Goal: Information Seeking & Learning: Find specific fact

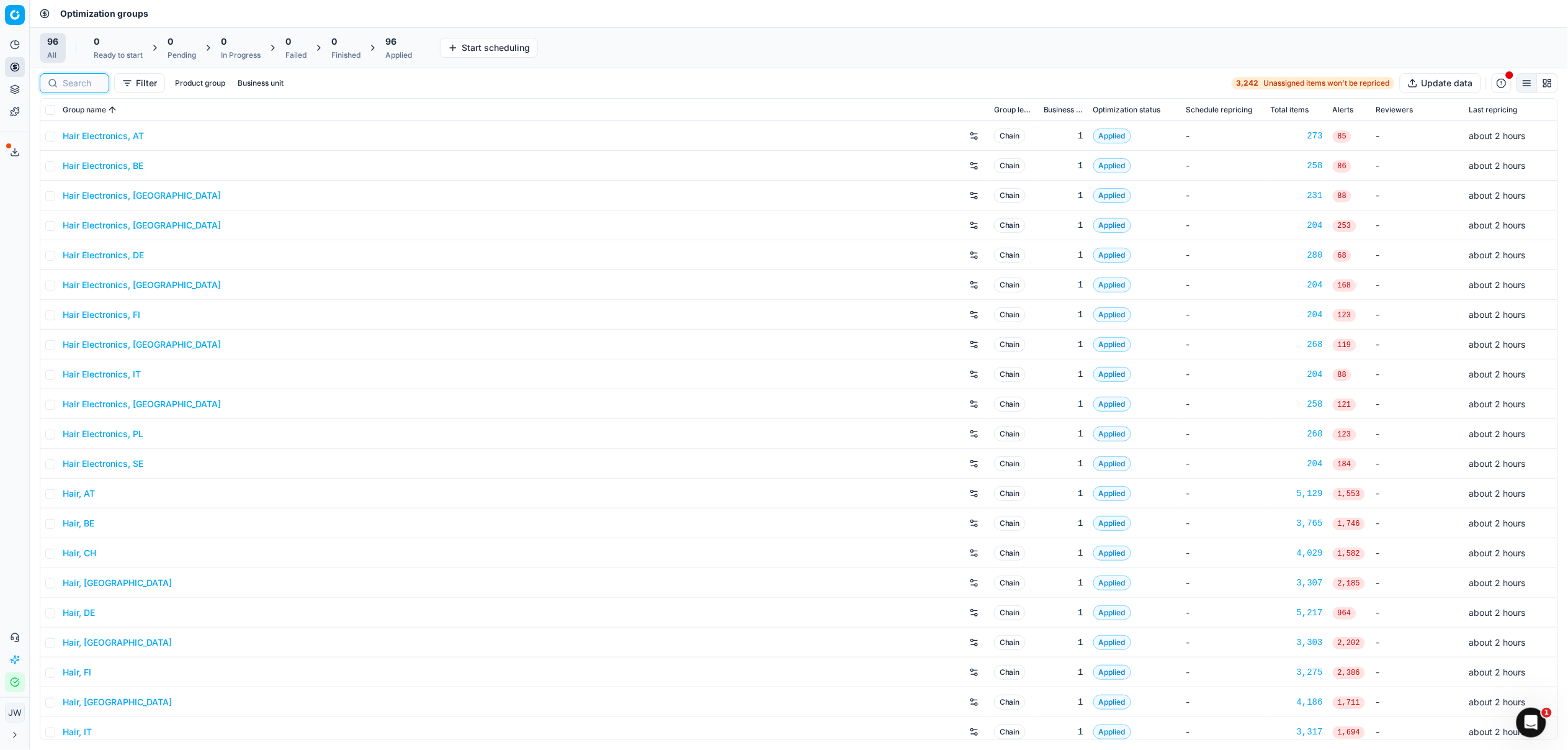
click at [85, 86] on input at bounding box center [82, 83] width 39 height 12
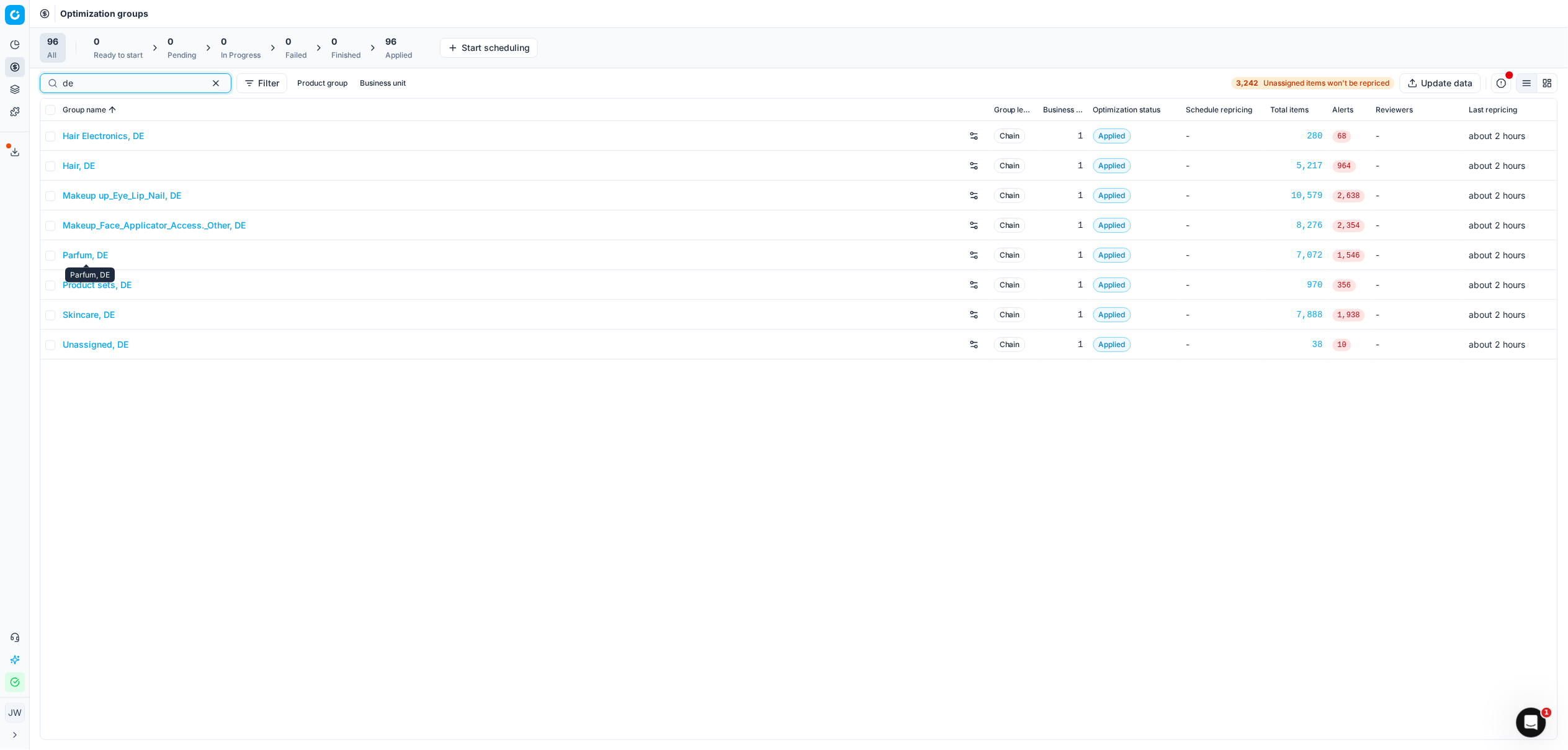
type input "de"
click at [83, 254] on link "Parfum, DE" at bounding box center [85, 255] width 46 height 12
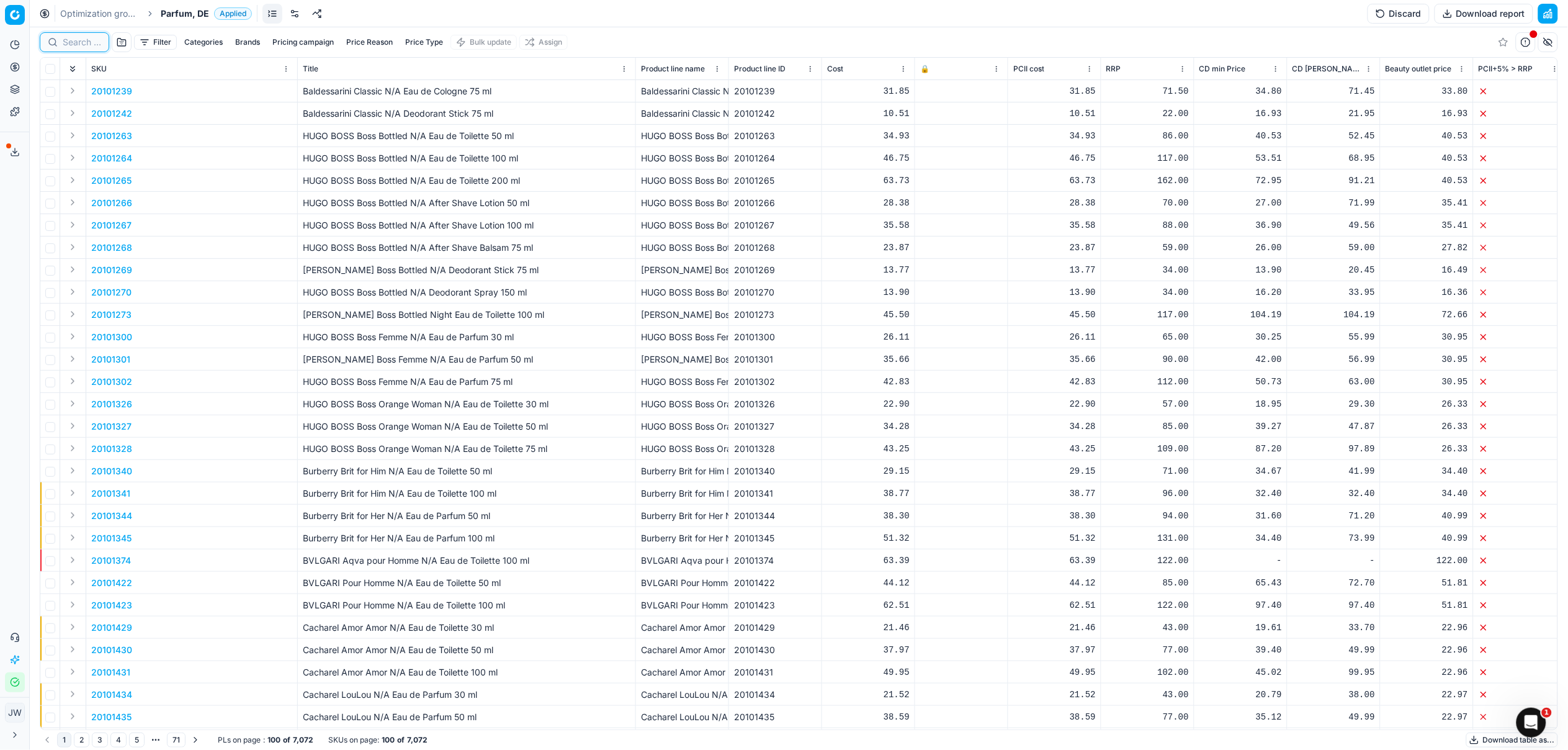
click at [80, 48] on input at bounding box center [82, 42] width 39 height 12
paste input "90007144-0010876"
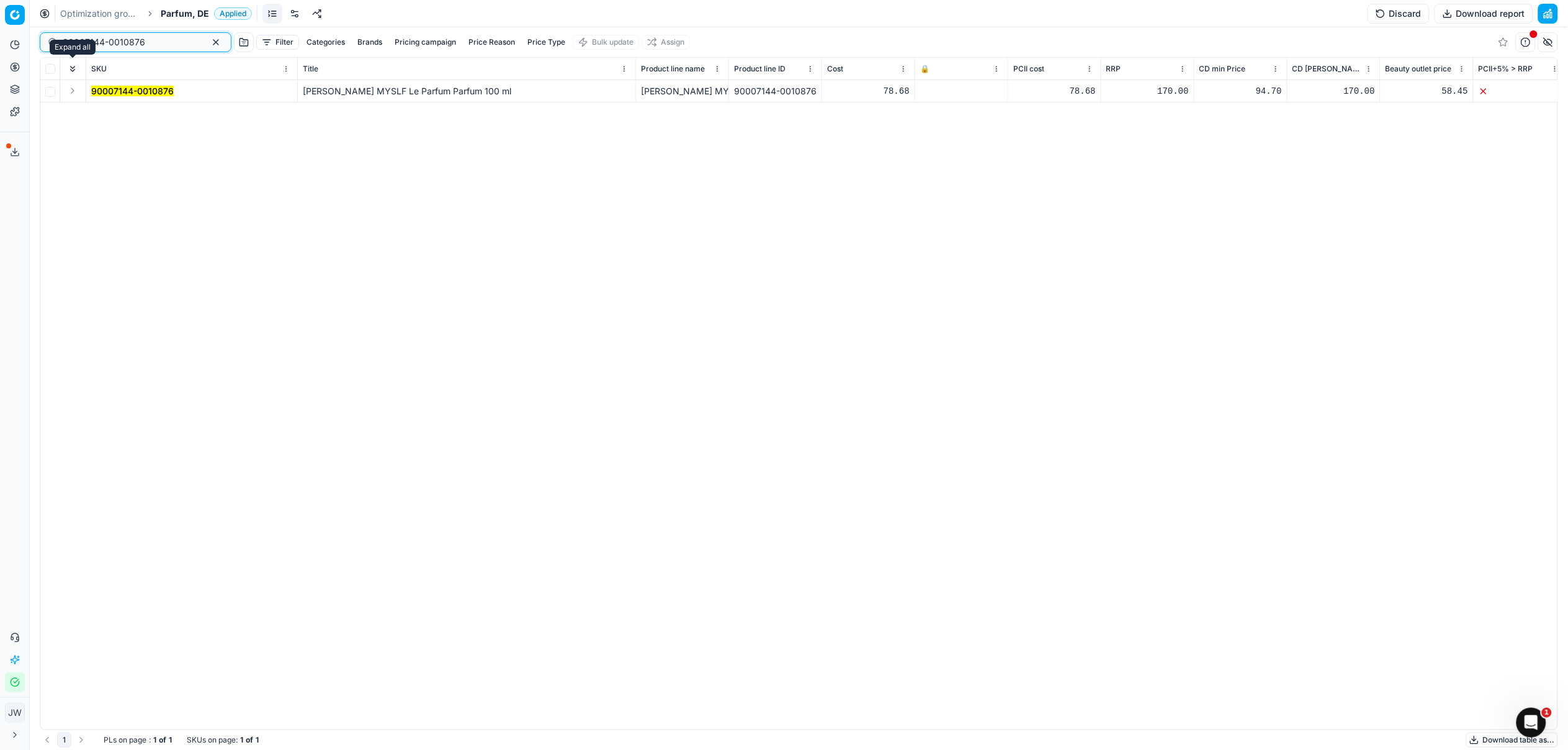
type input "90007144-0010876"
click at [73, 88] on button "Expand" at bounding box center [73, 91] width 15 height 15
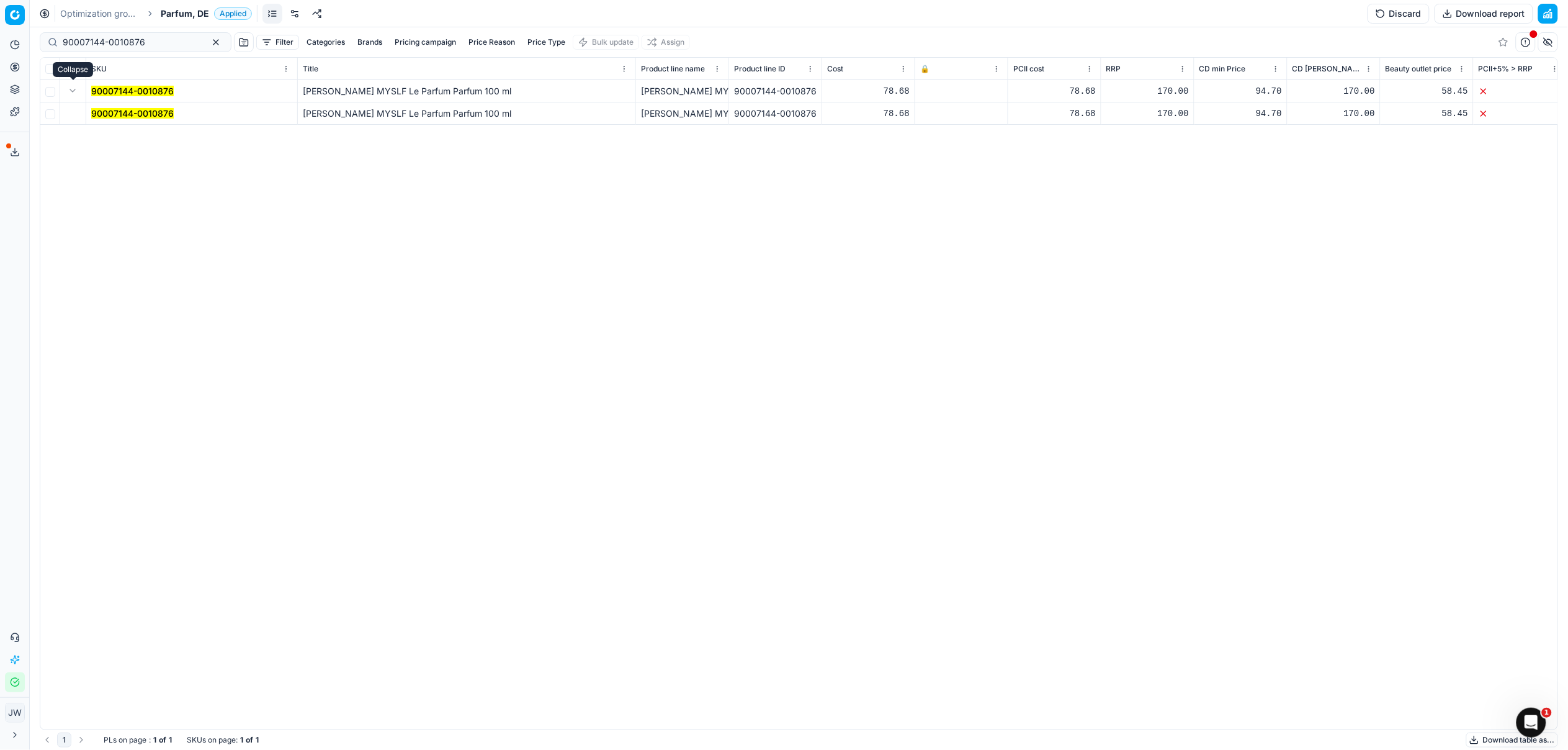
click at [131, 106] on td "90007144-0010876" at bounding box center [192, 113] width 212 height 22
click at [130, 113] on mark "90007144-0010876" at bounding box center [132, 114] width 82 height 11
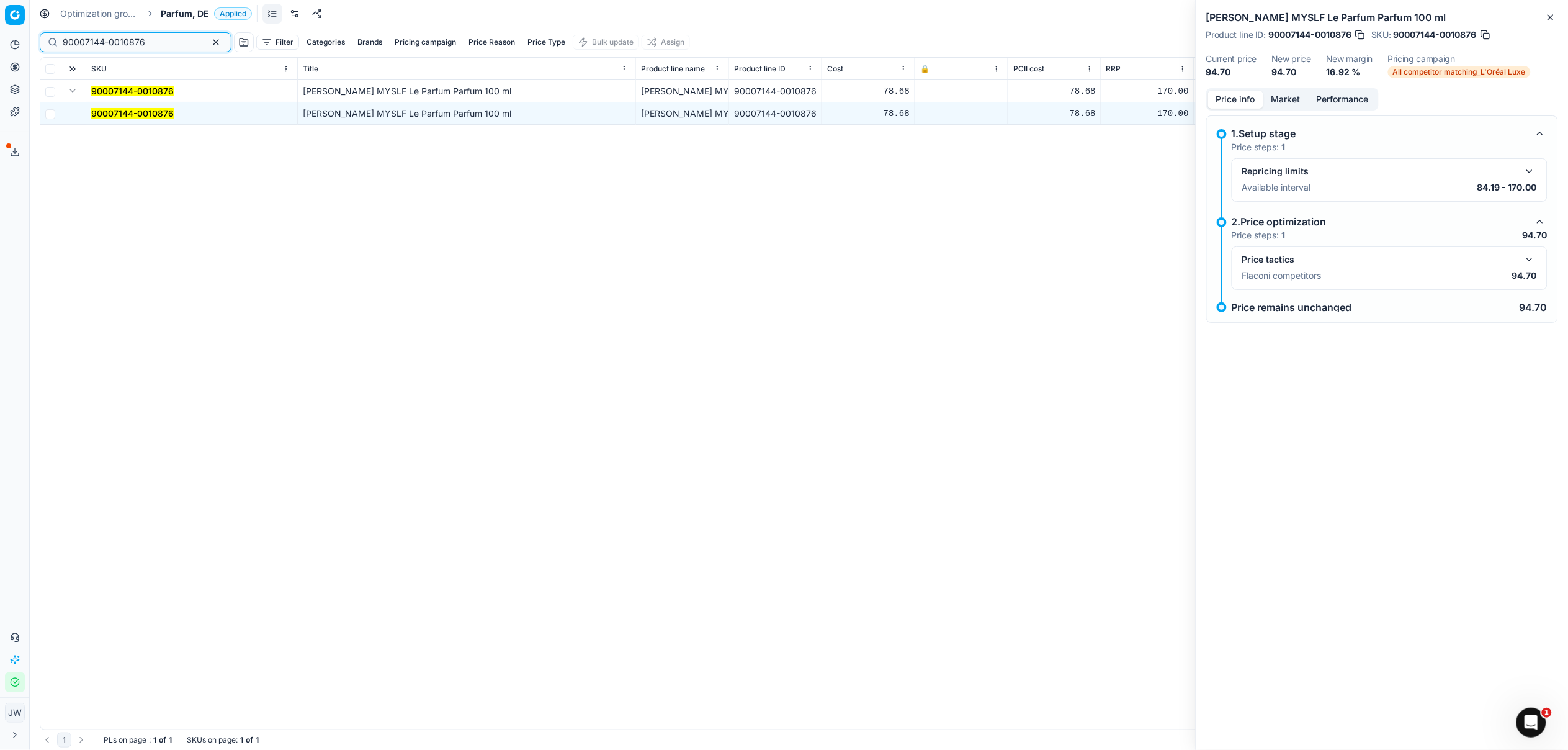
click at [148, 42] on input "90007144-0010876" at bounding box center [131, 42] width 136 height 12
click at [14, 63] on circle at bounding box center [15, 67] width 8 height 8
click at [63, 90] on link "Optimization groups" at bounding box center [119, 90] width 145 height 18
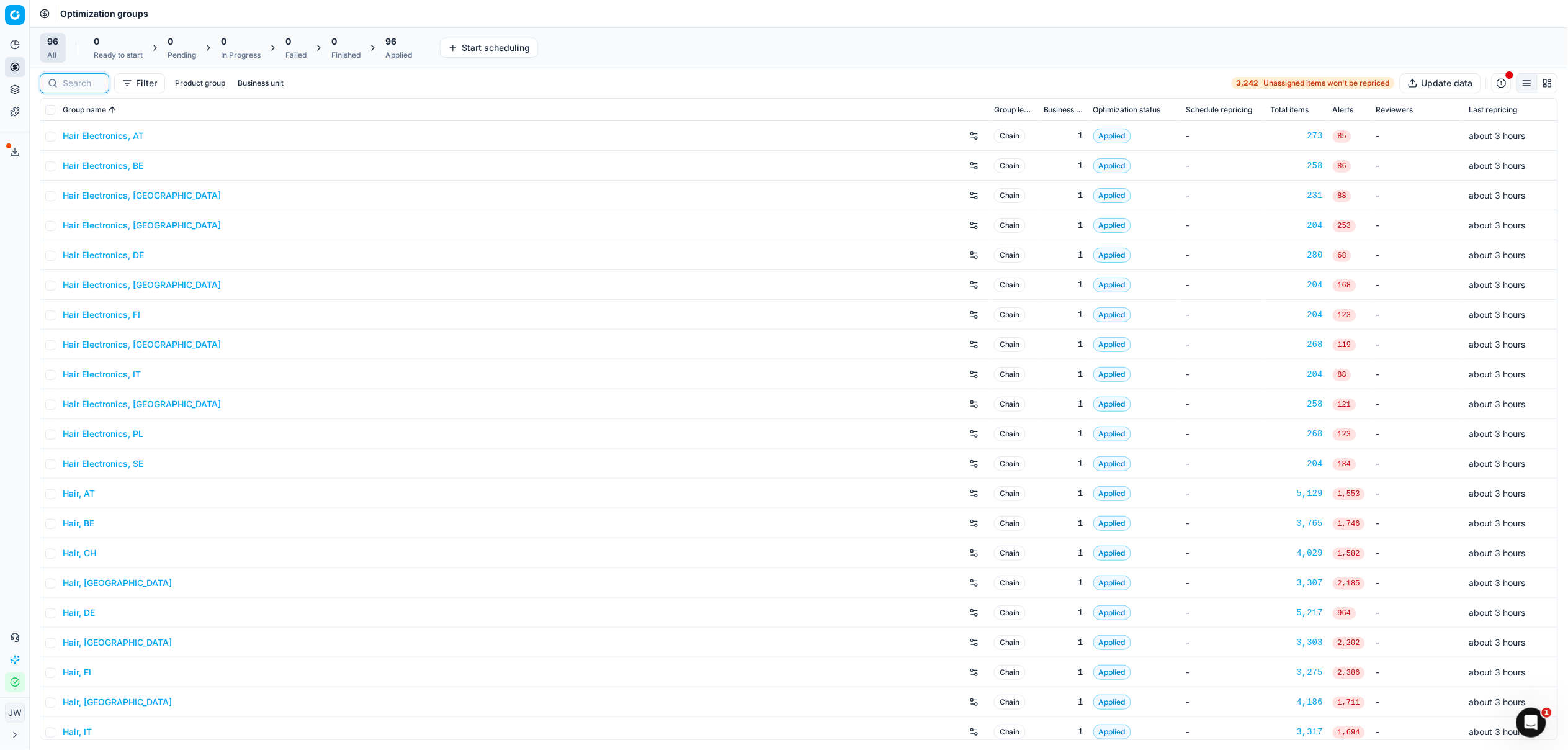
click at [97, 86] on input at bounding box center [82, 83] width 39 height 12
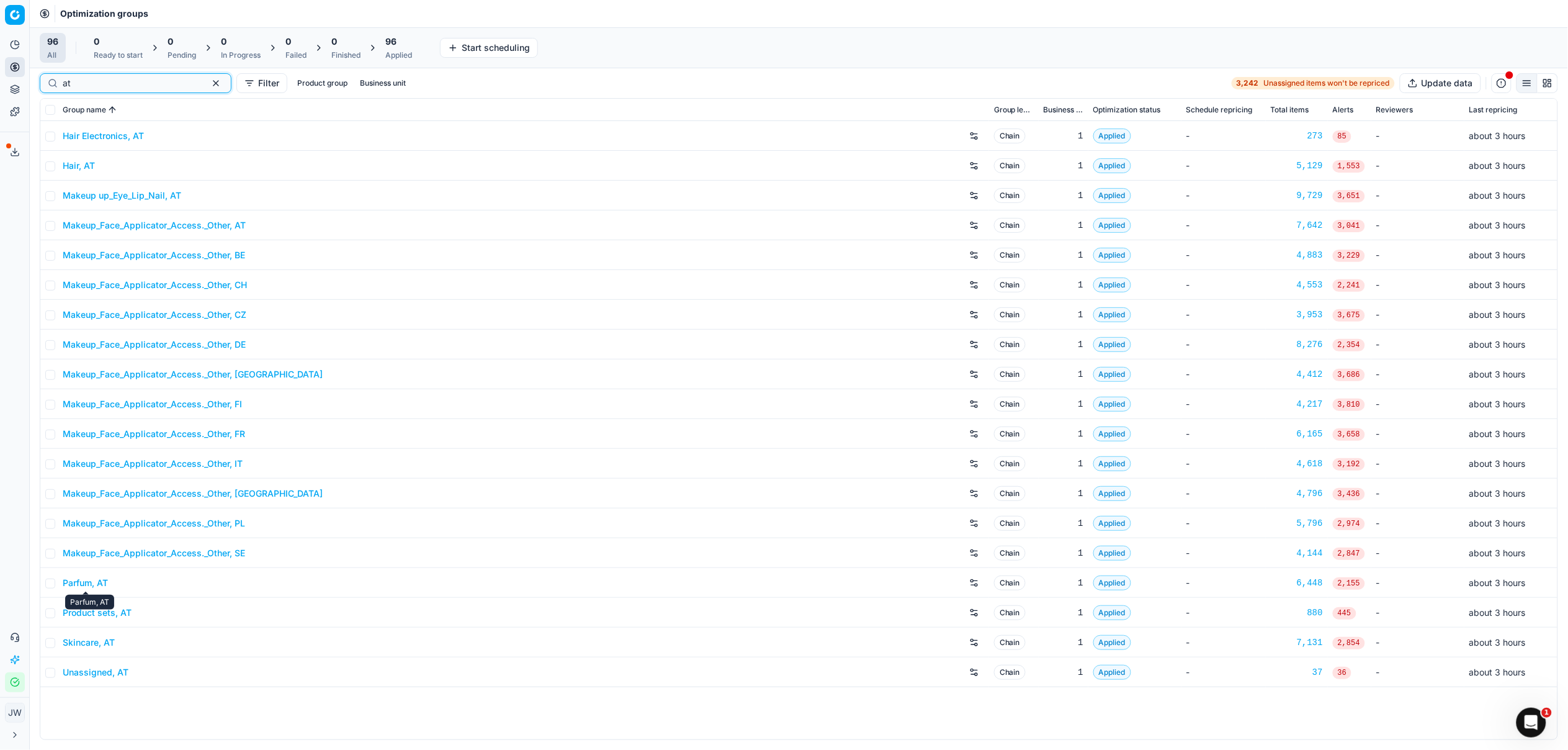
type input "at"
click at [100, 584] on link "Parfum, AT" at bounding box center [85, 583] width 46 height 12
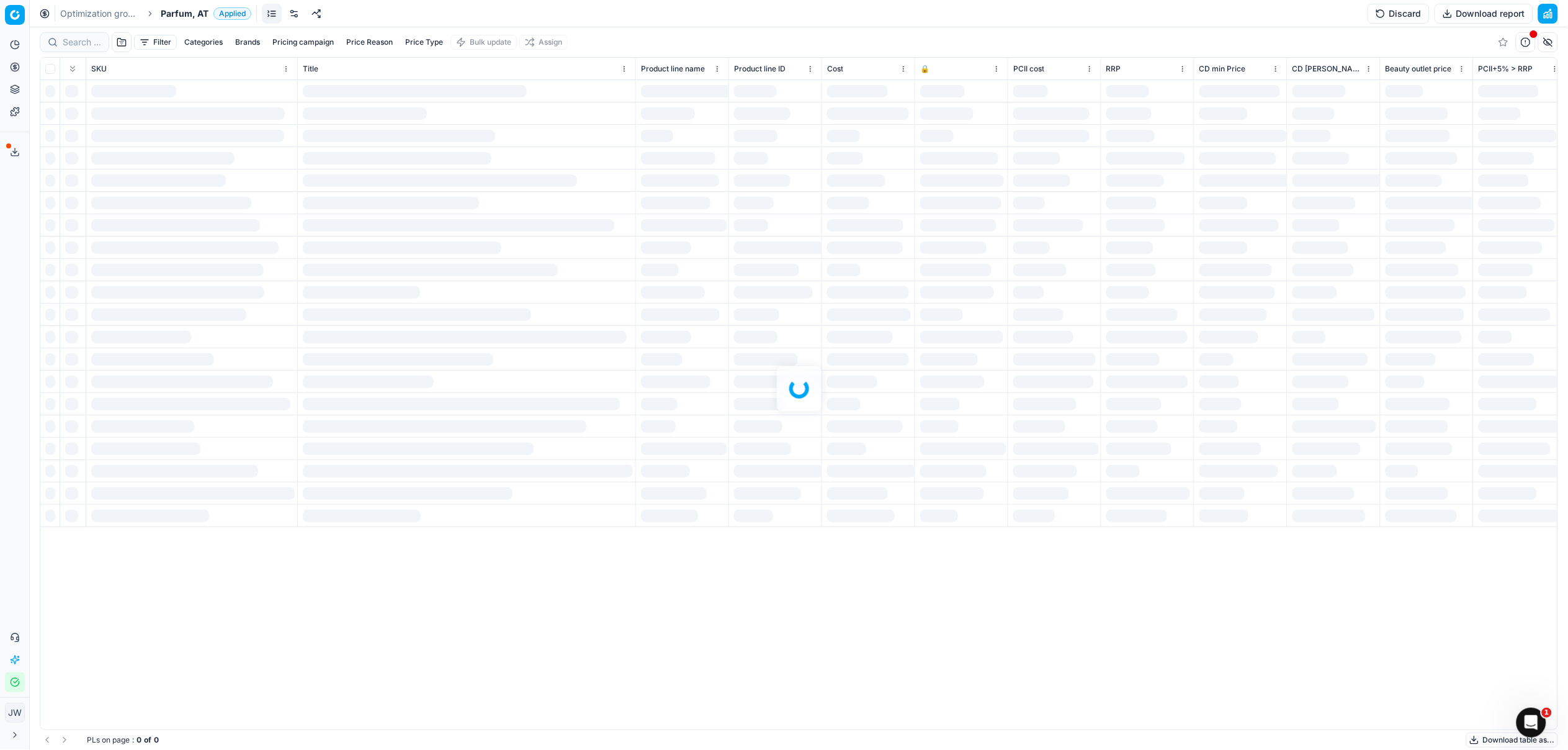
click at [63, 32] on div "Filter Categories Brands Pricing campaign Price Reason Price Type Bulk update A…" at bounding box center [799, 389] width 1538 height 723
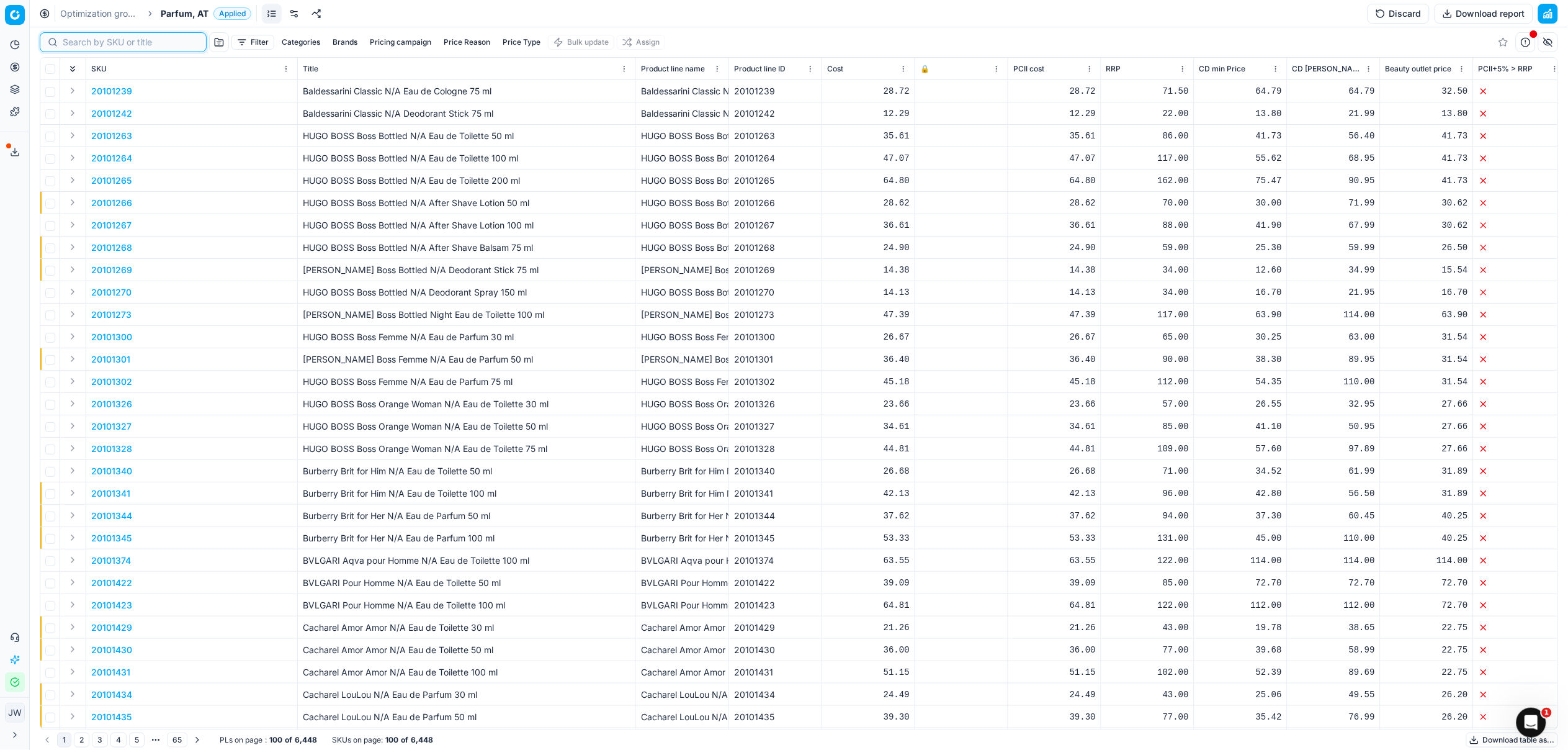
click at [76, 40] on input at bounding box center [131, 42] width 136 height 12
paste input "80044119-50"
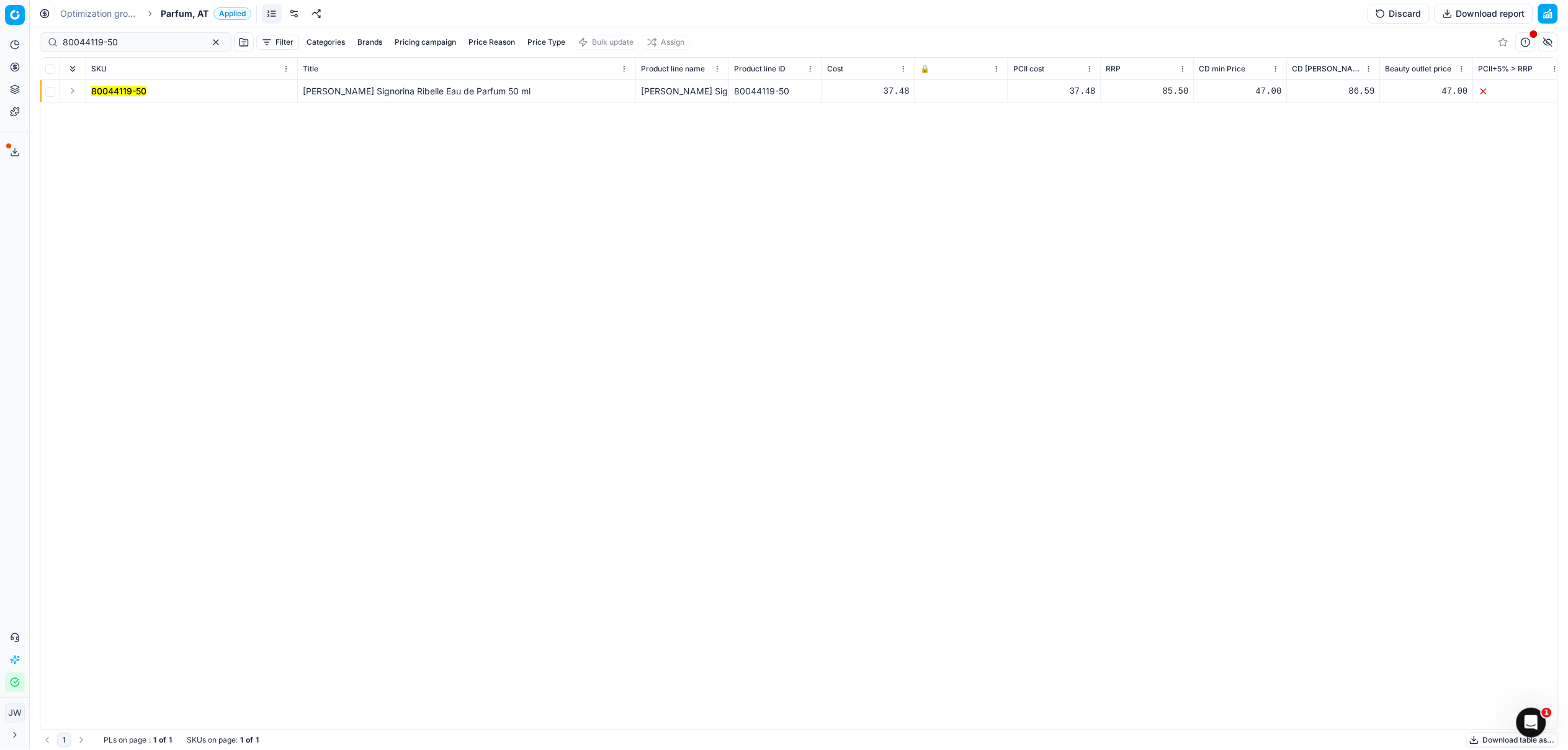
click at [76, 88] on button "Expand" at bounding box center [73, 91] width 15 height 15
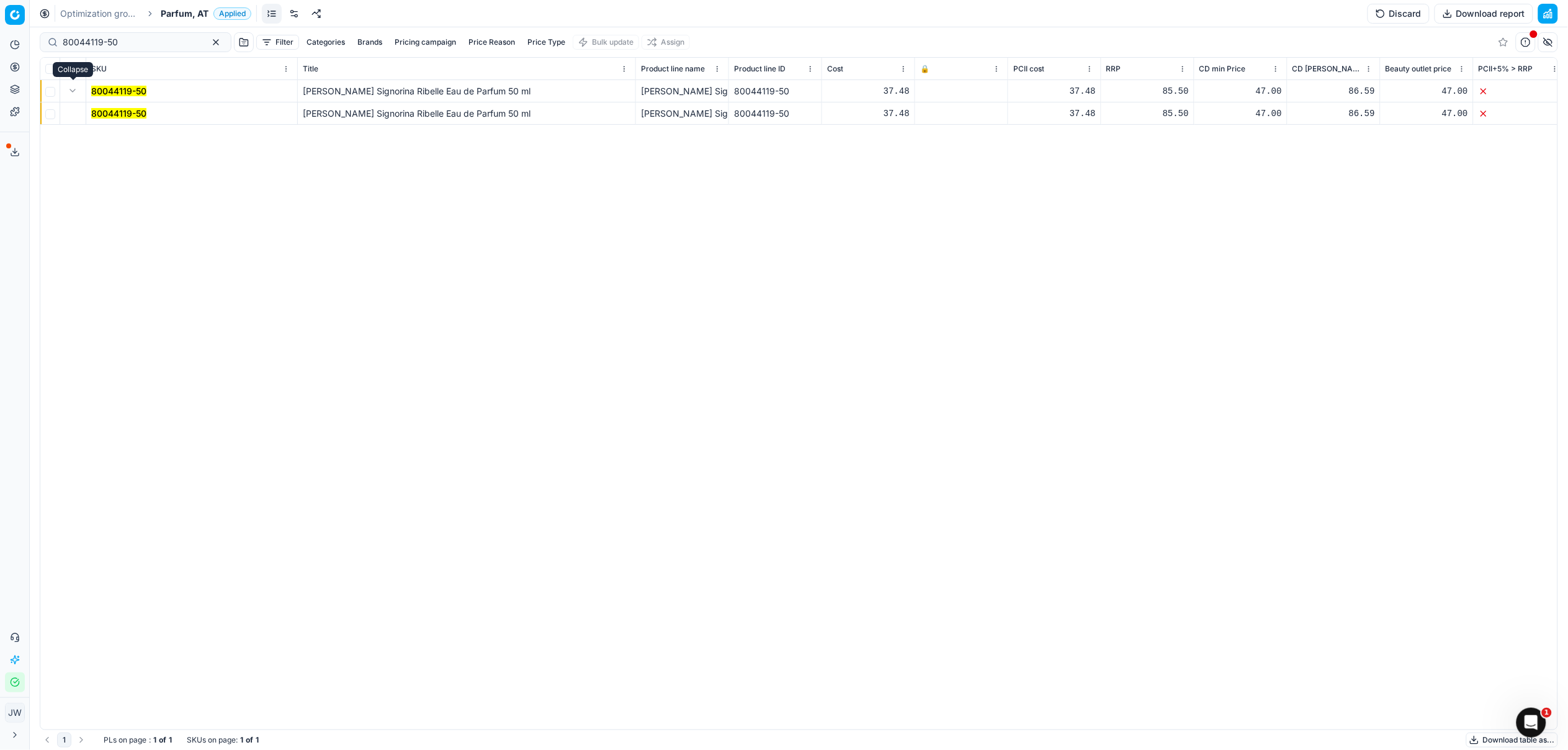
click at [107, 116] on mark "80044119-50" at bounding box center [118, 114] width 55 height 11
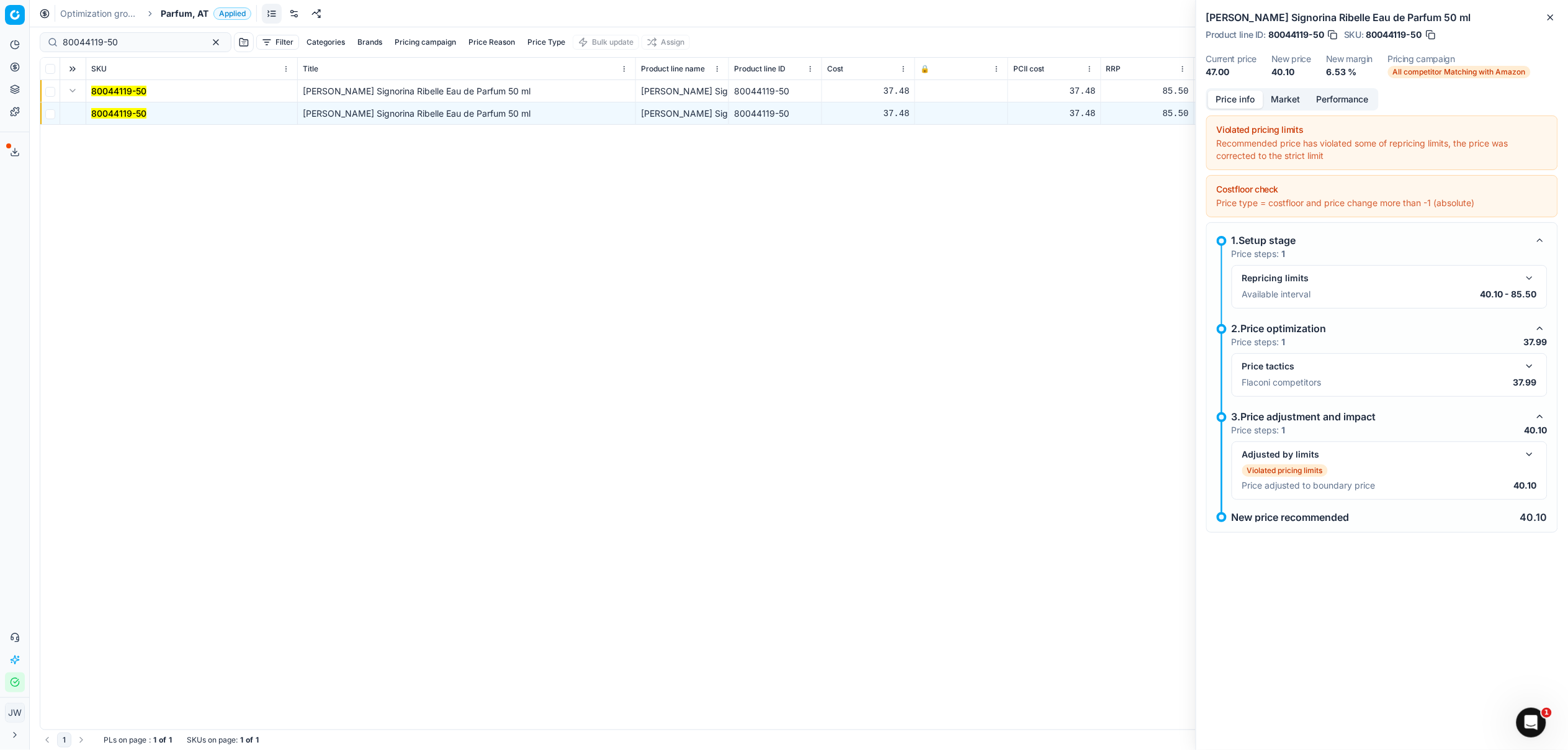
click at [1532, 369] on button "button" at bounding box center [1529, 366] width 15 height 15
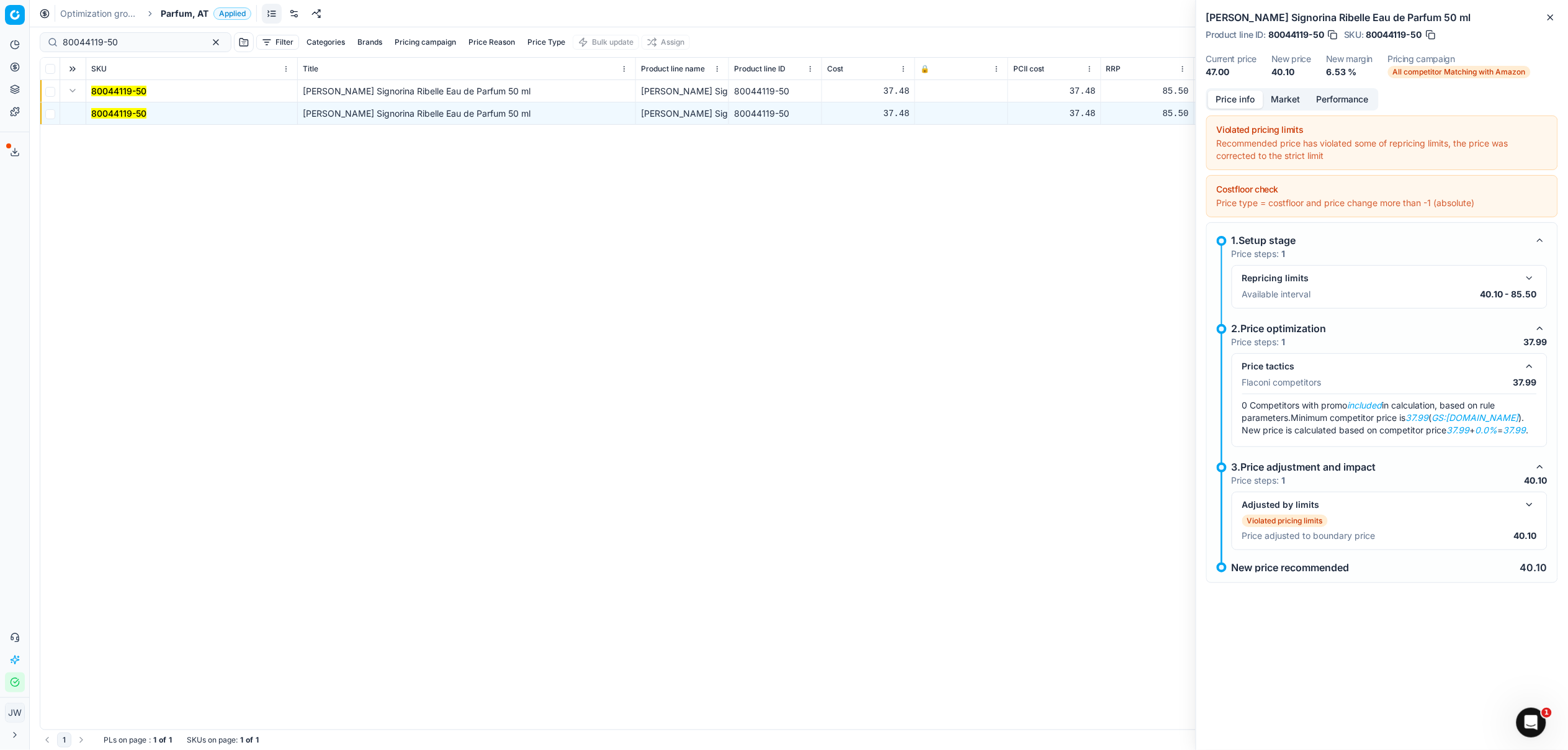
click at [1528, 504] on button "button" at bounding box center [1529, 505] width 15 height 15
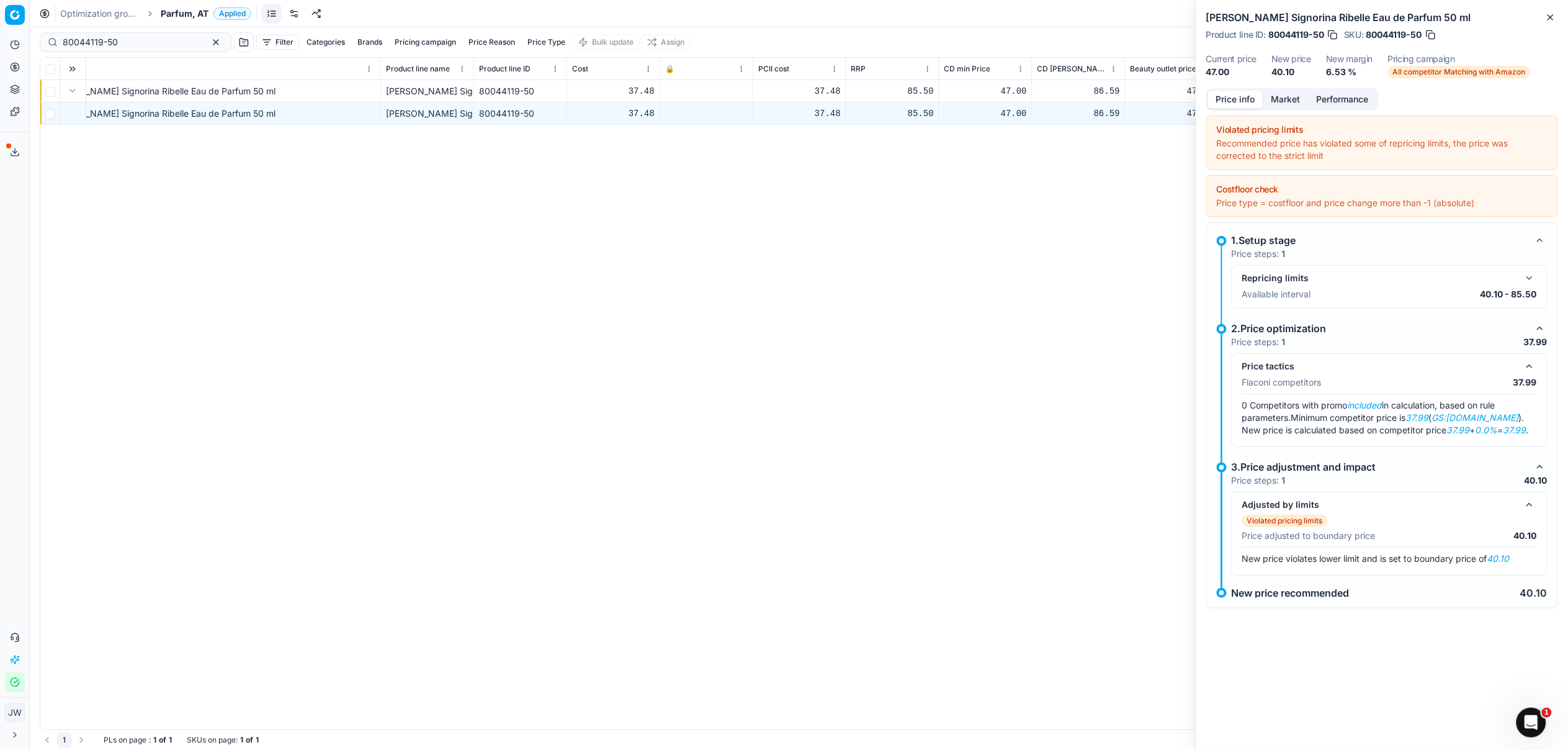
scroll to position [0, 516]
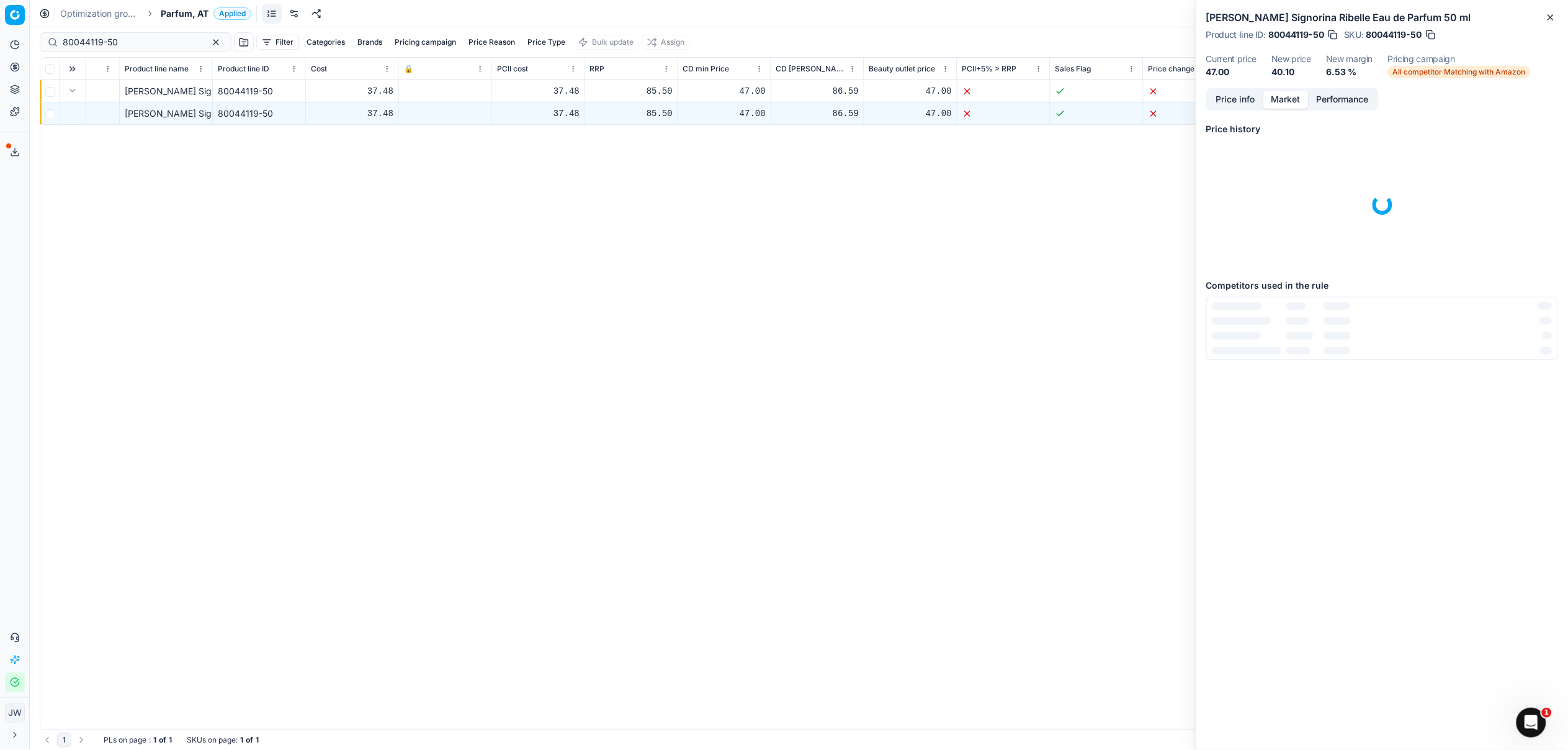
click at [1286, 106] on button "Market" at bounding box center [1286, 99] width 46 height 18
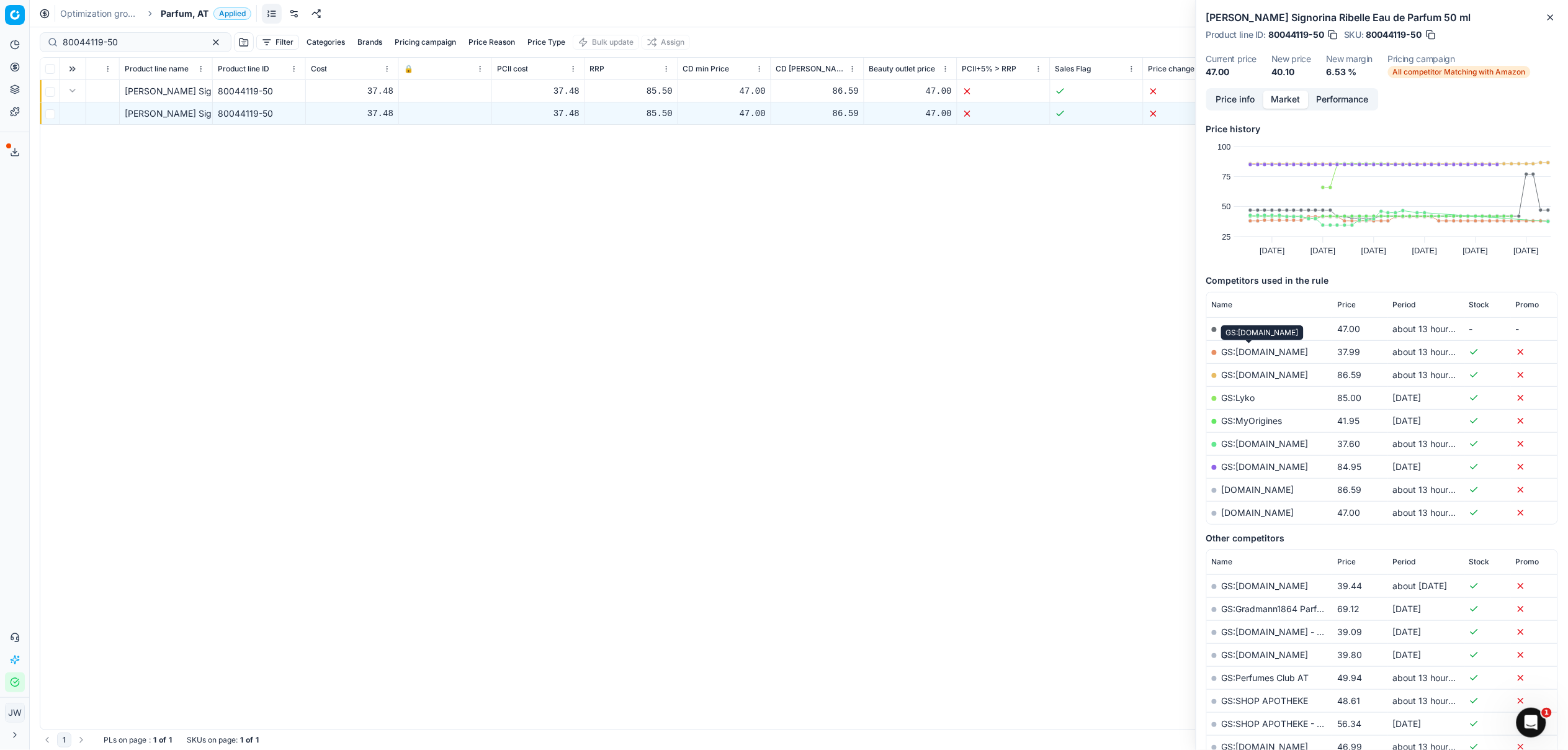
click at [1258, 348] on link "GS:[DOMAIN_NAME]" at bounding box center [1265, 352] width 87 height 11
drag, startPoint x: 120, startPoint y: 44, endPoint x: -1, endPoint y: 14, distance: 124.7
click at [0, 14] on div "Pricing platform Analytics Pricing Product portfolio Templates Export service 1…" at bounding box center [784, 375] width 1568 height 750
paste input "20102953"
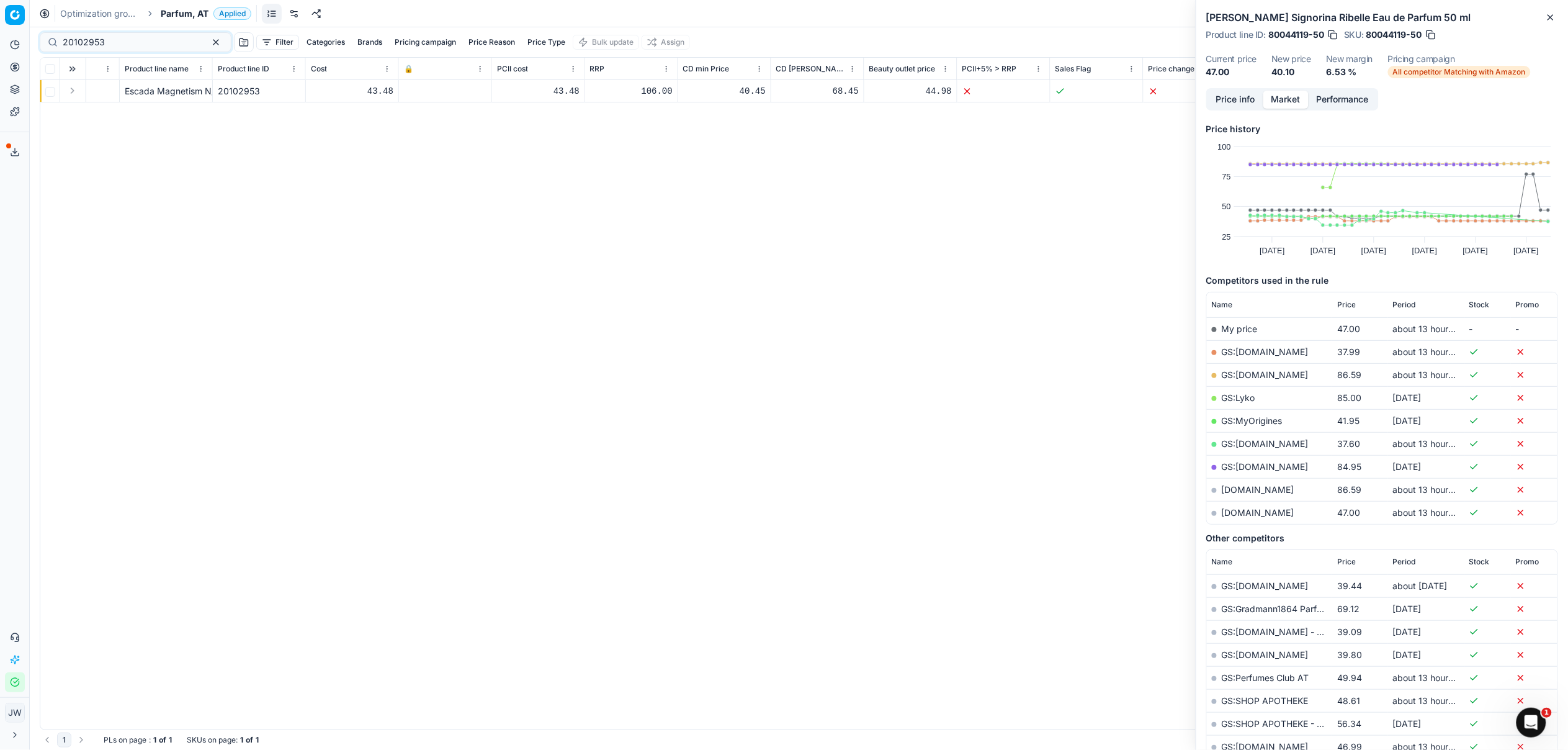
click at [69, 91] on button "Expand" at bounding box center [73, 91] width 15 height 15
click at [129, 116] on div "Escada Magnetism N/A Eau de Parfum 75 ml" at bounding box center [165, 114] width 82 height 12
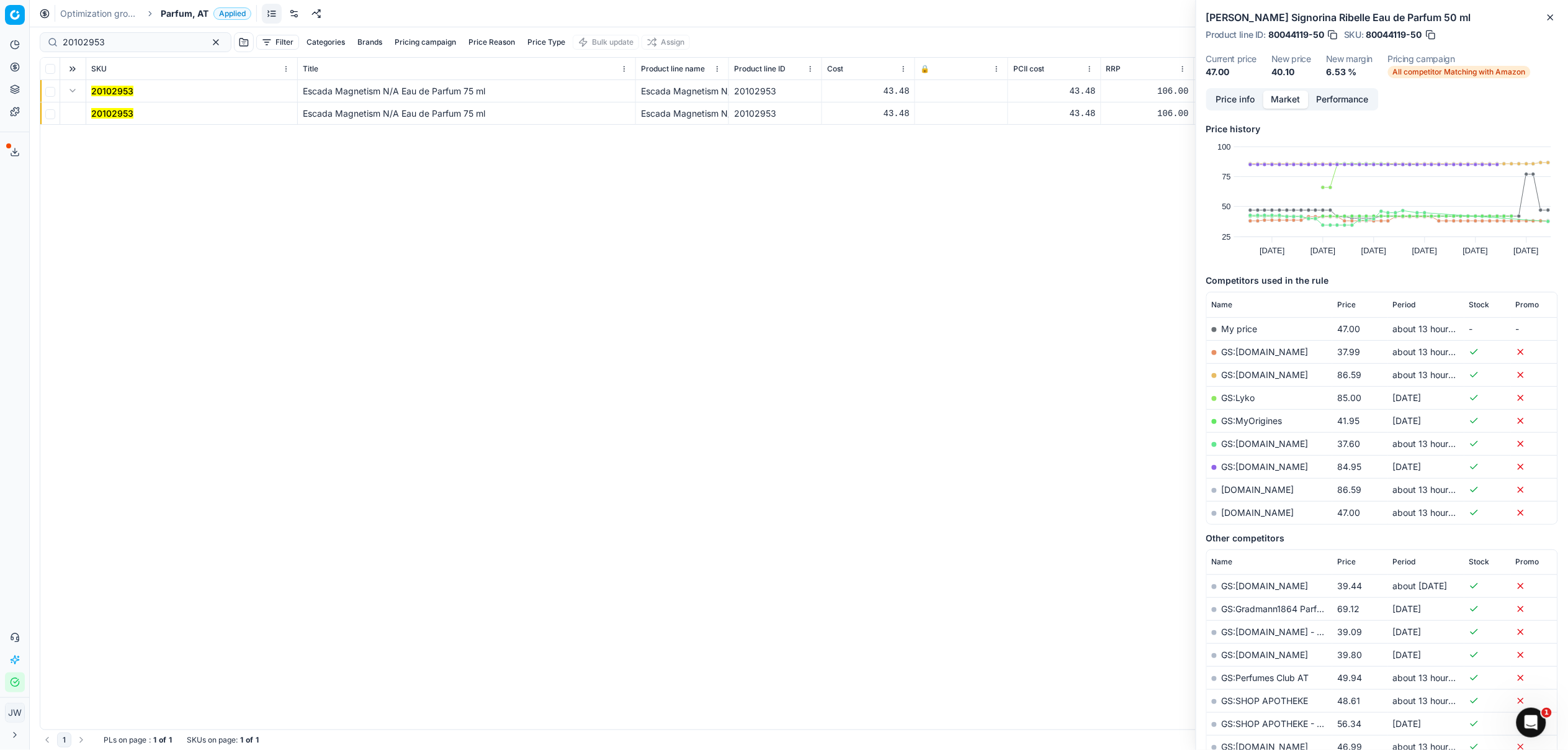
click at [129, 116] on mark "20102953" at bounding box center [112, 114] width 42 height 11
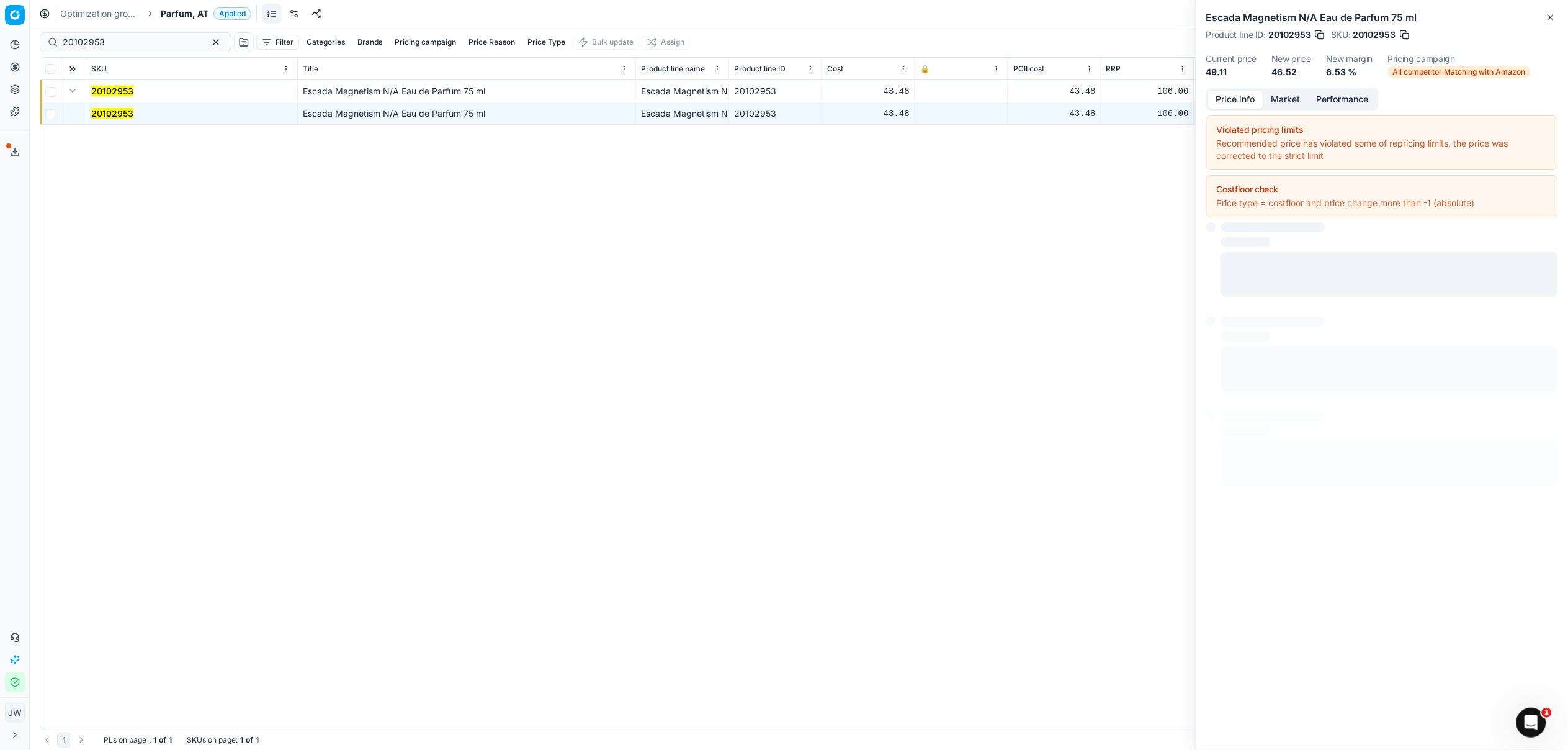
click at [1236, 96] on button "Price info" at bounding box center [1235, 99] width 55 height 18
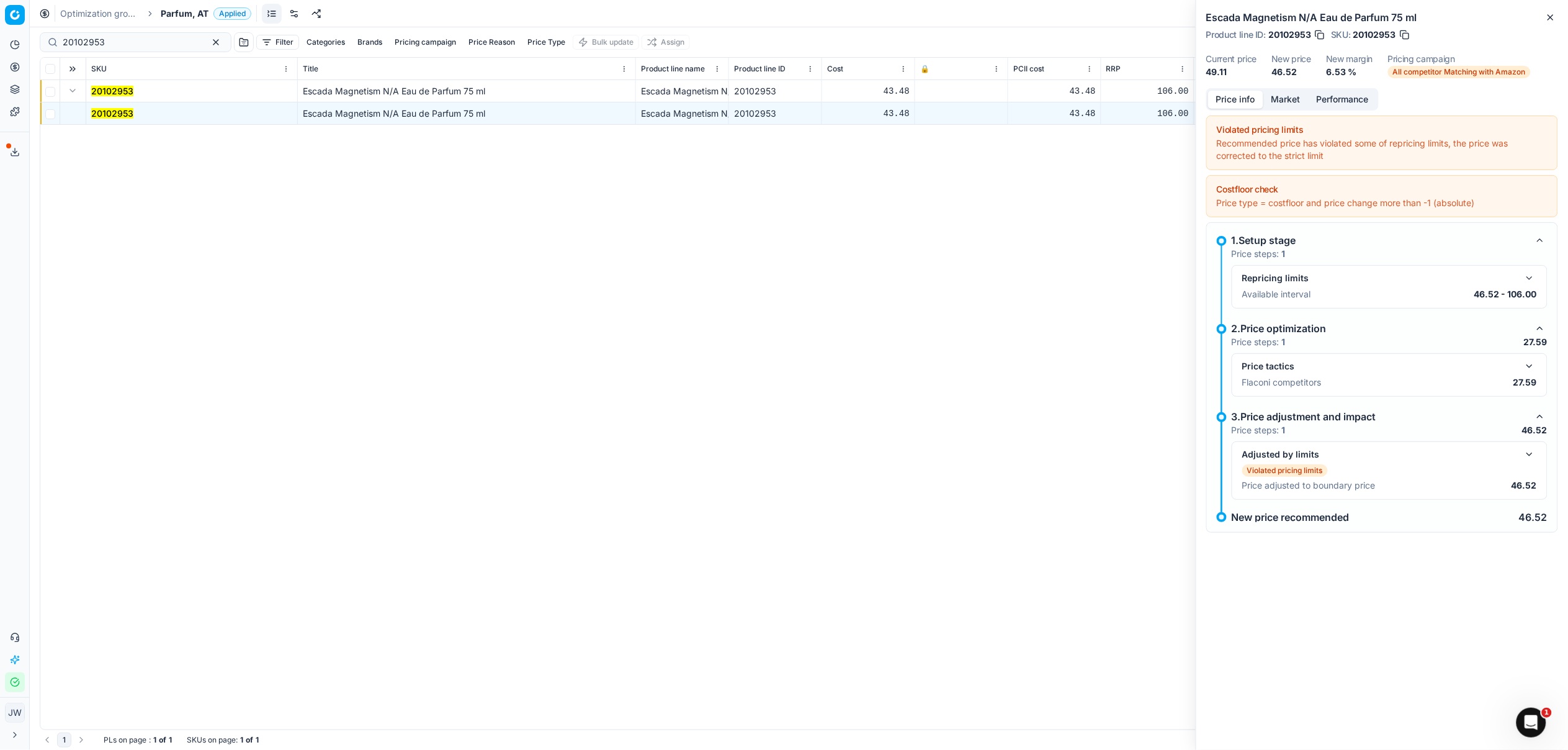
click at [1527, 368] on button "button" at bounding box center [1529, 366] width 15 height 15
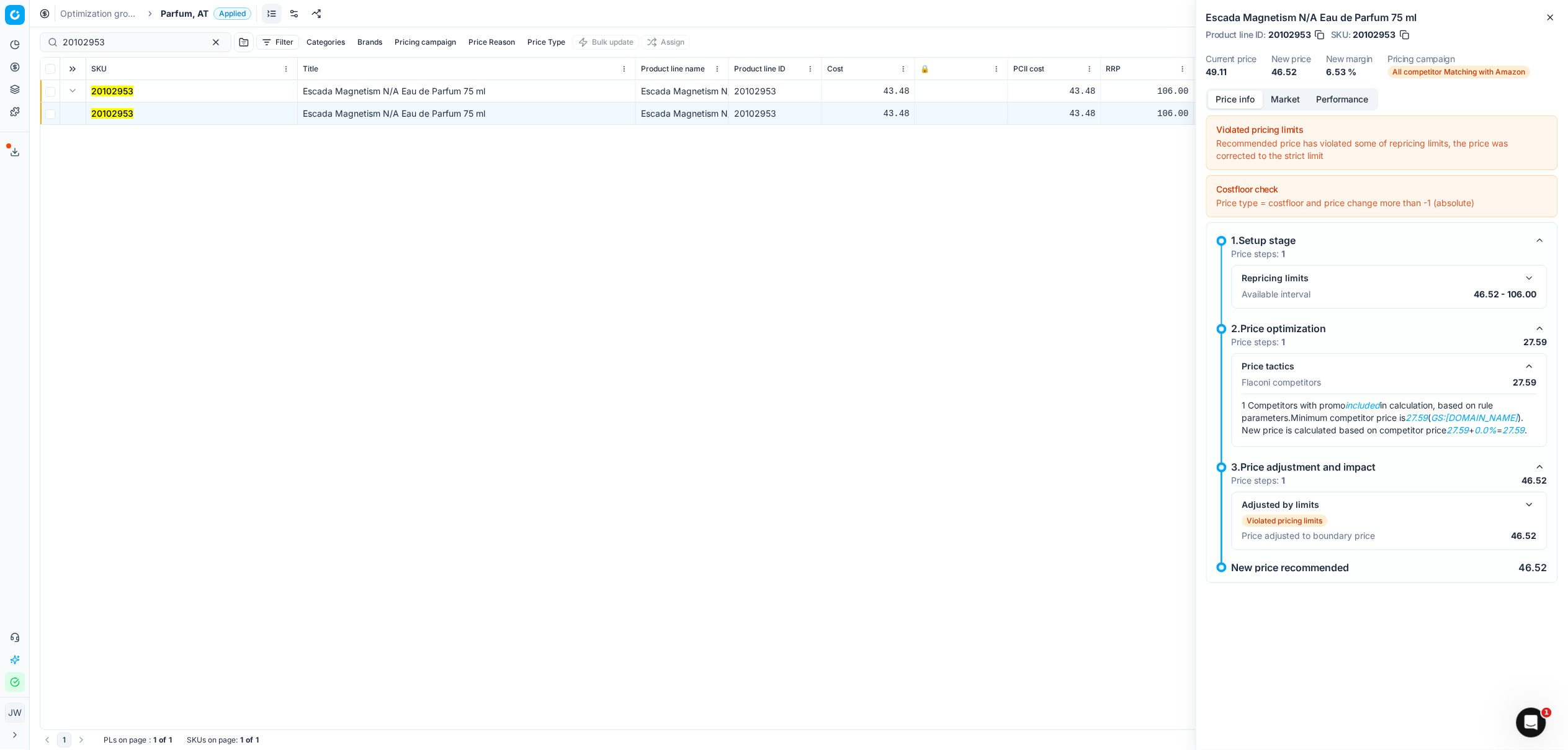
click at [1527, 368] on button "button" at bounding box center [1529, 366] width 15 height 15
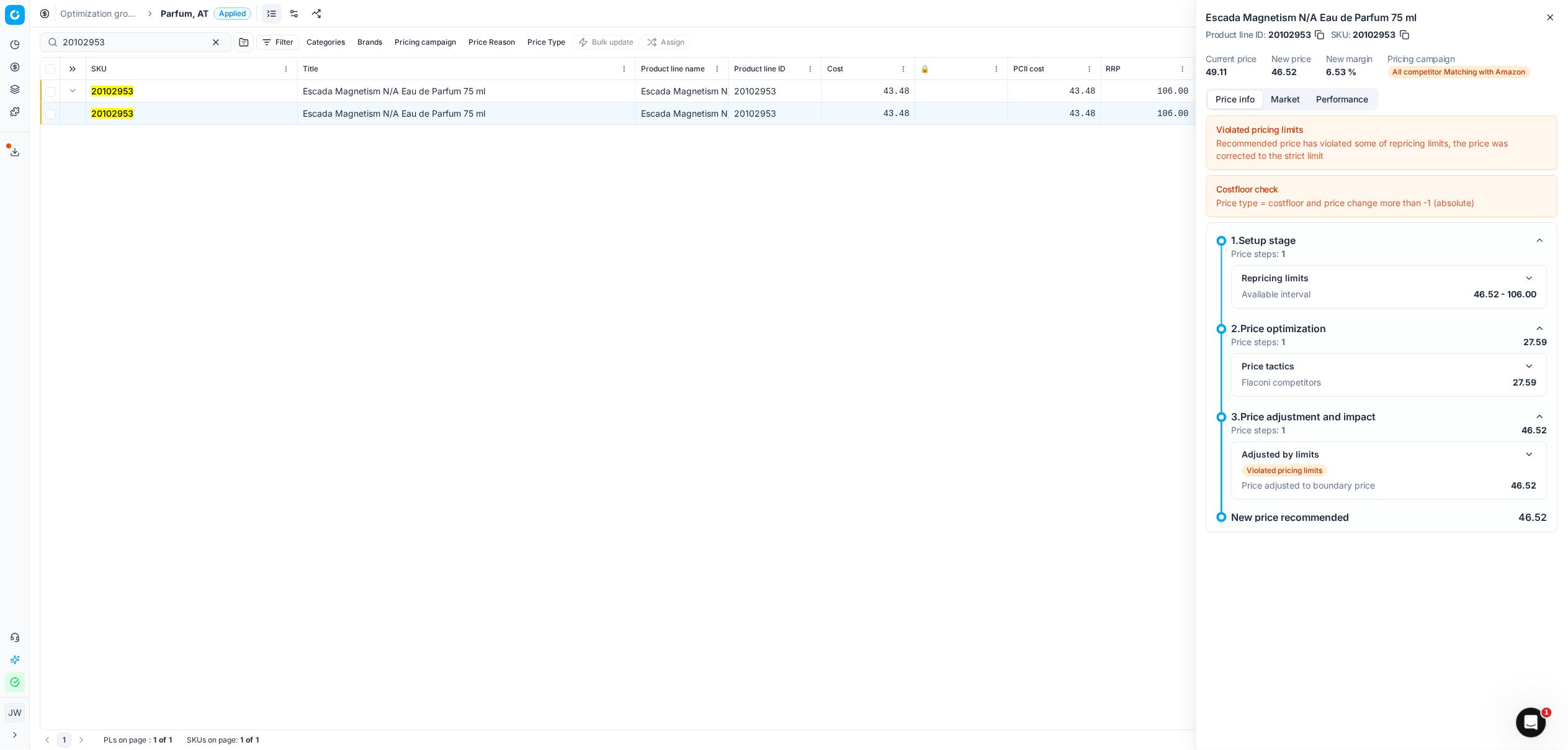
click at [1303, 100] on button "Market" at bounding box center [1286, 99] width 46 height 18
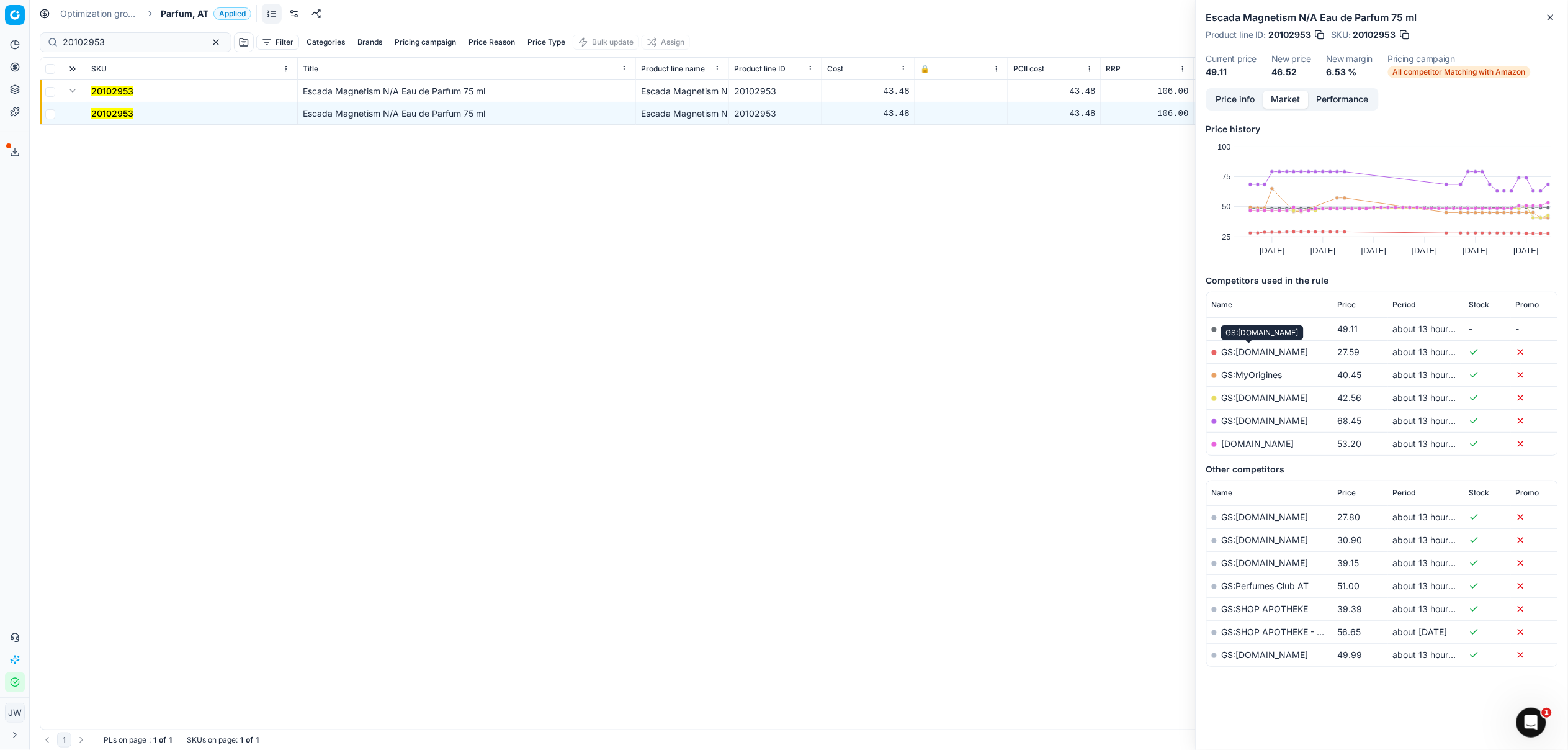
click at [1248, 351] on link "GS:[DOMAIN_NAME]" at bounding box center [1265, 352] width 87 height 11
drag, startPoint x: 112, startPoint y: 39, endPoint x: -3, endPoint y: 18, distance: 116.9
click at [0, 18] on html "Pricing platform Analytics Pricing Product portfolio Templates Export service 1…" at bounding box center [784, 375] width 1568 height 750
paste input "1660"
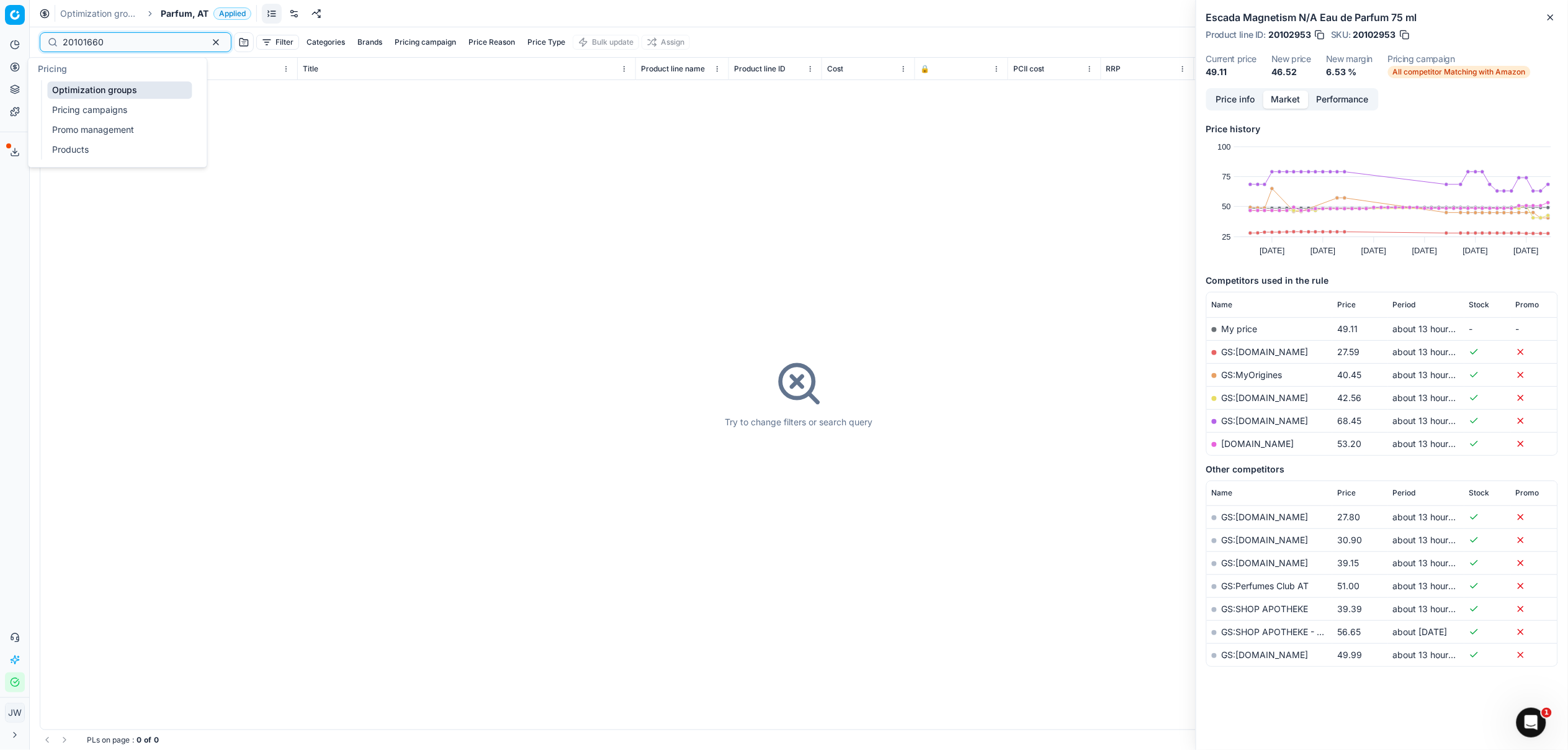
type input "20101660"
click at [15, 68] on icon at bounding box center [15, 67] width 0 height 5
click at [73, 88] on link "Optimization groups" at bounding box center [119, 90] width 145 height 18
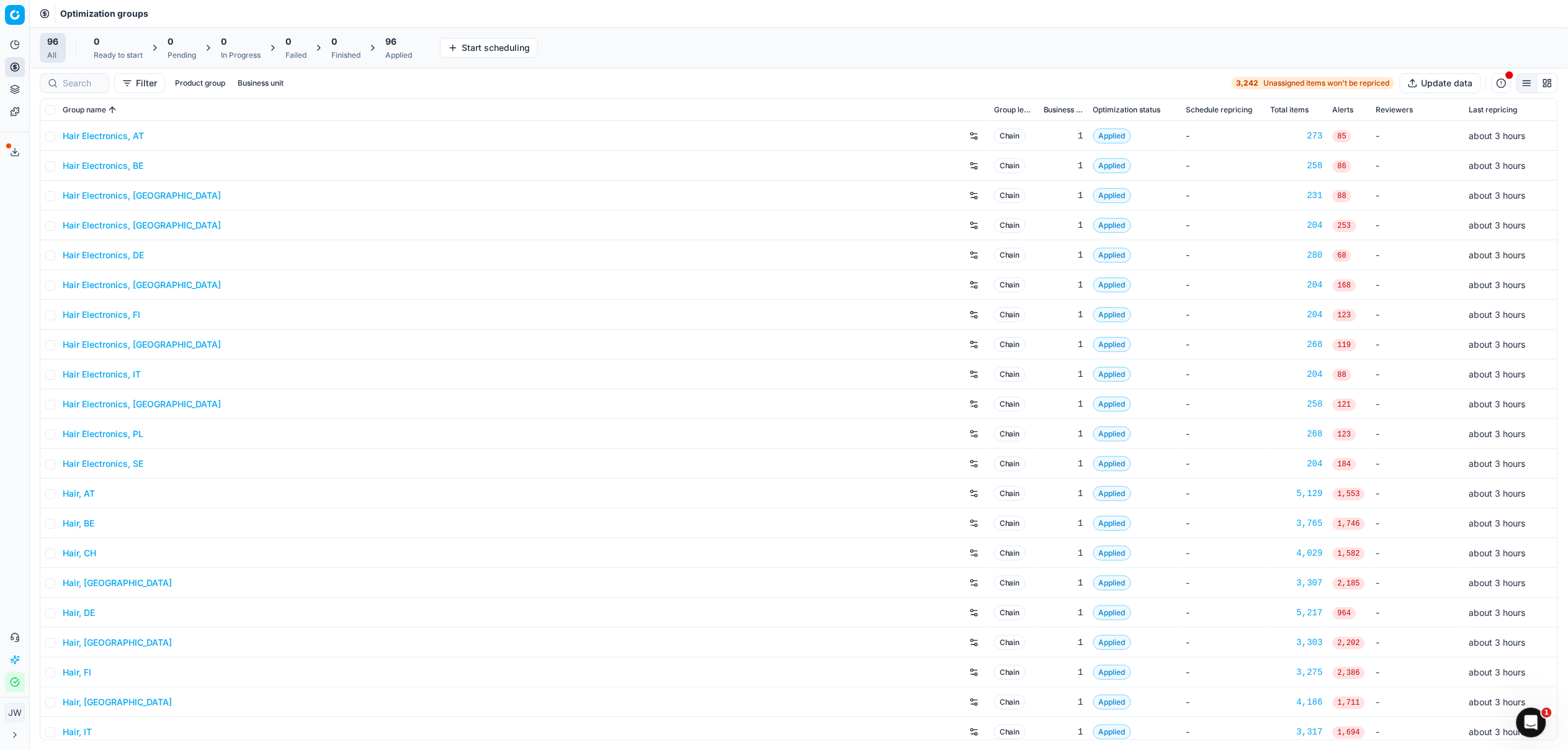
click at [90, 74] on div at bounding box center [74, 83] width 69 height 20
click at [80, 82] on input at bounding box center [131, 83] width 136 height 12
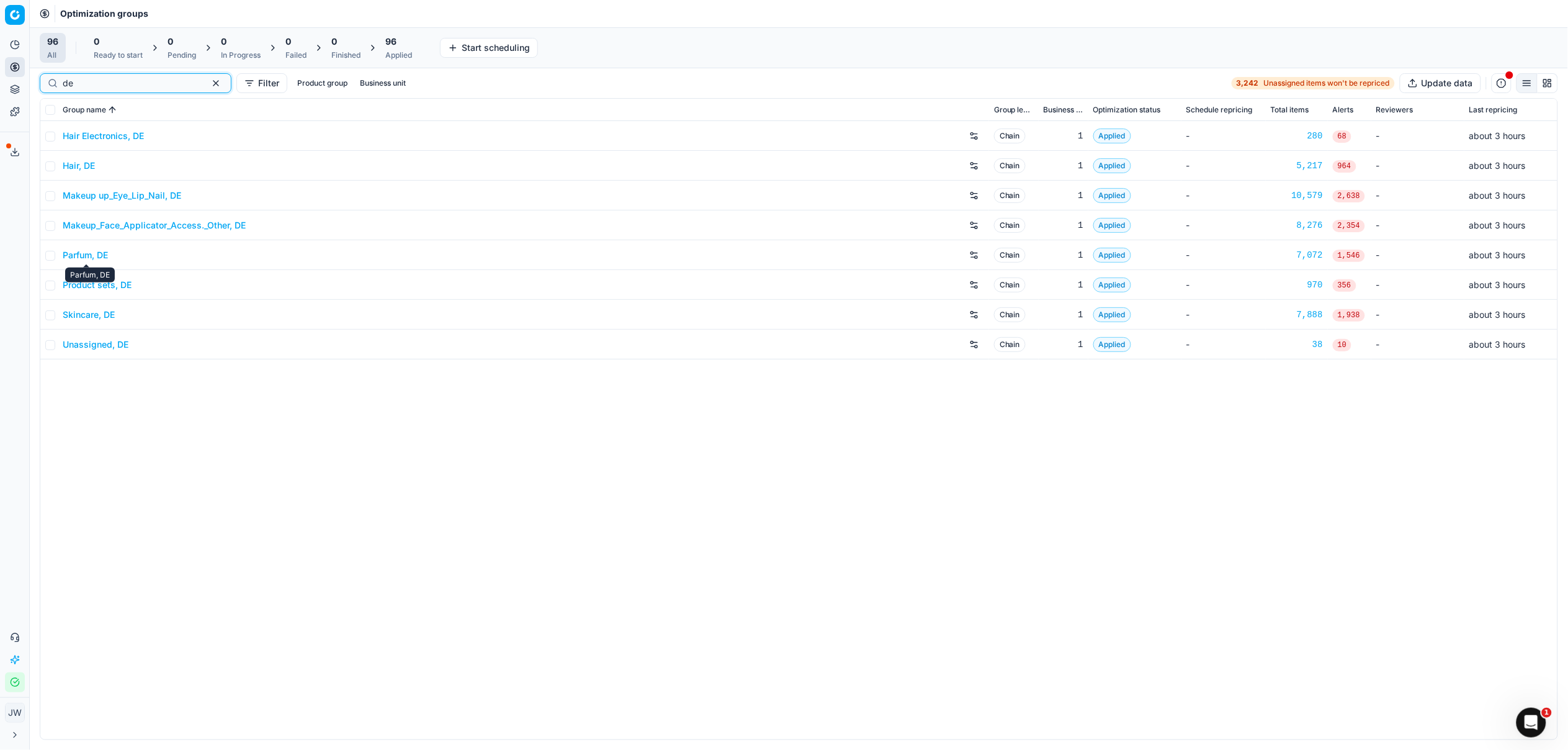
type input "de"
click at [94, 257] on link "Parfum, DE" at bounding box center [85, 255] width 46 height 12
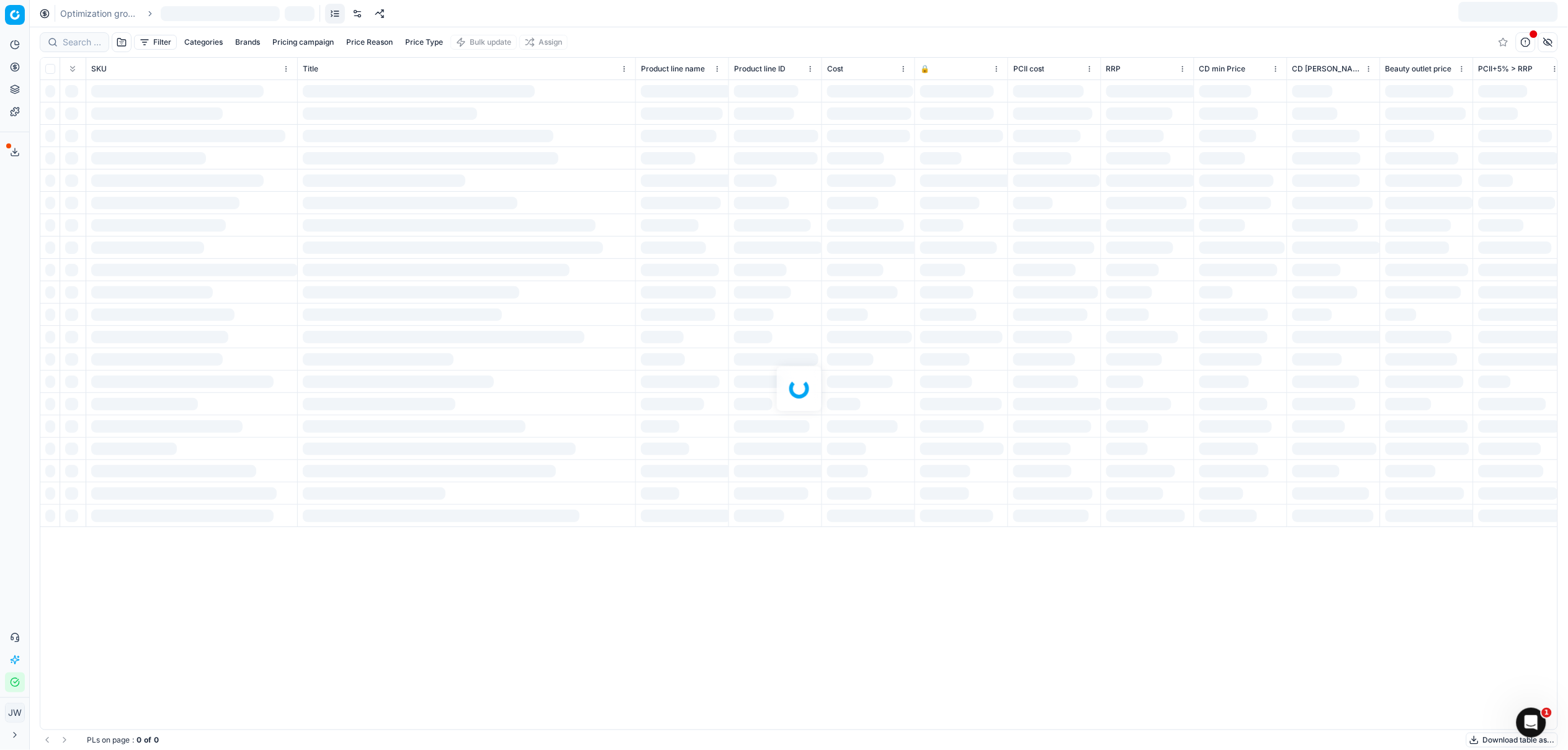
click at [76, 44] on div at bounding box center [799, 389] width 1538 height 723
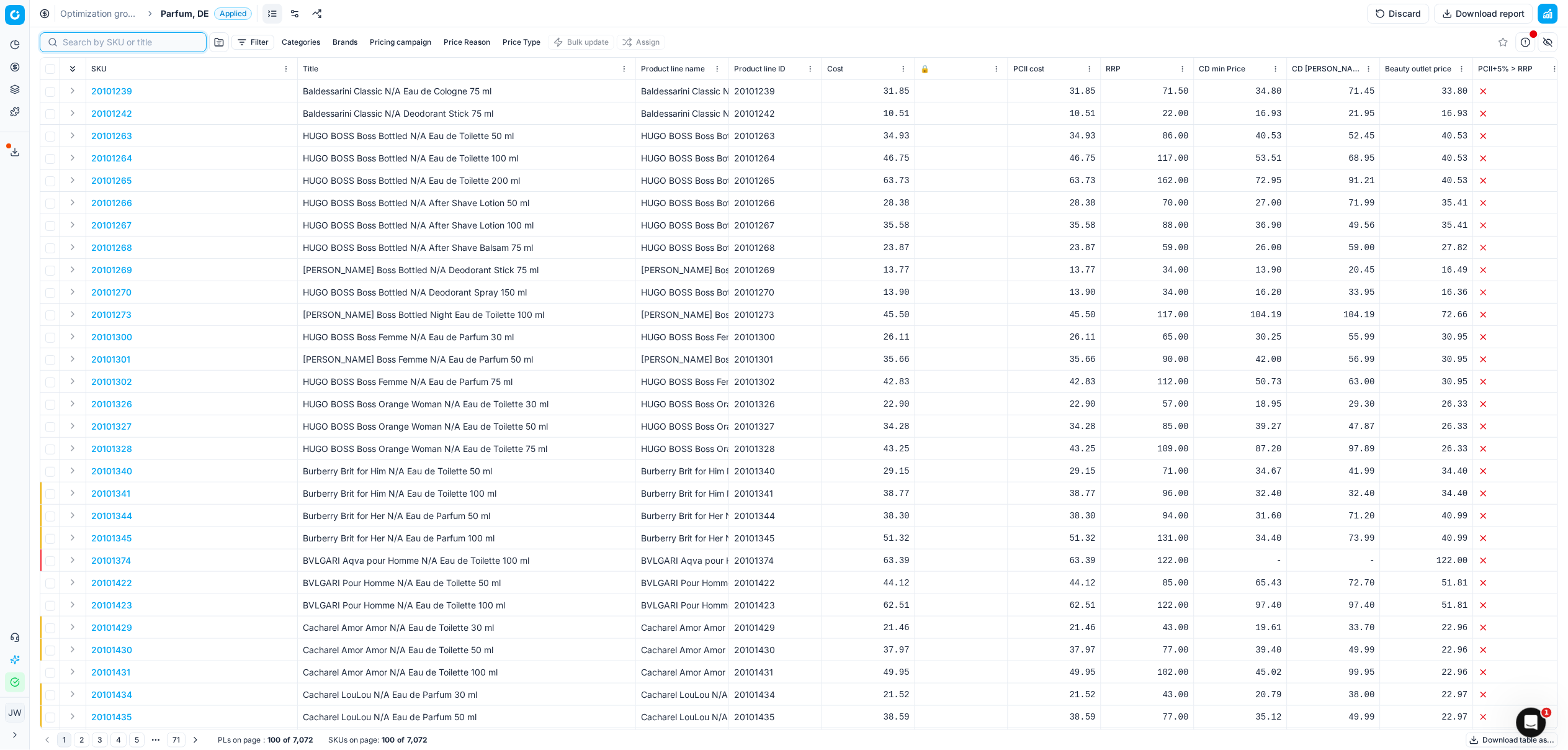
click at [76, 44] on input at bounding box center [131, 42] width 136 height 12
paste input "80004369-30"
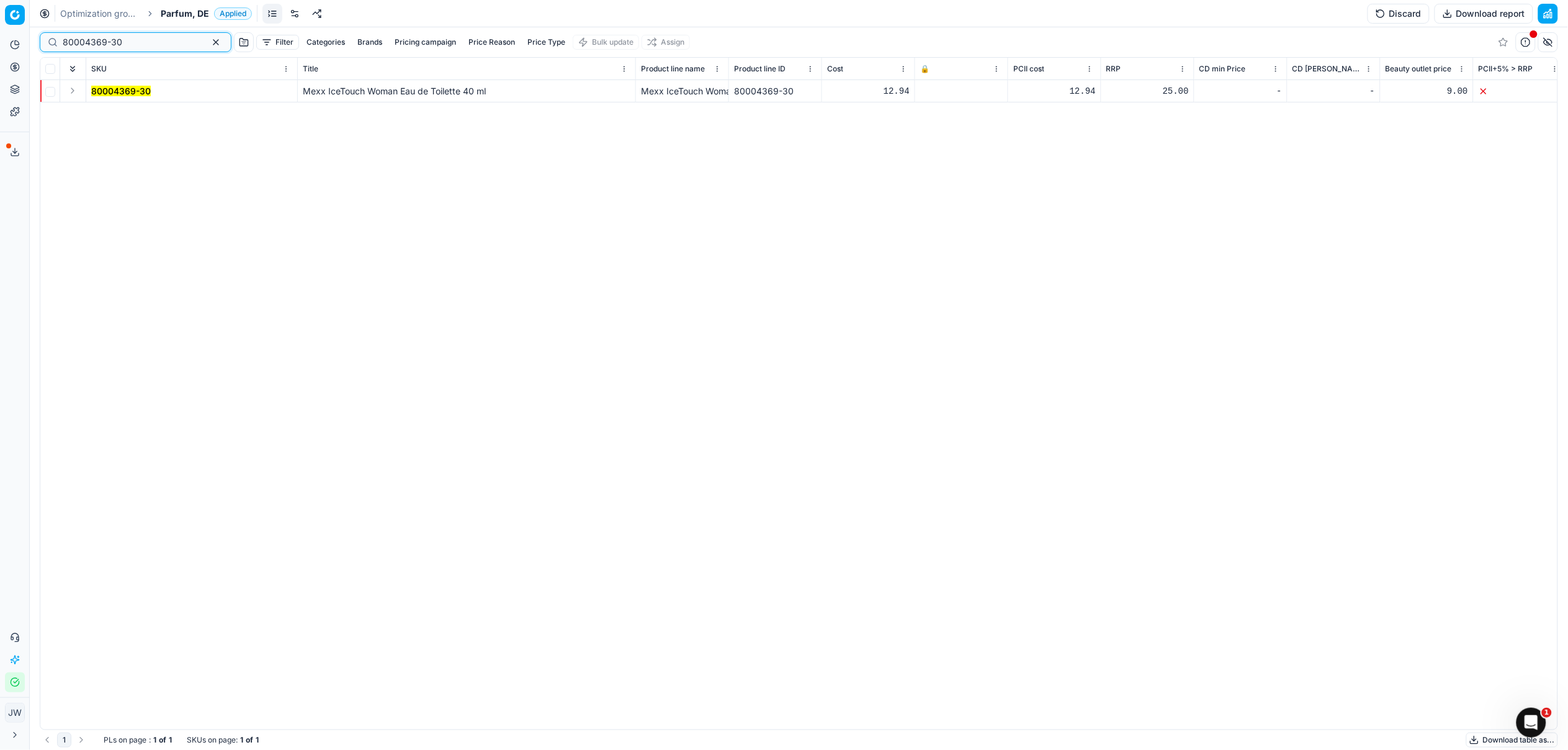
type input "80004369-30"
click at [80, 92] on button "Expand" at bounding box center [73, 91] width 15 height 15
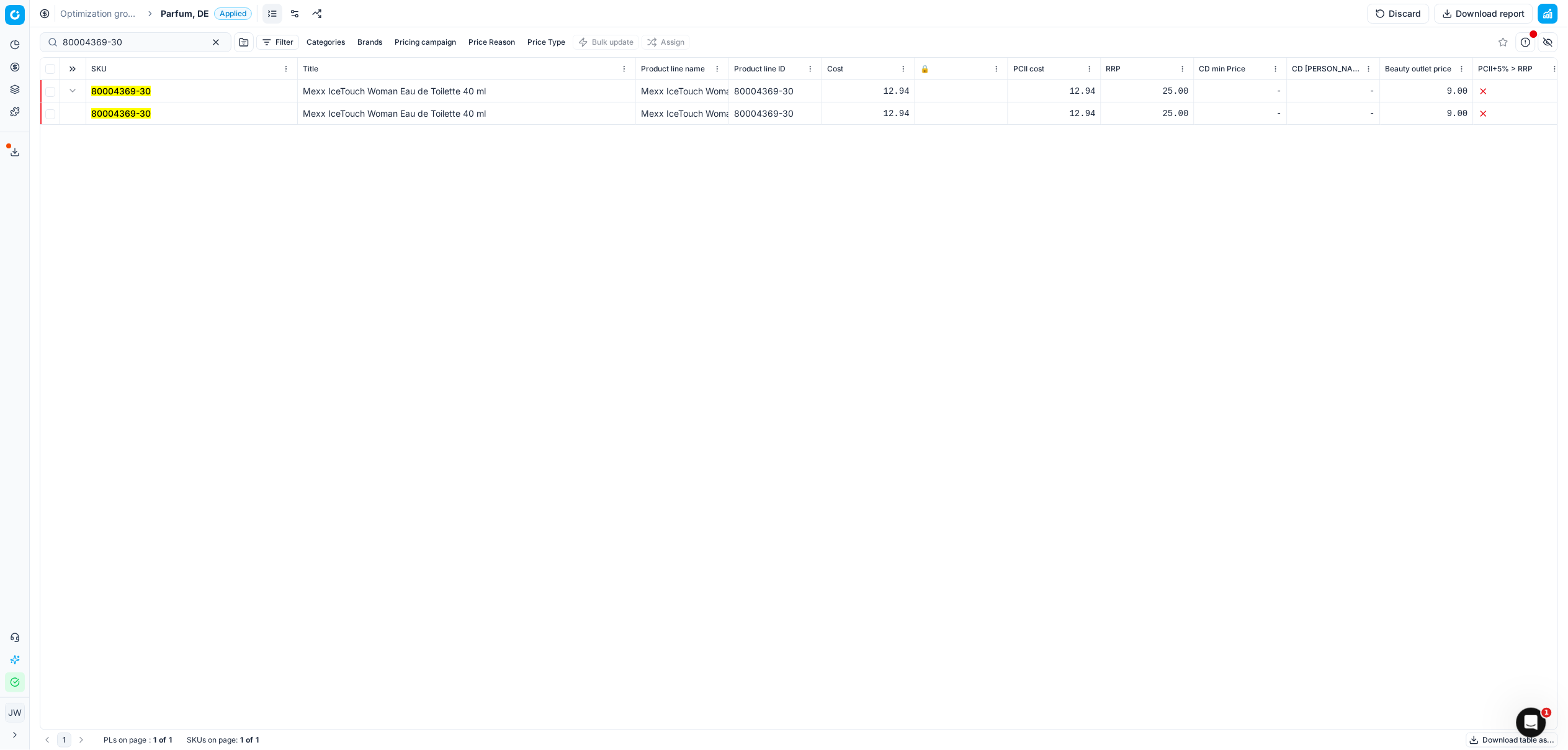
click at [119, 118] on span "80004369-30" at bounding box center [121, 114] width 60 height 12
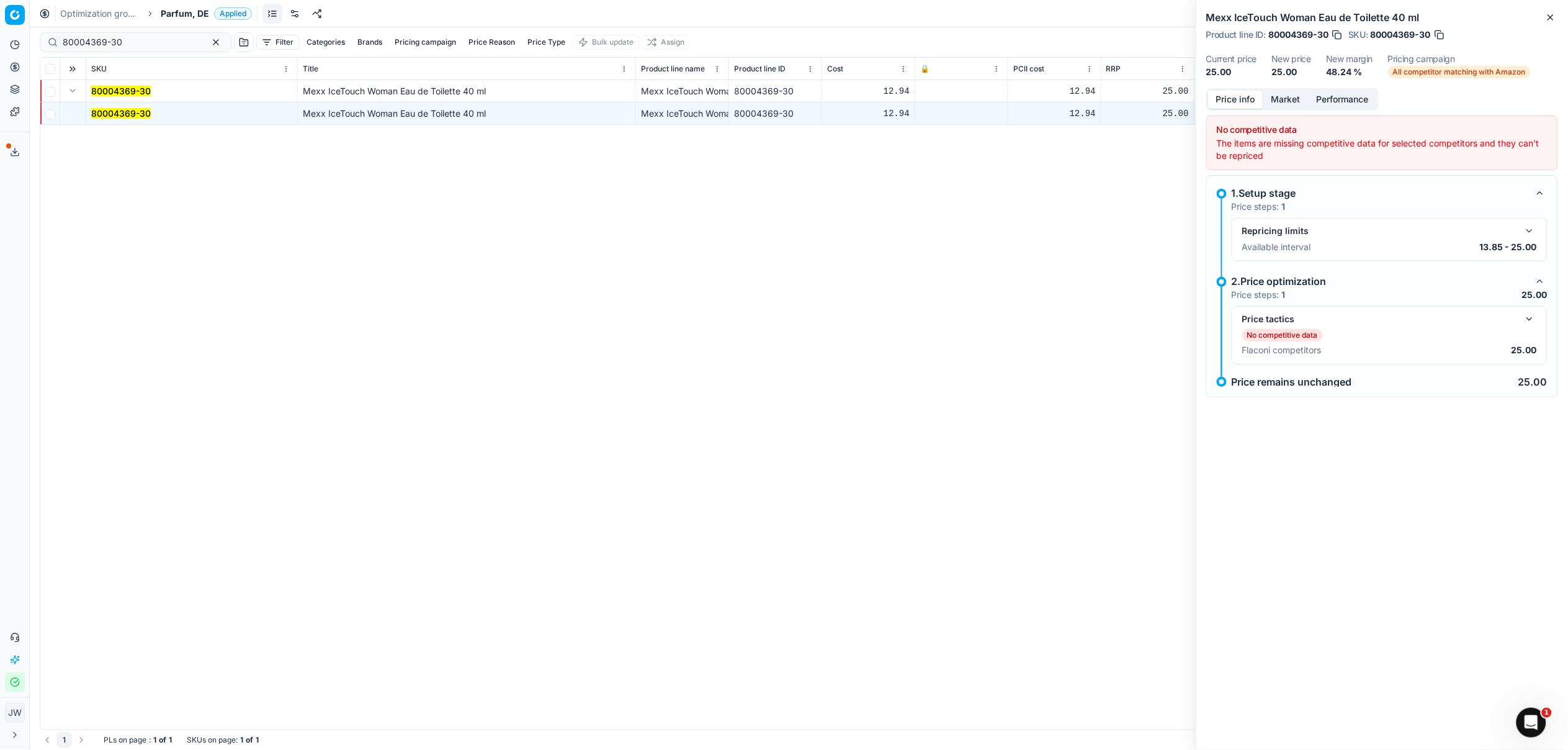
click at [1529, 329] on div "No competitive data" at bounding box center [1389, 335] width 295 height 12
click at [1529, 321] on button "button" at bounding box center [1529, 319] width 15 height 15
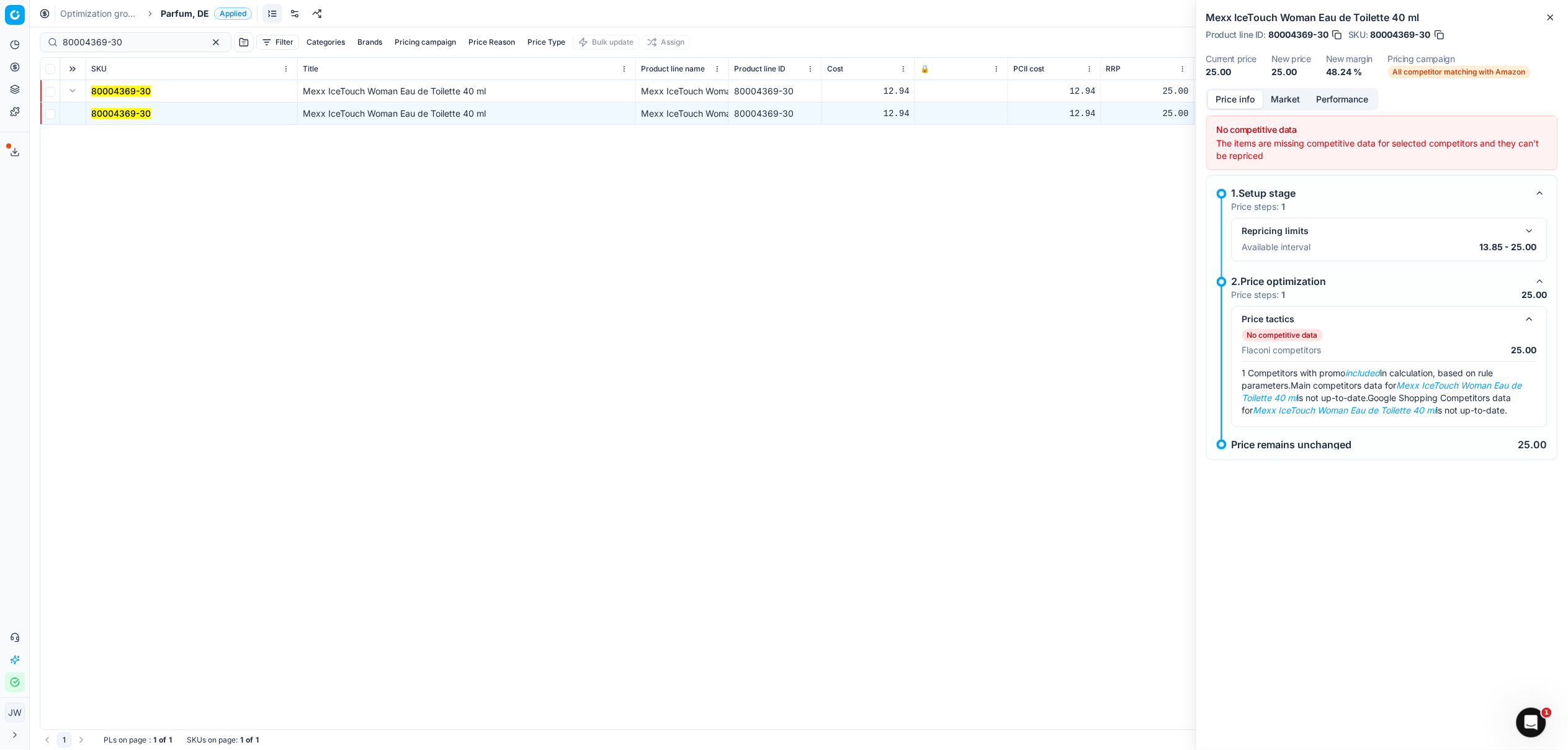
click at [1529, 321] on button "button" at bounding box center [1529, 319] width 15 height 15
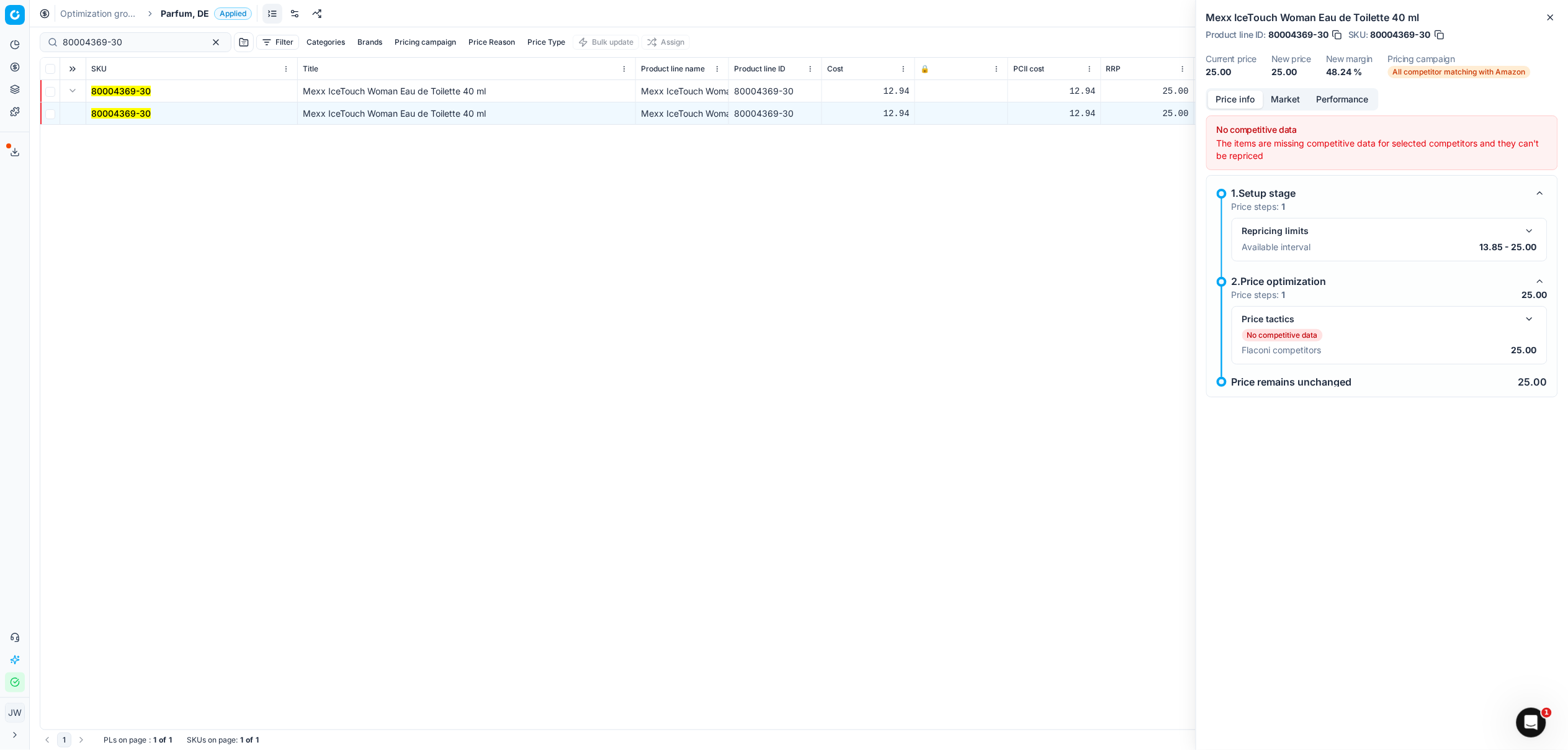
click at [1531, 229] on button "button" at bounding box center [1529, 231] width 15 height 15
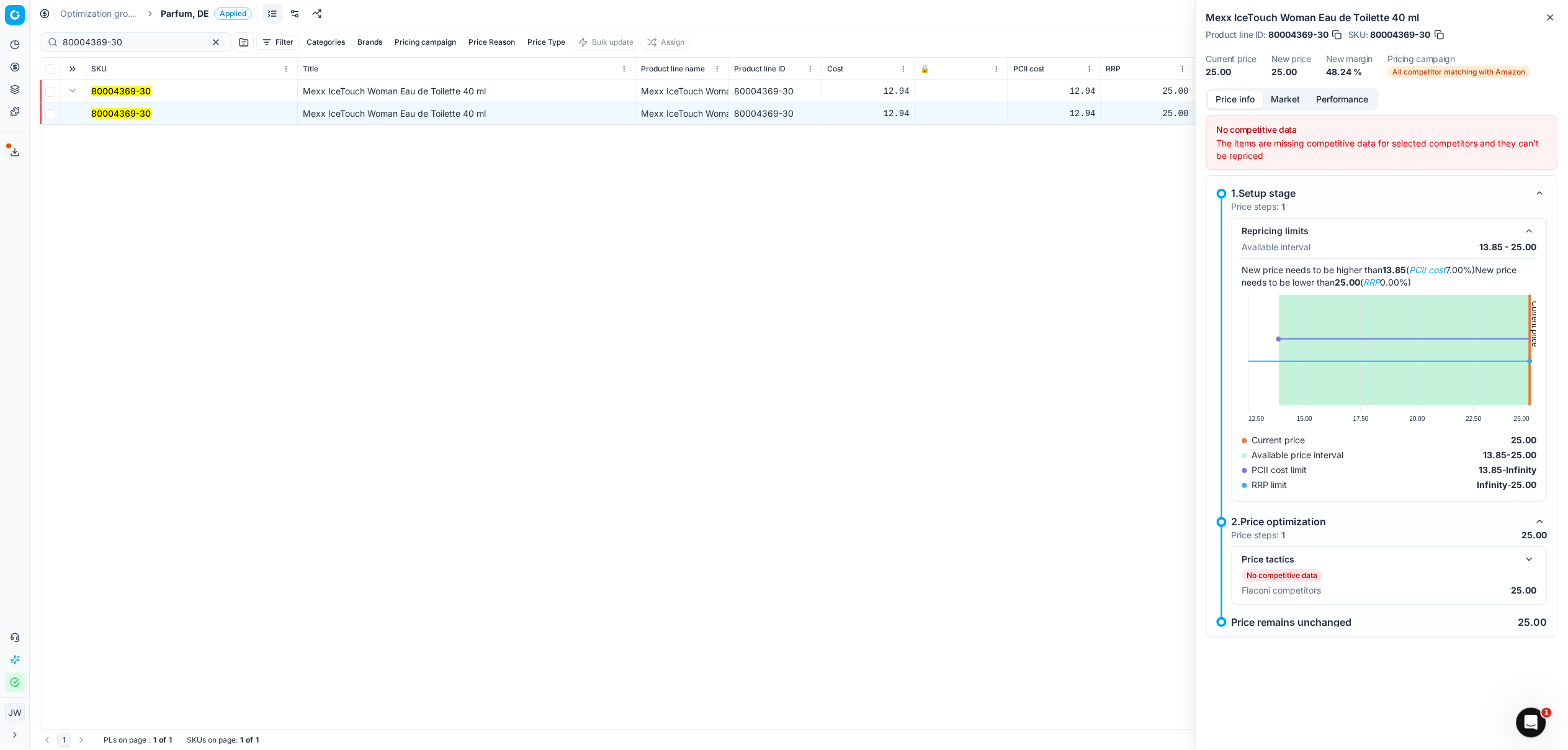
click at [1531, 229] on button "button" at bounding box center [1529, 231] width 15 height 15
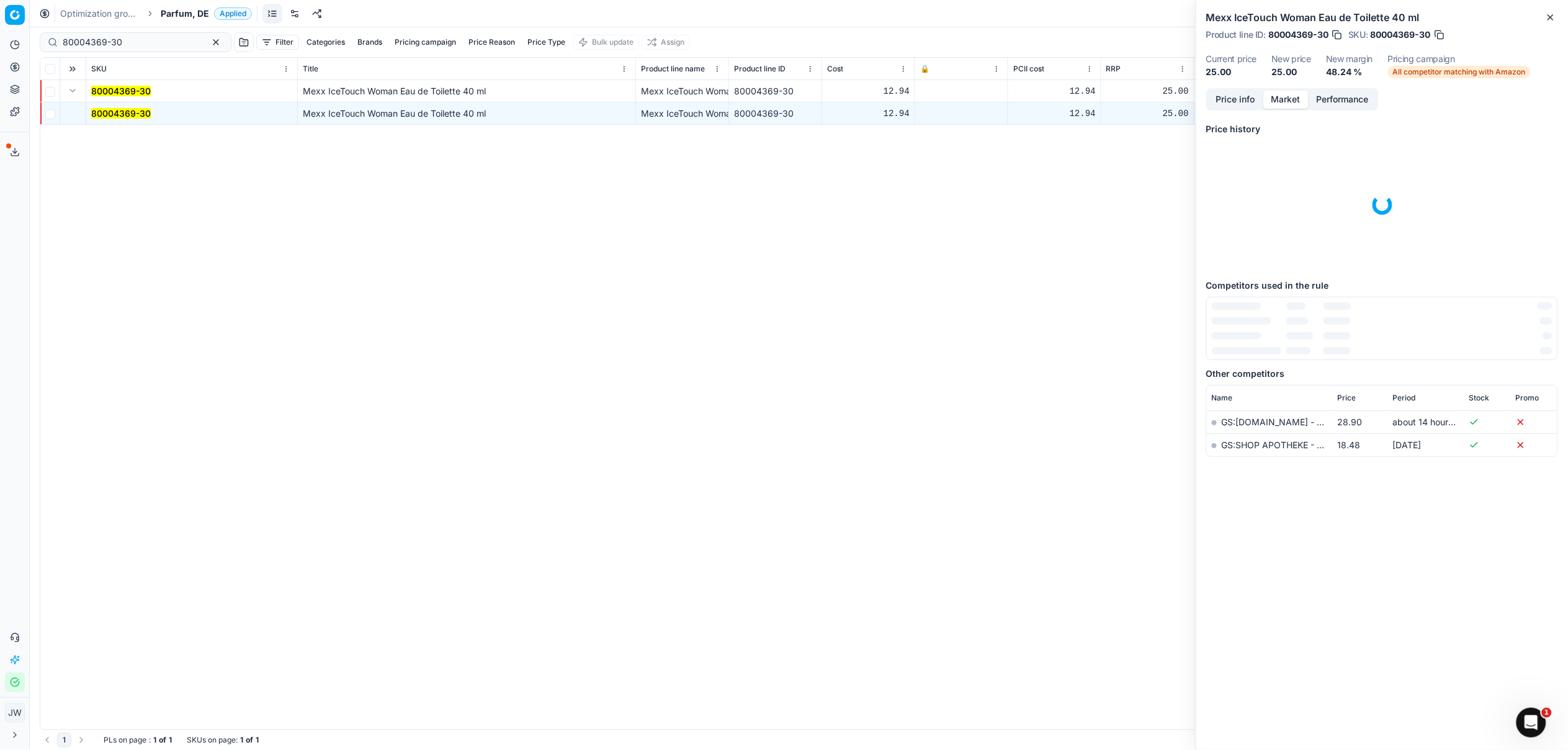
click at [1290, 100] on button "Market" at bounding box center [1286, 99] width 46 height 18
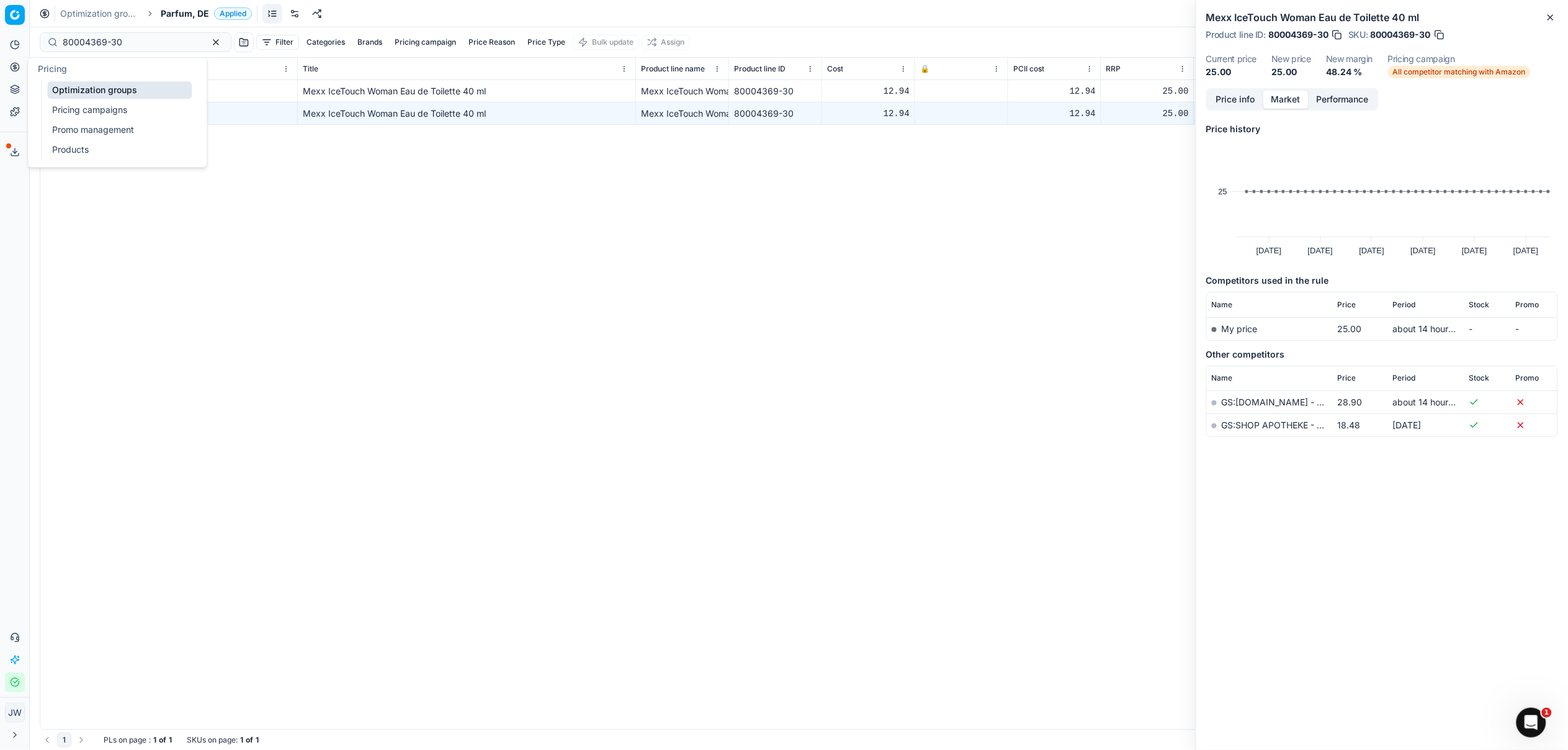
click at [18, 67] on icon at bounding box center [15, 67] width 10 height 10
click at [76, 88] on link "Optimization groups" at bounding box center [119, 90] width 145 height 18
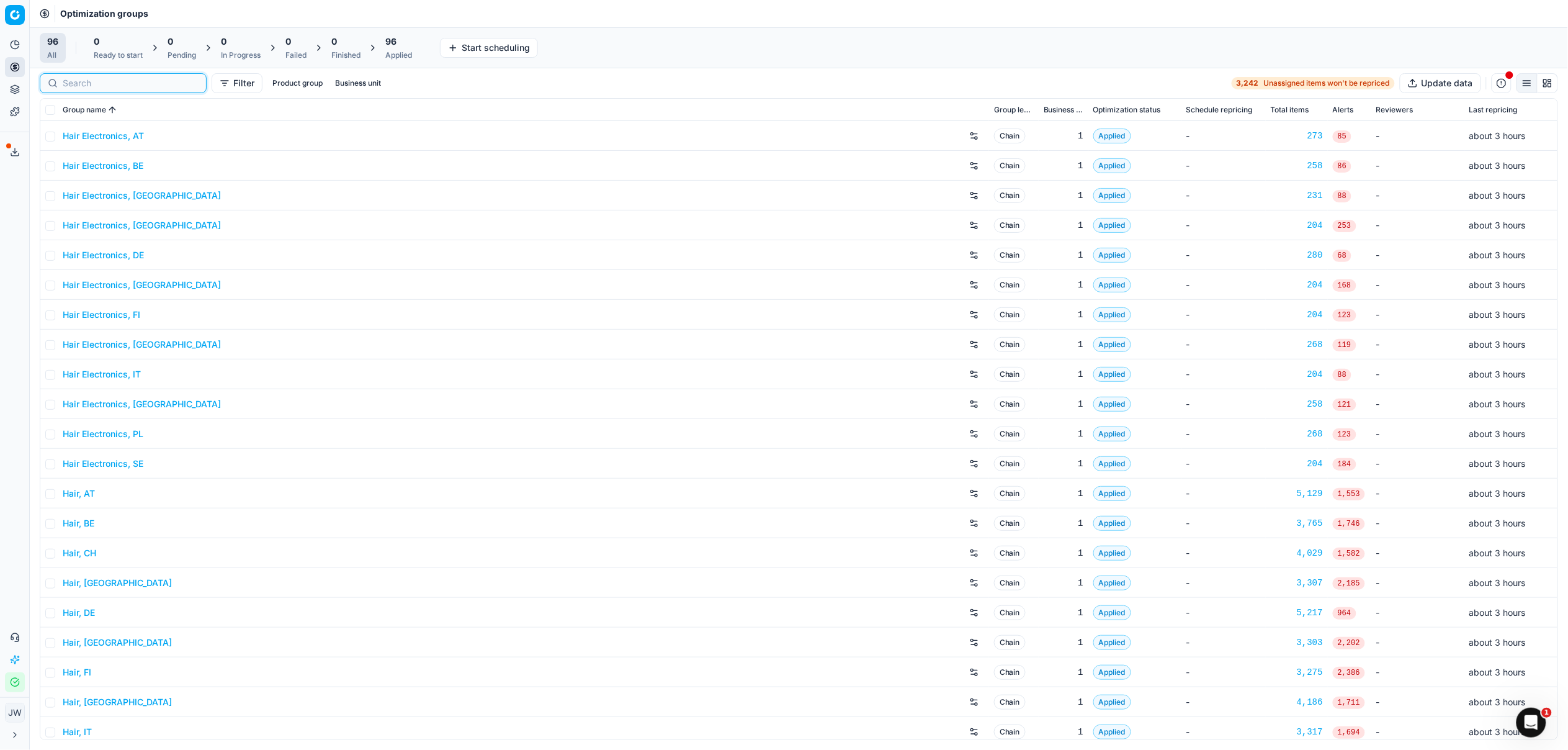
click at [95, 87] on input at bounding box center [131, 83] width 136 height 12
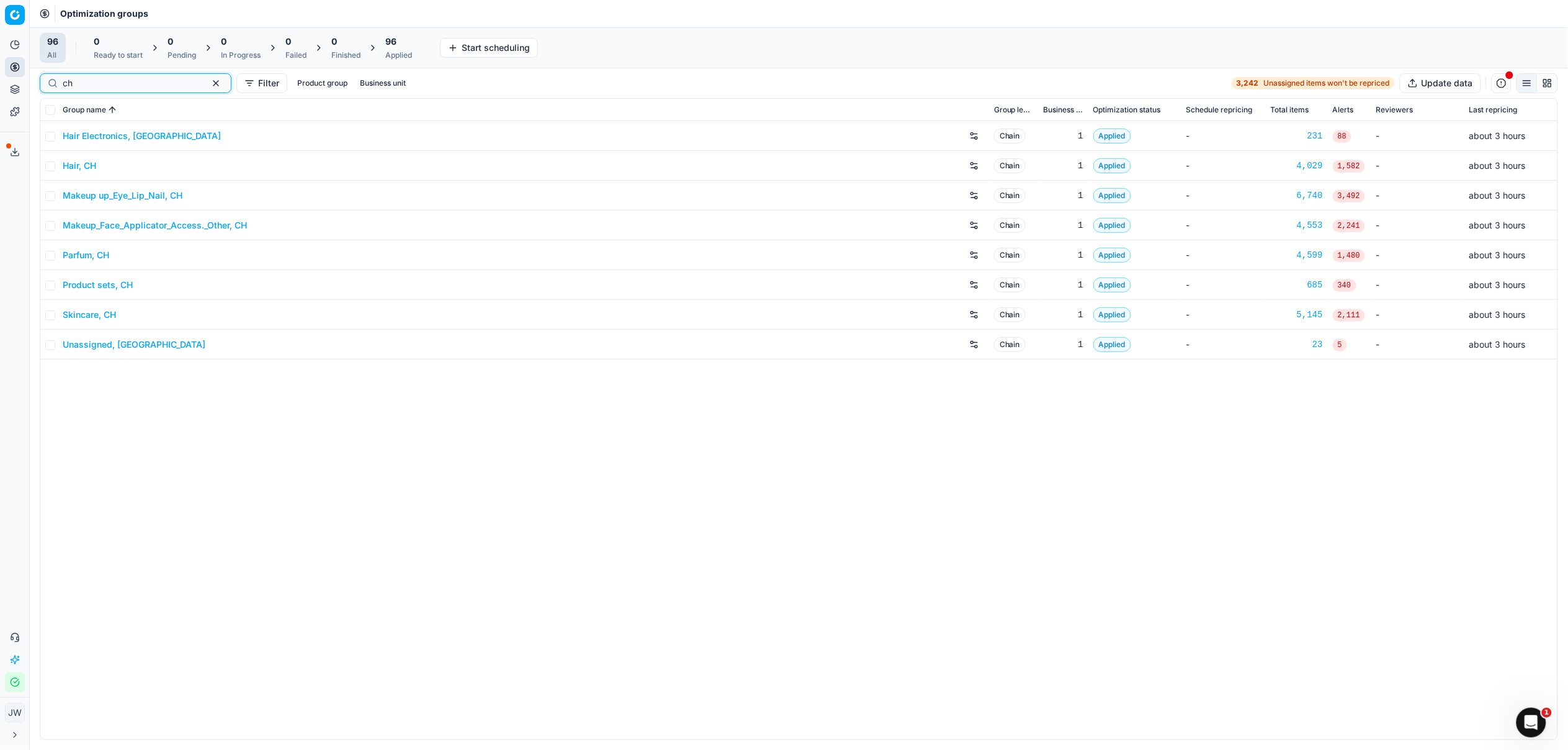
type input "ch"
click at [86, 252] on link "Parfum, CH" at bounding box center [86, 255] width 46 height 12
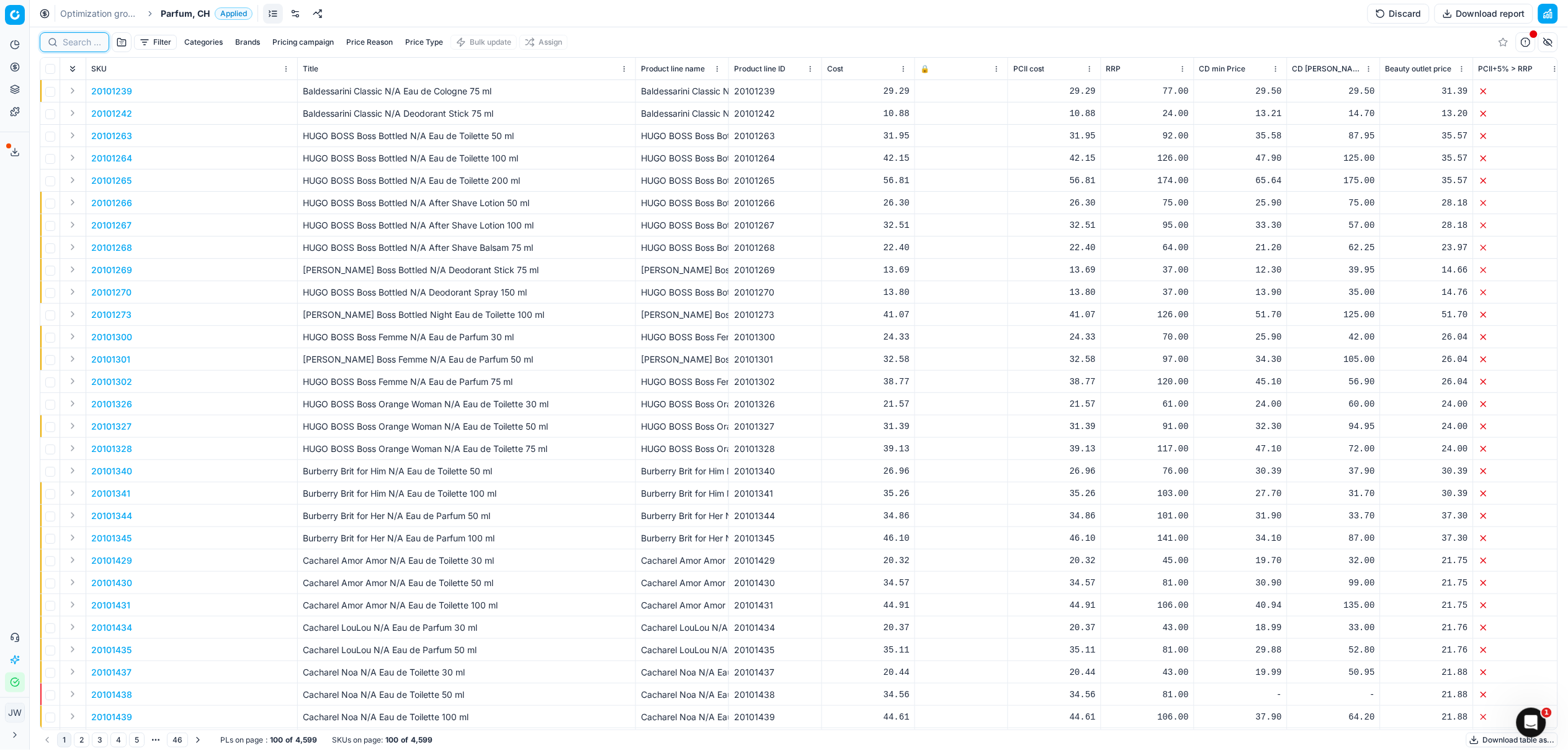
click at [95, 39] on input at bounding box center [82, 42] width 39 height 12
paste input "80004369-30"
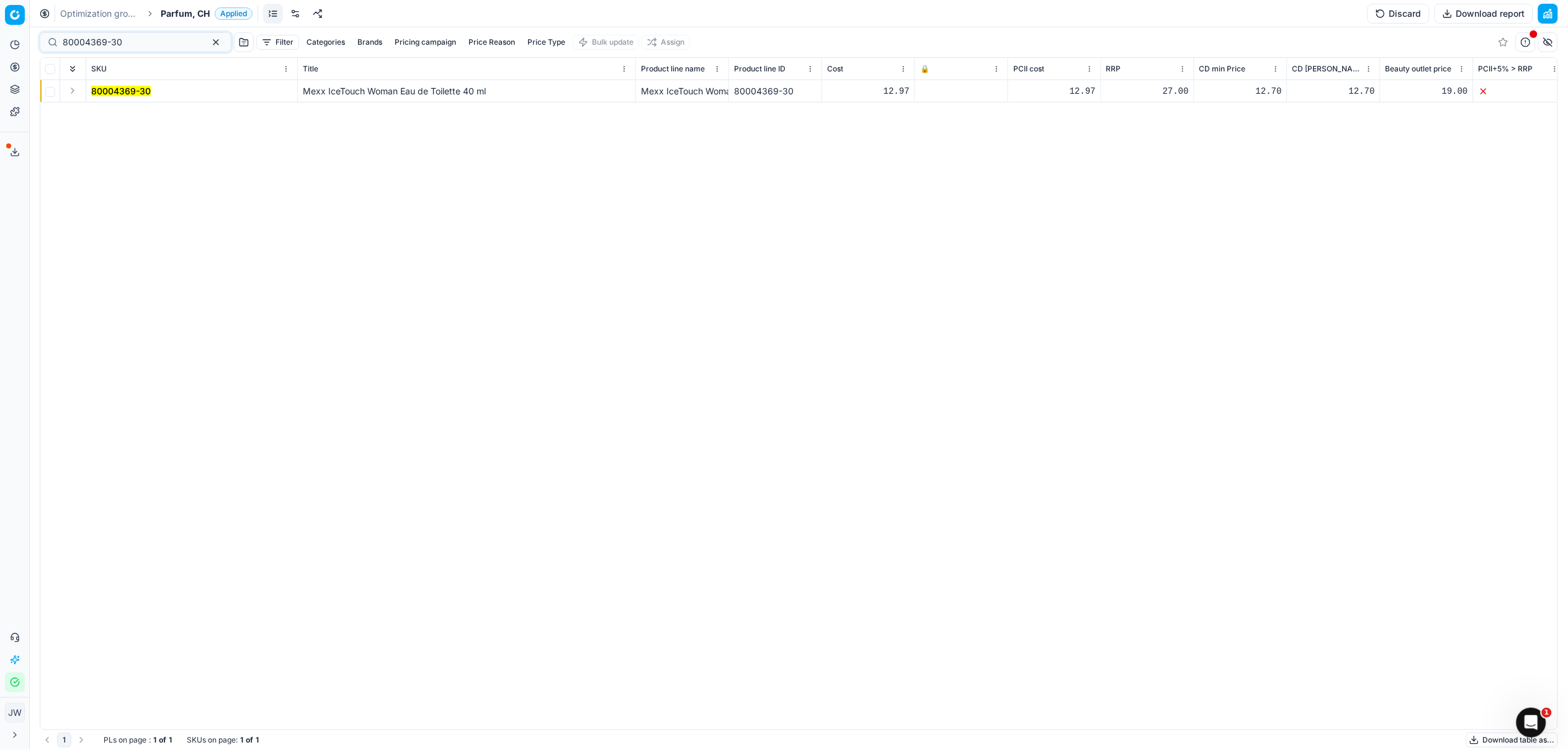
click at [75, 93] on button "Expand" at bounding box center [73, 91] width 15 height 15
click at [119, 114] on mark "80004369-30" at bounding box center [121, 114] width 60 height 11
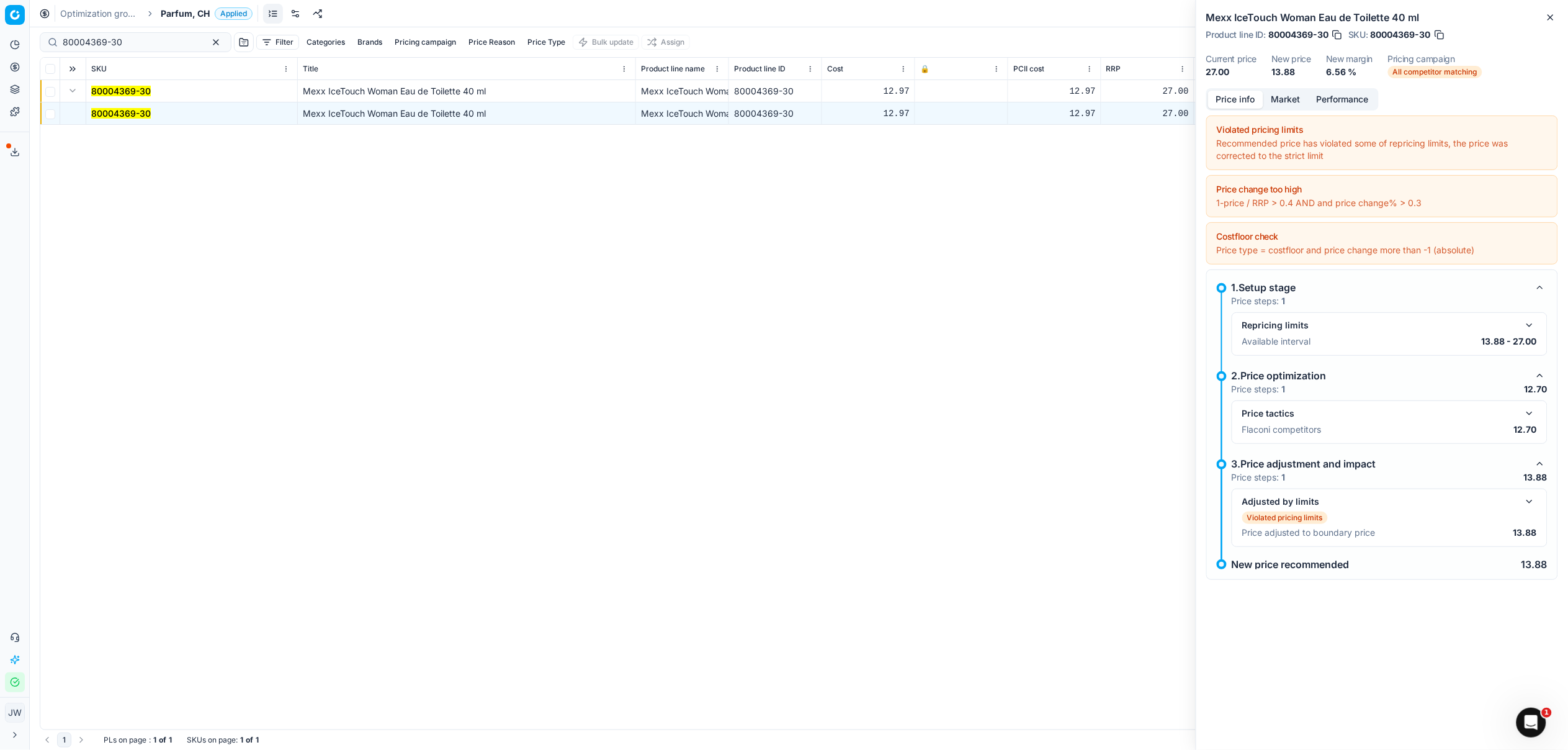
click at [1535, 414] on button "button" at bounding box center [1529, 414] width 15 height 15
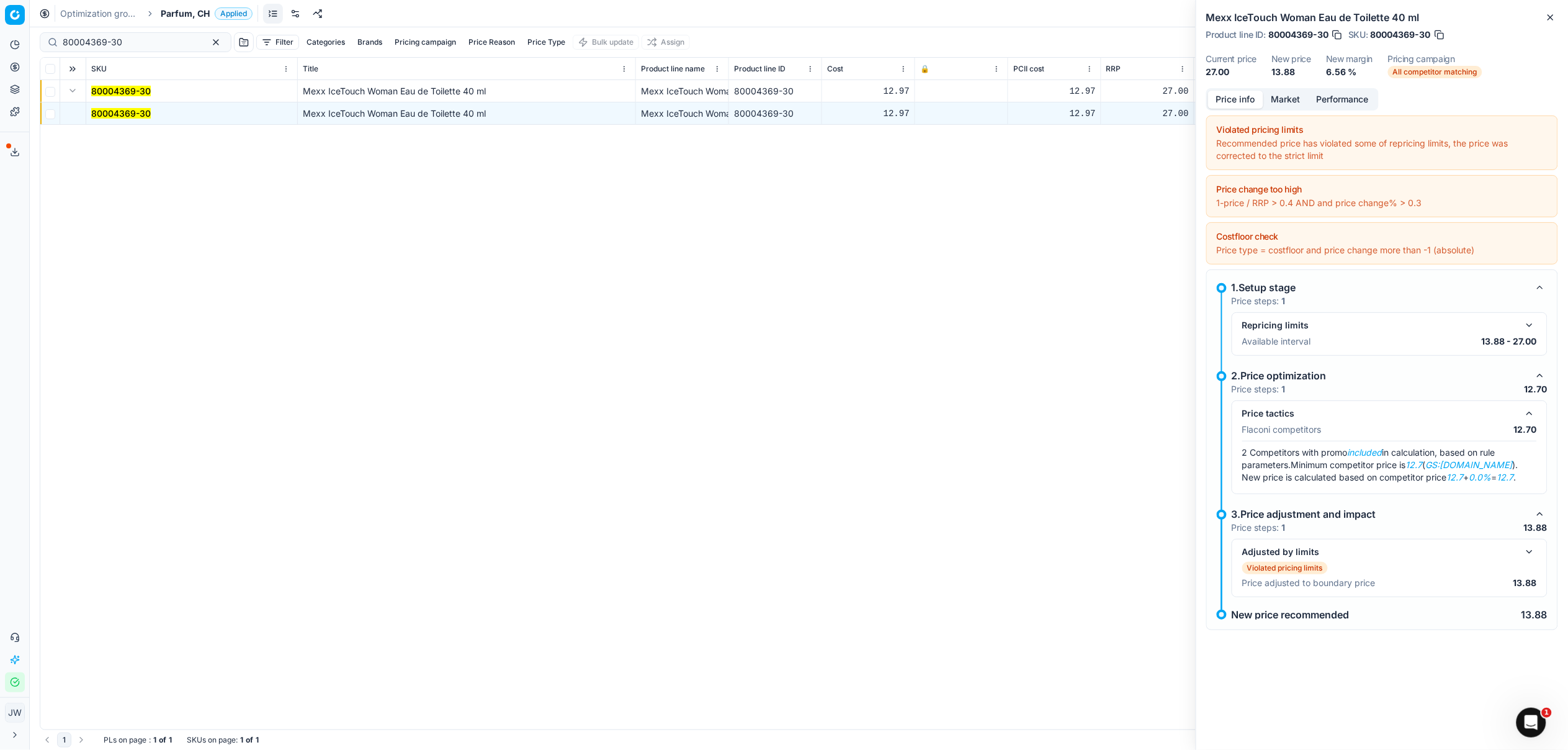
click at [1286, 88] on div "Price info Market Performance" at bounding box center [1292, 99] width 173 height 22
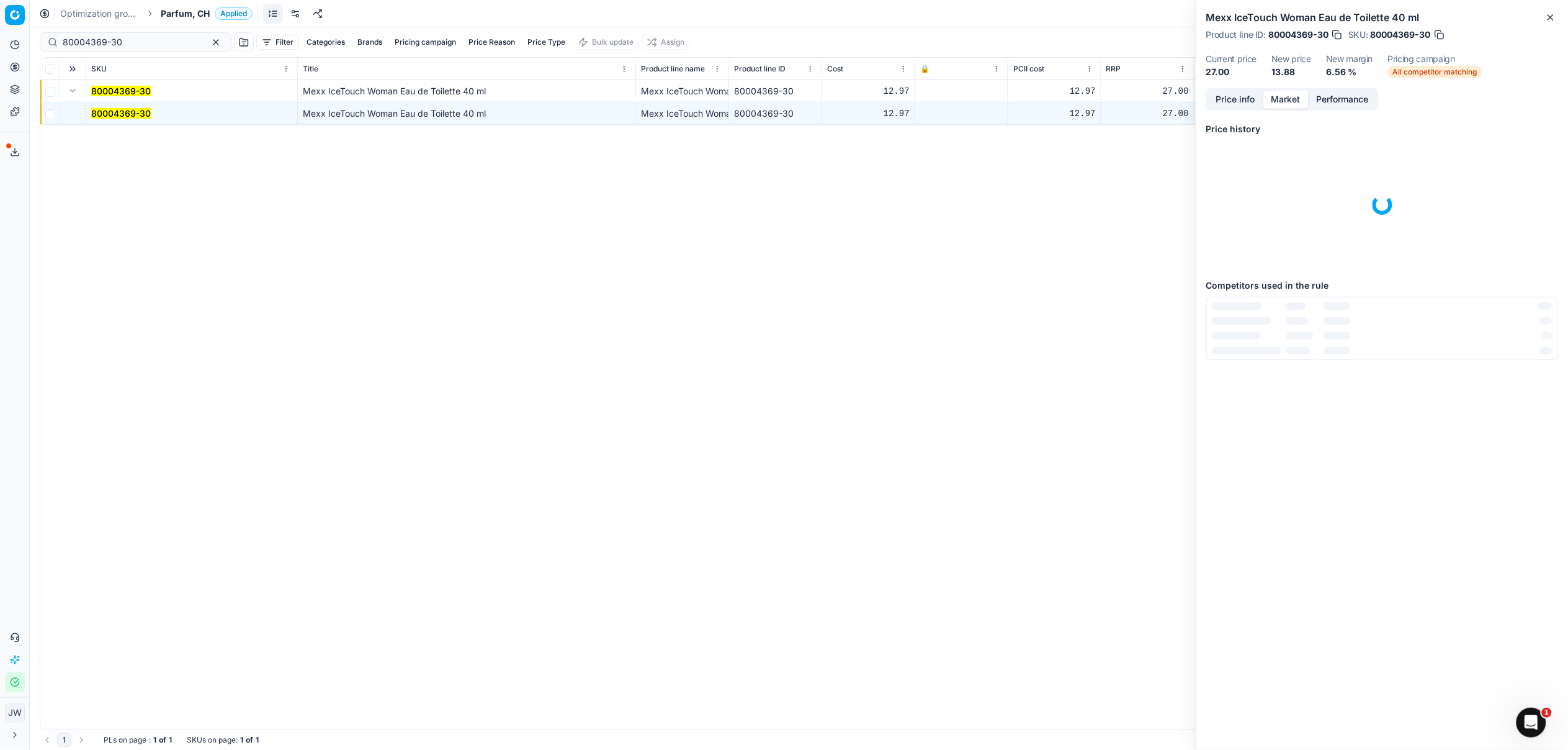
click at [1286, 91] on button "Market" at bounding box center [1286, 99] width 46 height 18
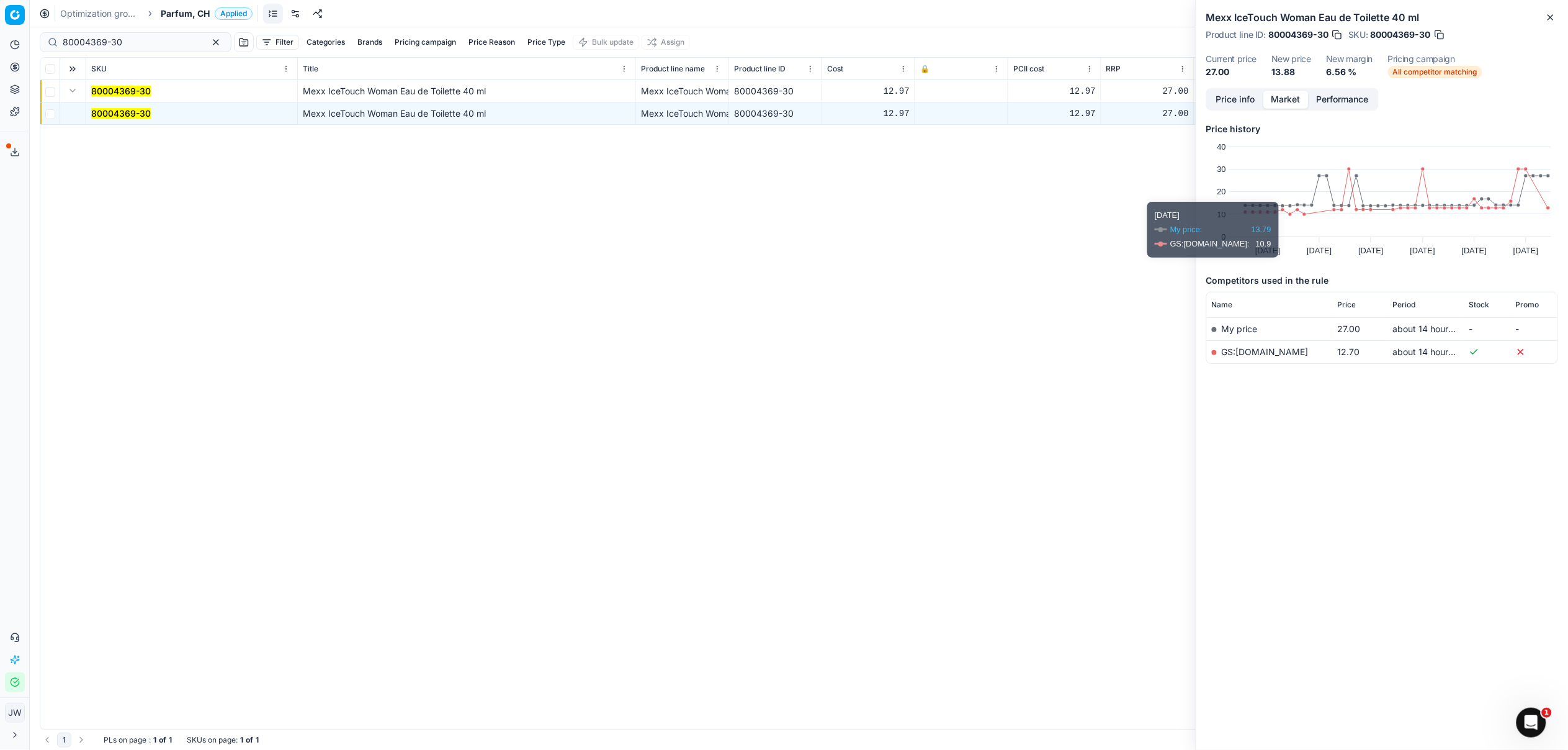
click at [1256, 339] on td "My price" at bounding box center [1269, 329] width 125 height 23
click at [1254, 351] on link "GS:[DOMAIN_NAME]" at bounding box center [1265, 352] width 87 height 11
drag, startPoint x: 154, startPoint y: 46, endPoint x: -12, endPoint y: 10, distance: 169.9
click at [0, 10] on html "Pricing platform Analytics Pricing Product portfolio Templates Export service 1…" at bounding box center [784, 375] width 1568 height 750
paste input "36799-75"
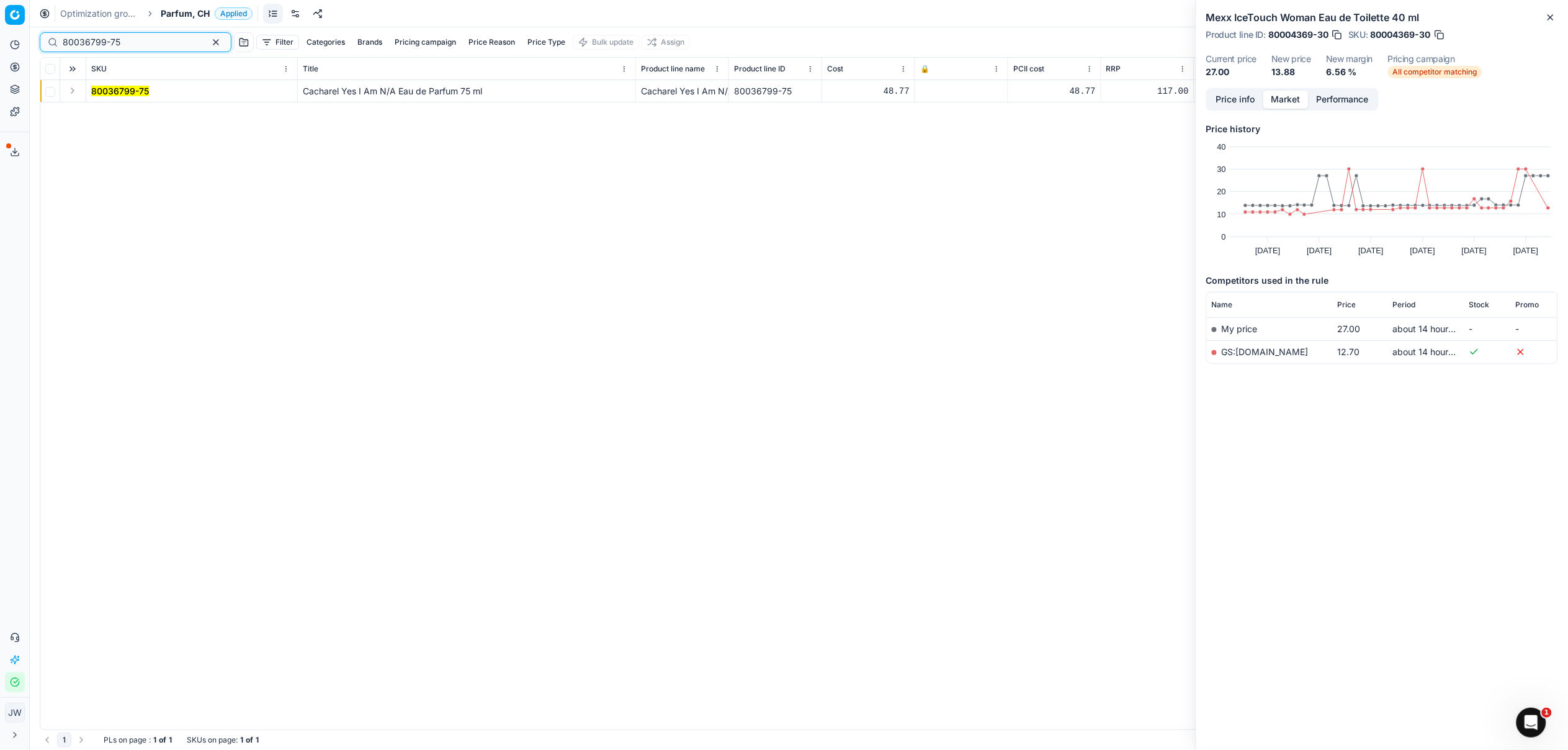
type input "80036799-75"
click at [77, 90] on button "Expand" at bounding box center [73, 91] width 15 height 15
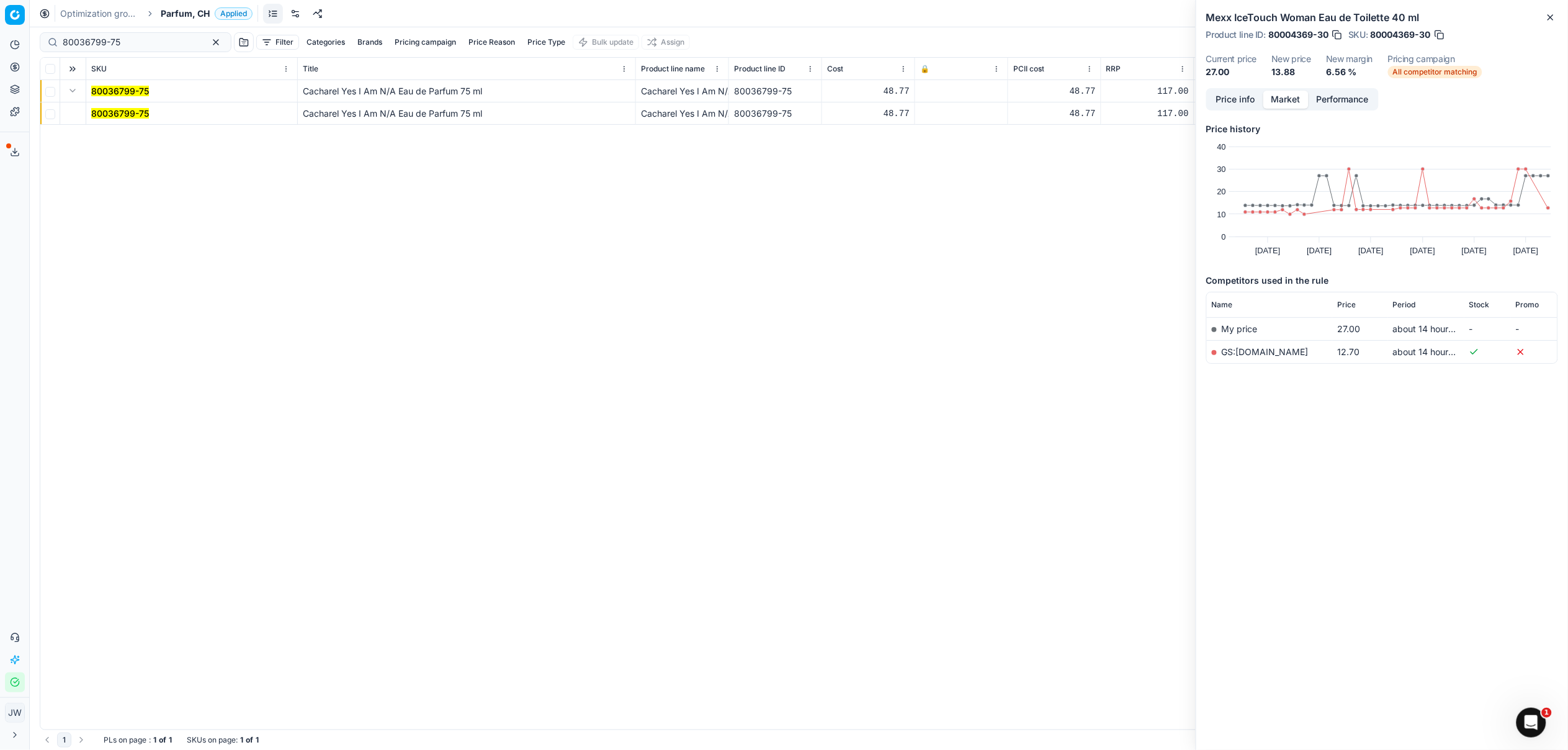
click at [106, 112] on mark "80036799-75" at bounding box center [120, 114] width 58 height 11
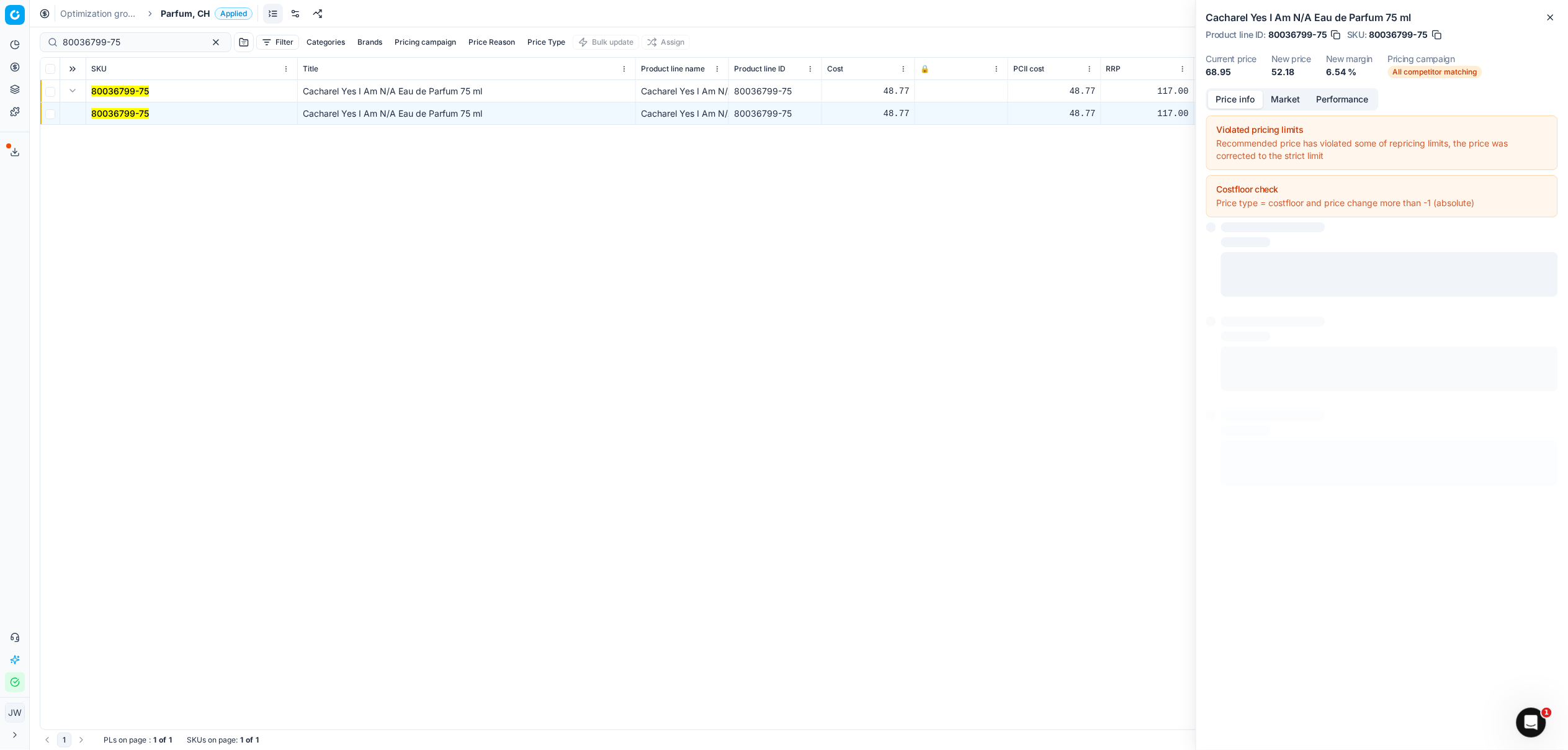
click at [1237, 103] on button "Price info" at bounding box center [1235, 99] width 55 height 18
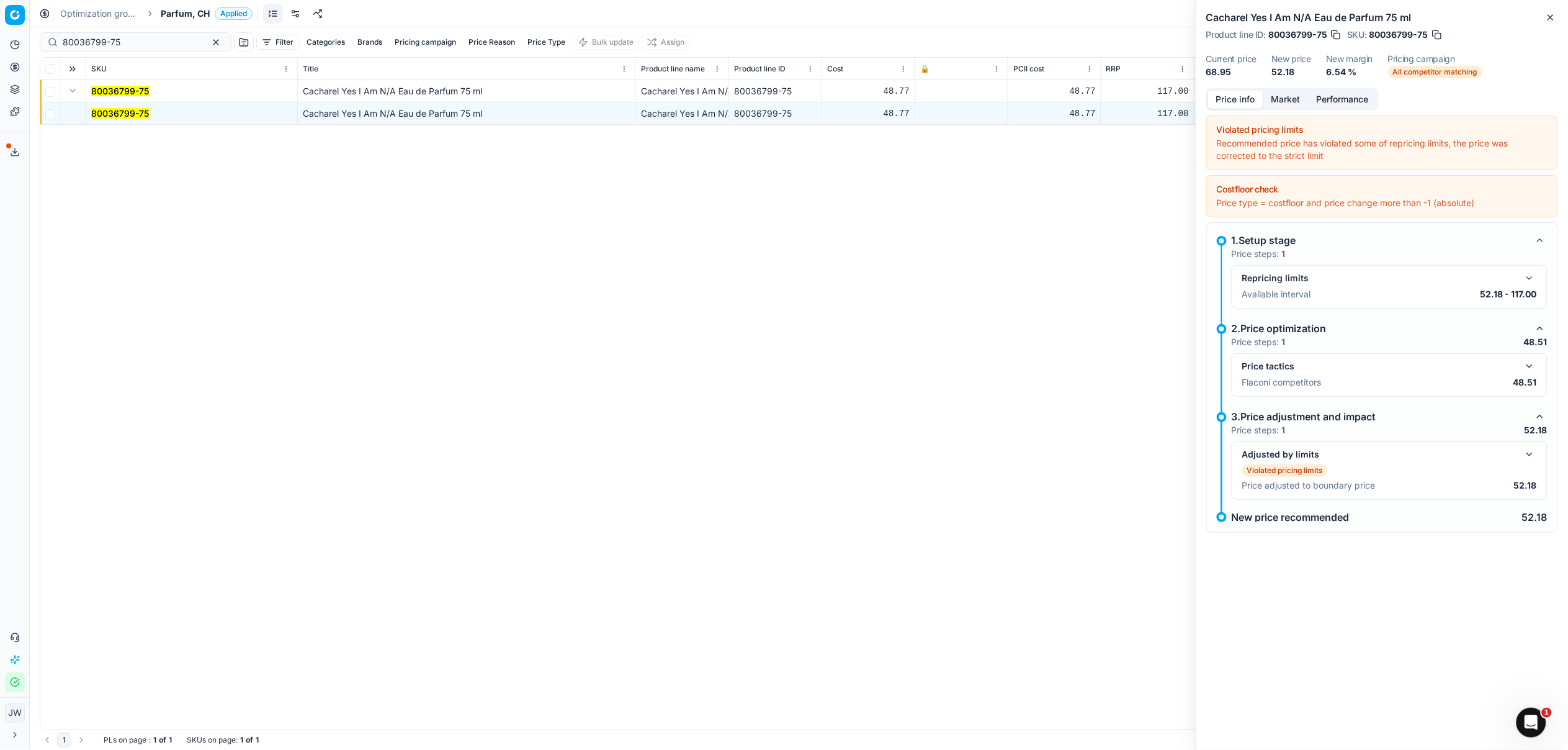
click at [1533, 360] on button "button" at bounding box center [1529, 366] width 15 height 15
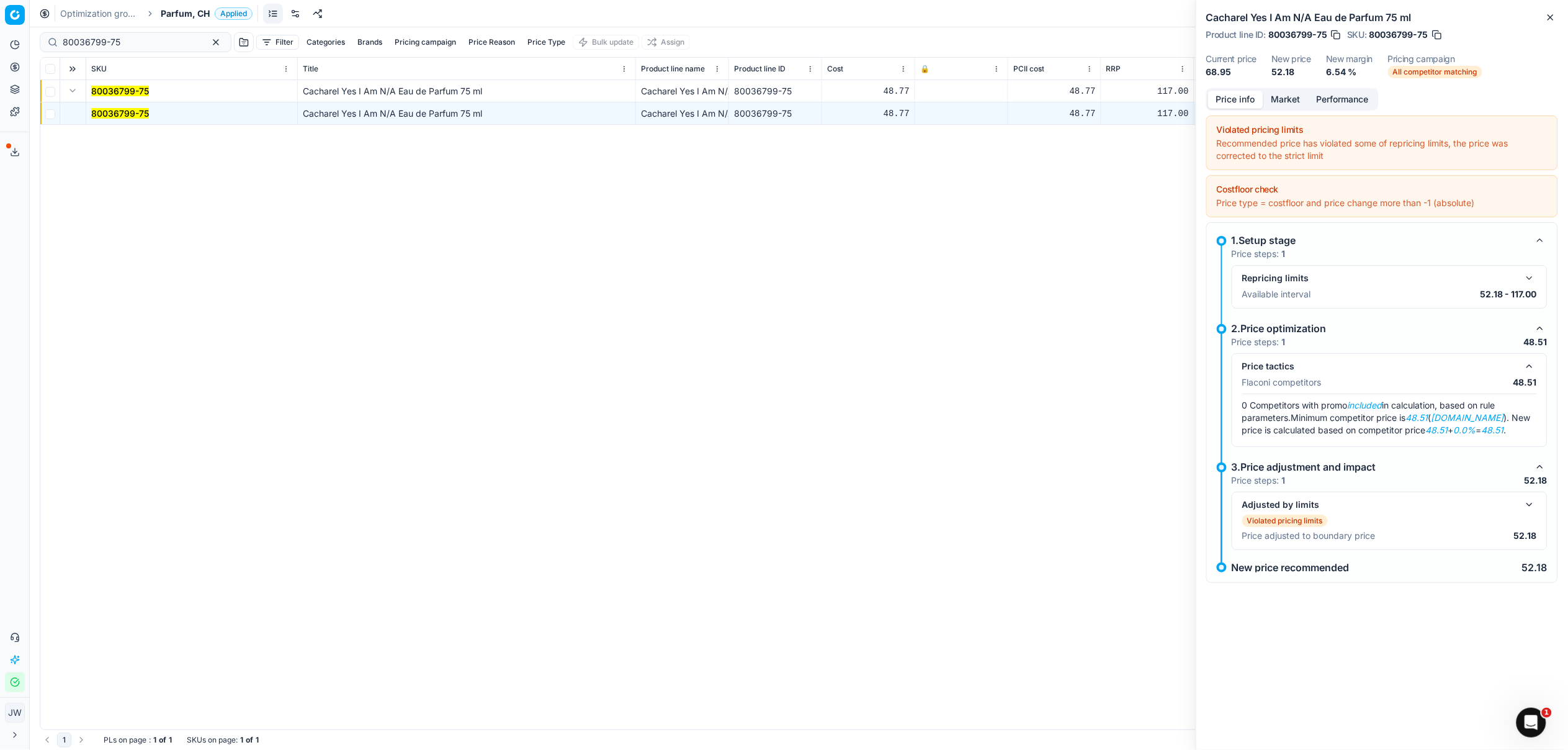
click at [1292, 102] on button "Market" at bounding box center [1286, 99] width 46 height 18
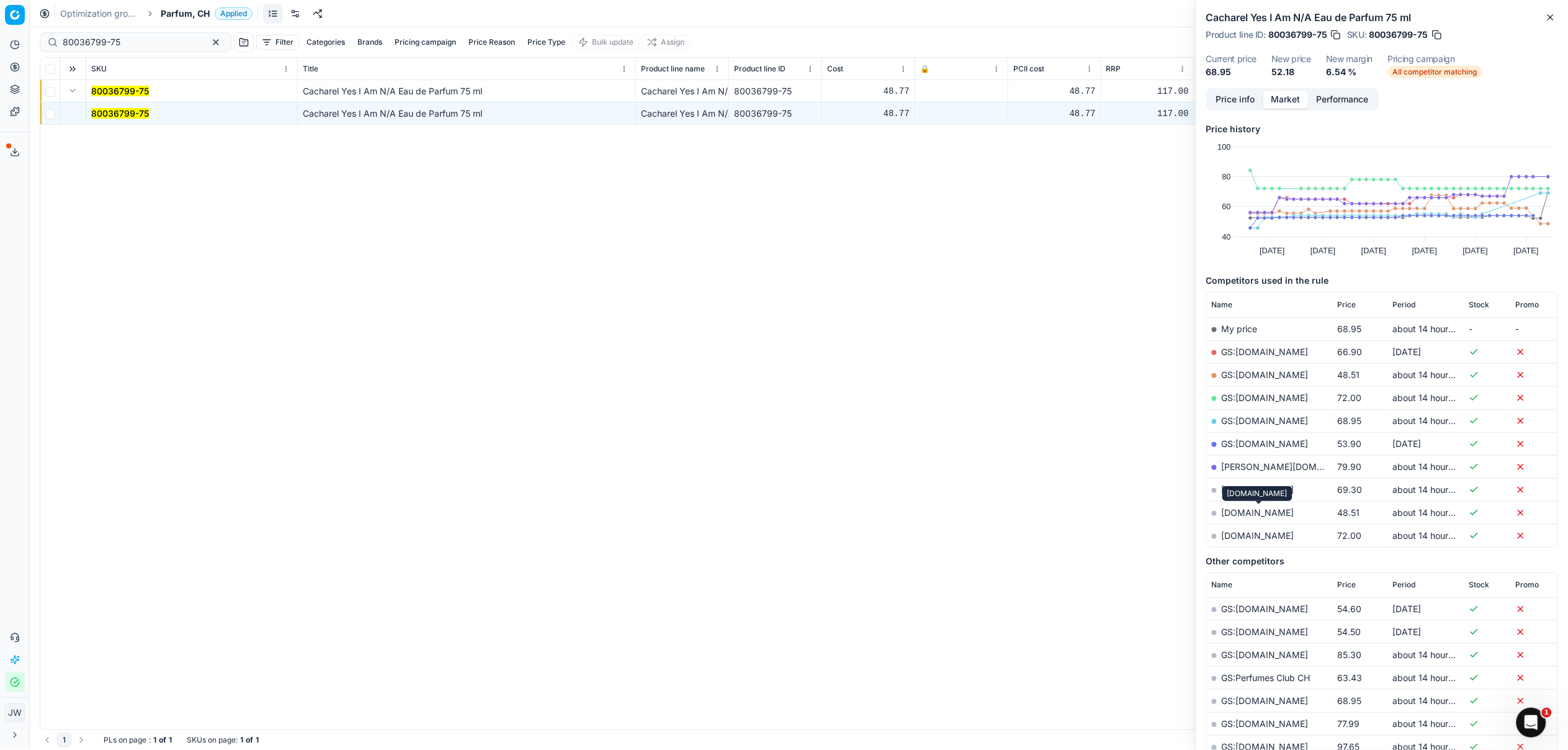
click at [1272, 512] on link "[DOMAIN_NAME]" at bounding box center [1258, 512] width 73 height 11
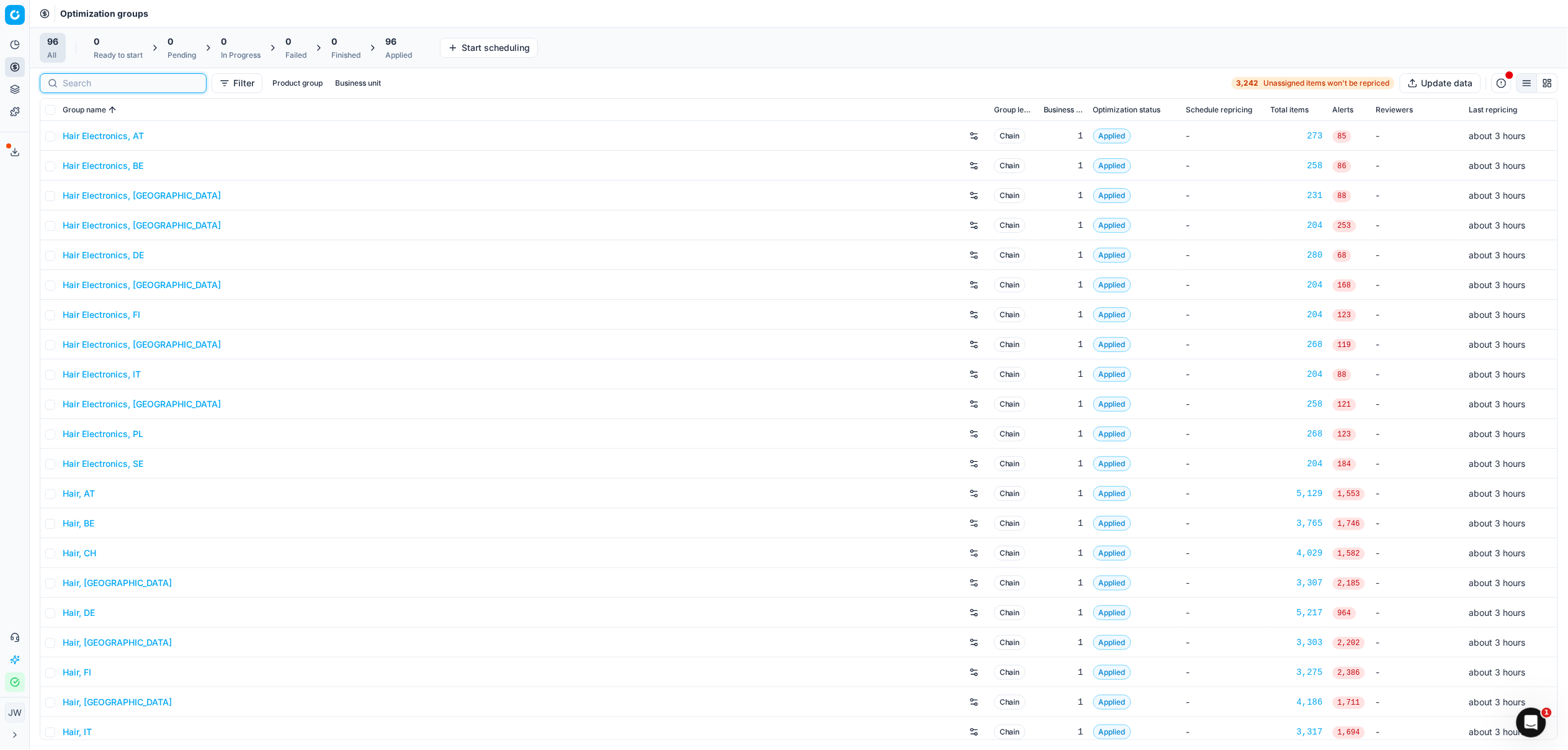
click at [74, 83] on input at bounding box center [131, 83] width 136 height 12
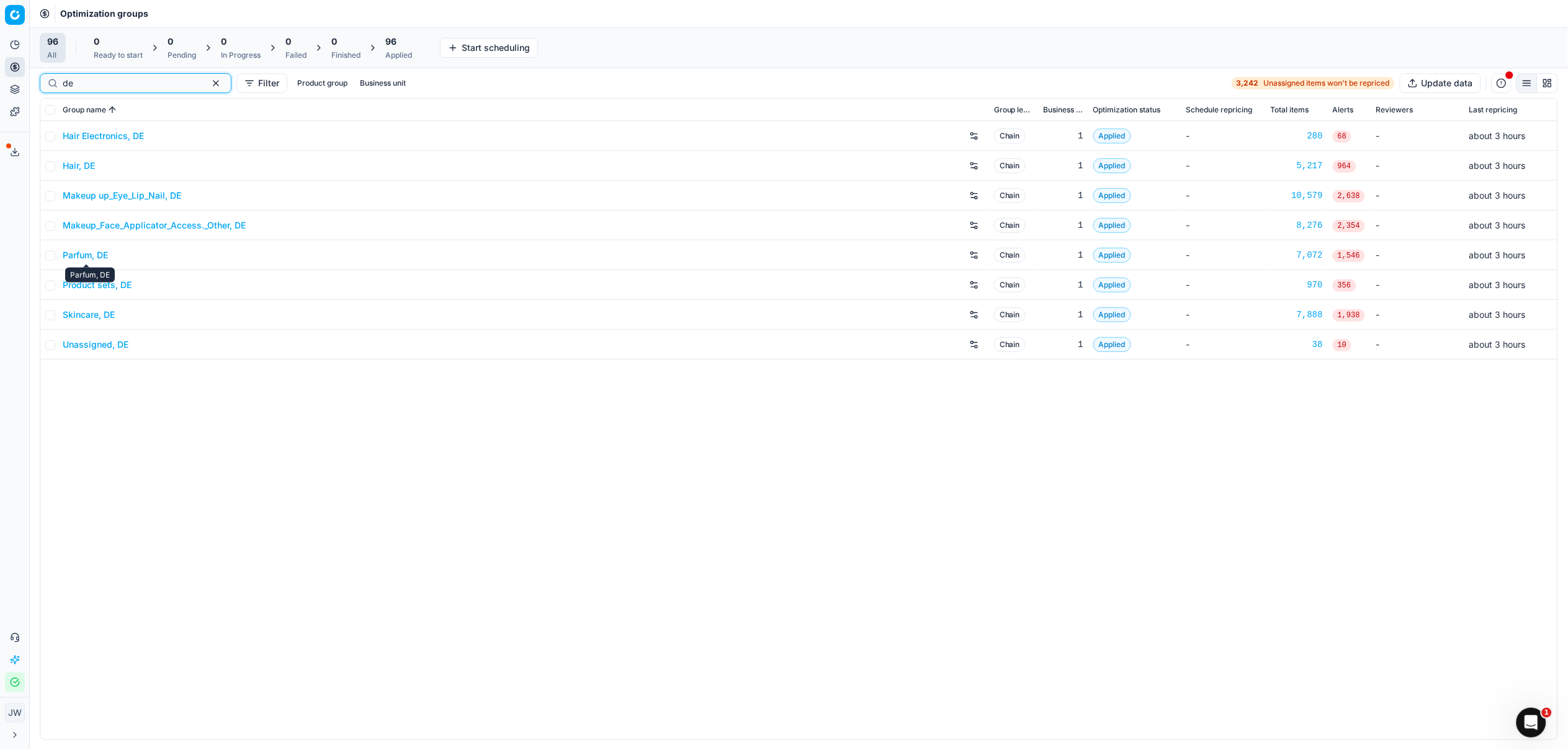
type input "de"
click at [82, 258] on link "Parfum, DE" at bounding box center [85, 255] width 46 height 12
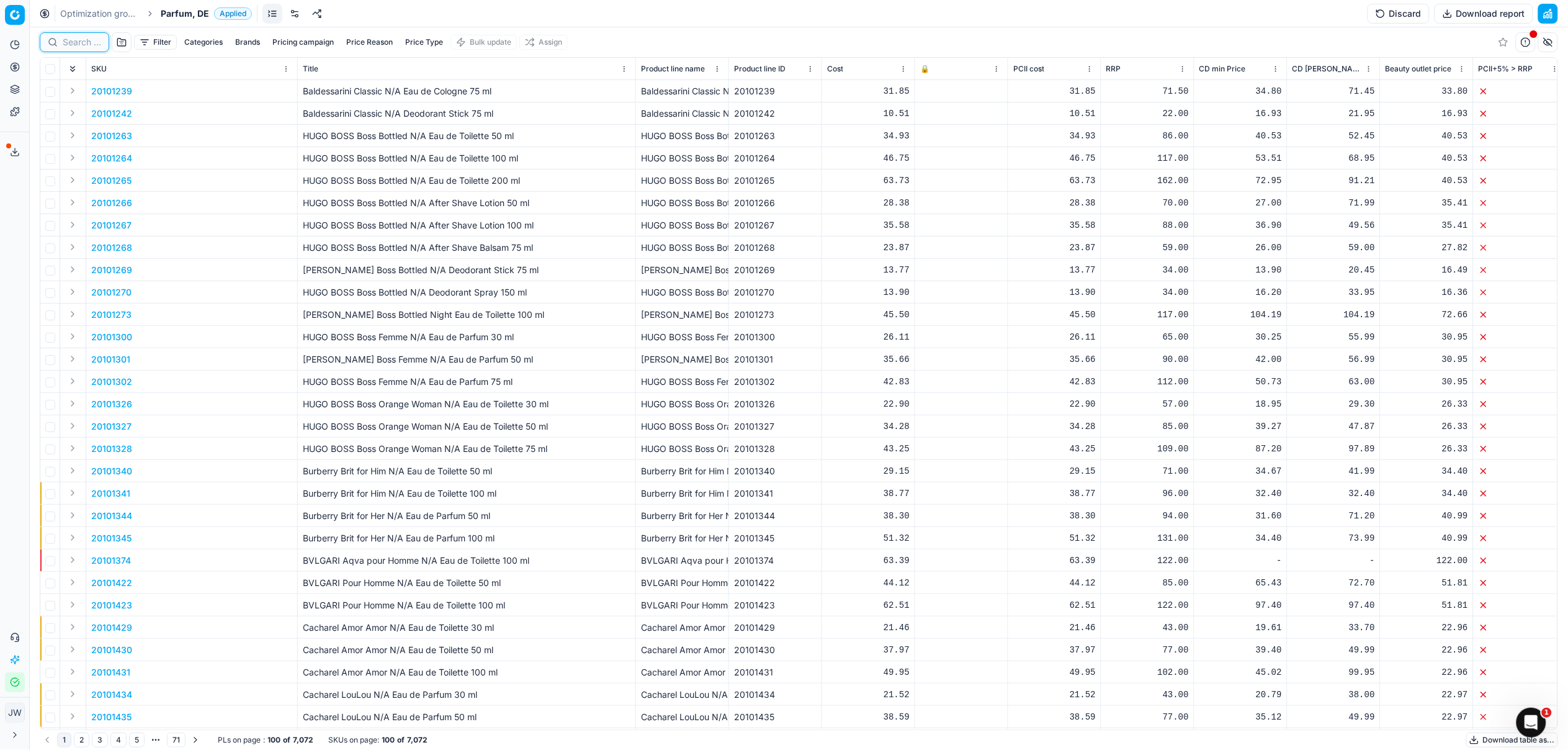
click at [72, 44] on input at bounding box center [82, 42] width 39 height 12
paste input "90008950-0013807"
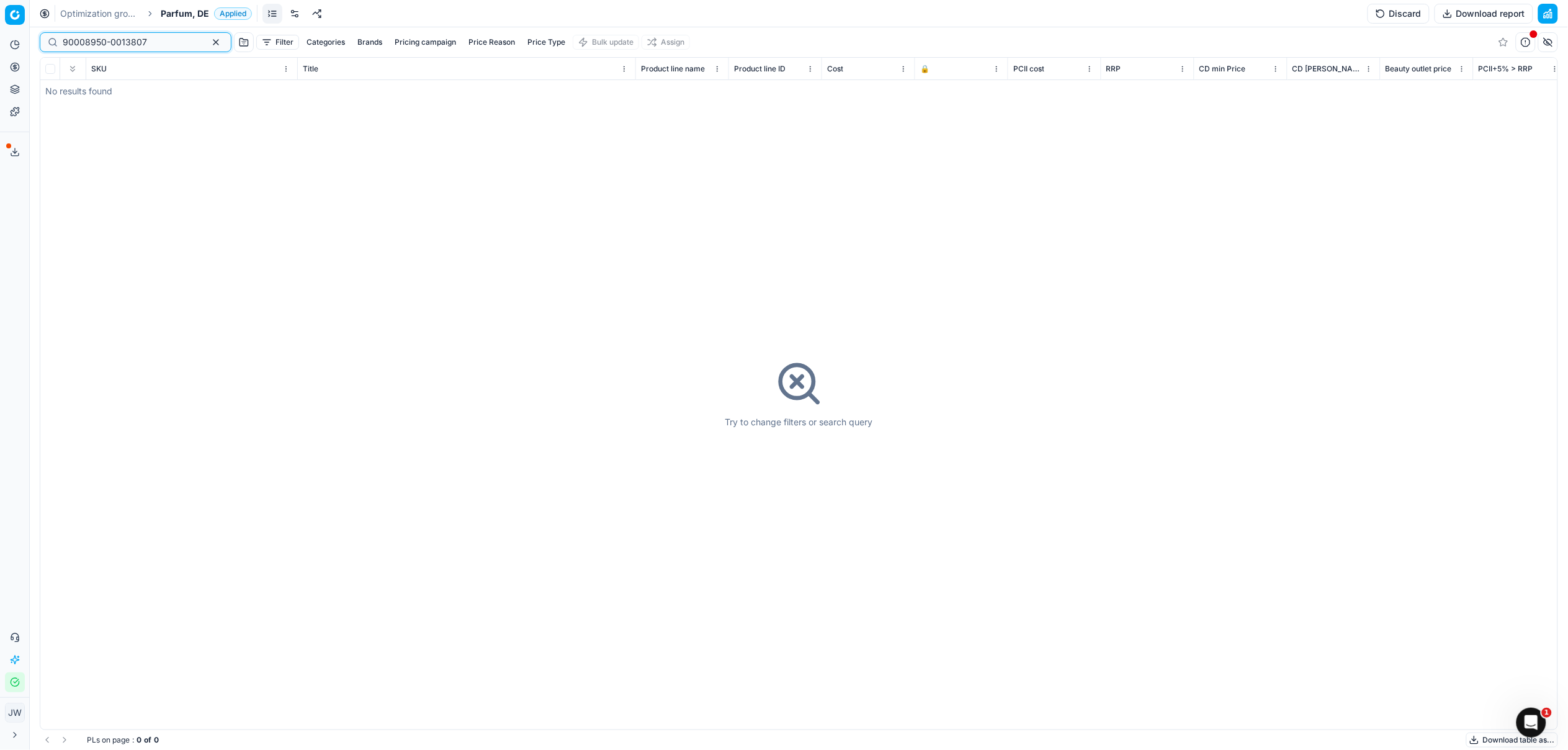
type input "90008950-0013807"
click at [208, 44] on button "button" at bounding box center [216, 42] width 15 height 15
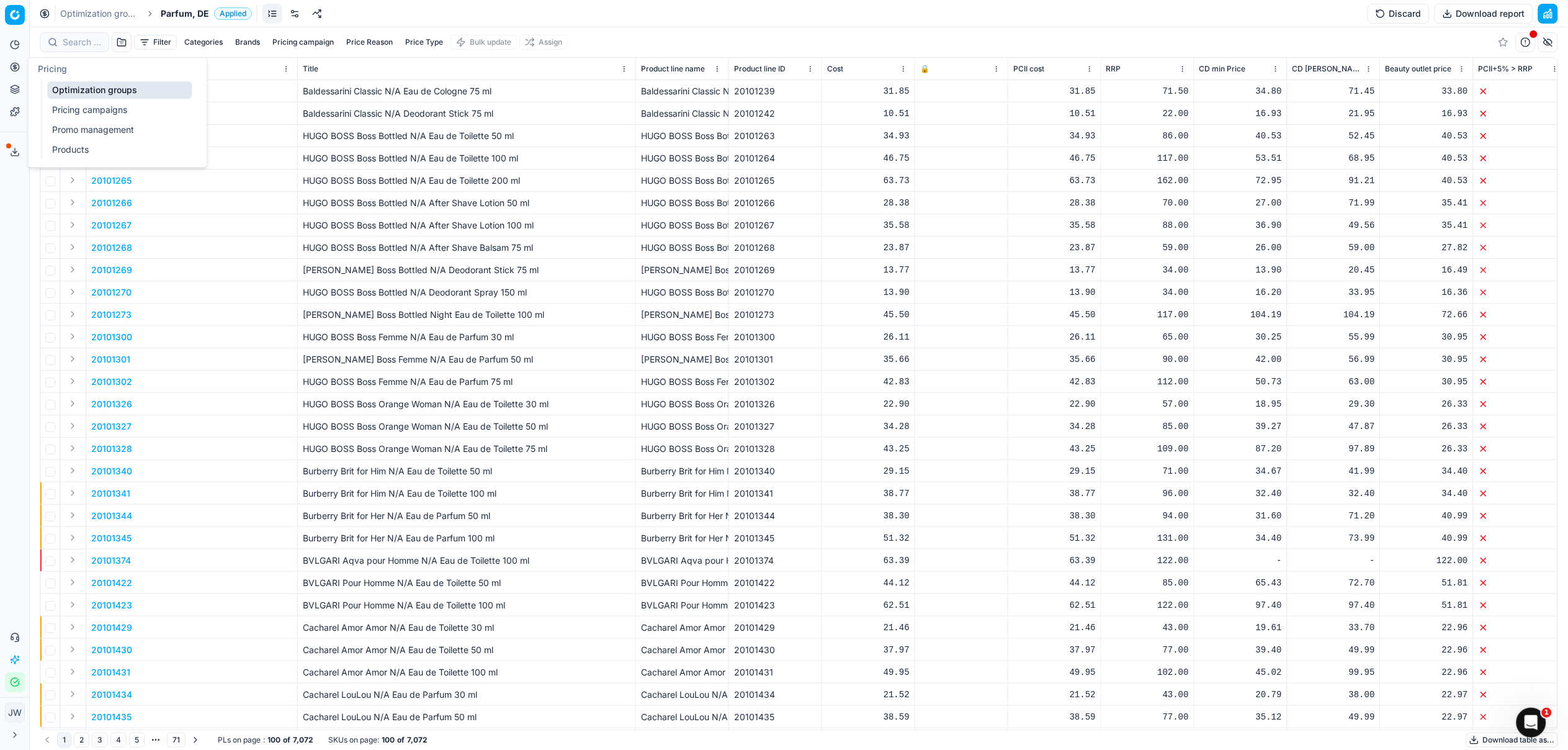
click at [79, 88] on link "Optimization groups" at bounding box center [119, 90] width 145 height 18
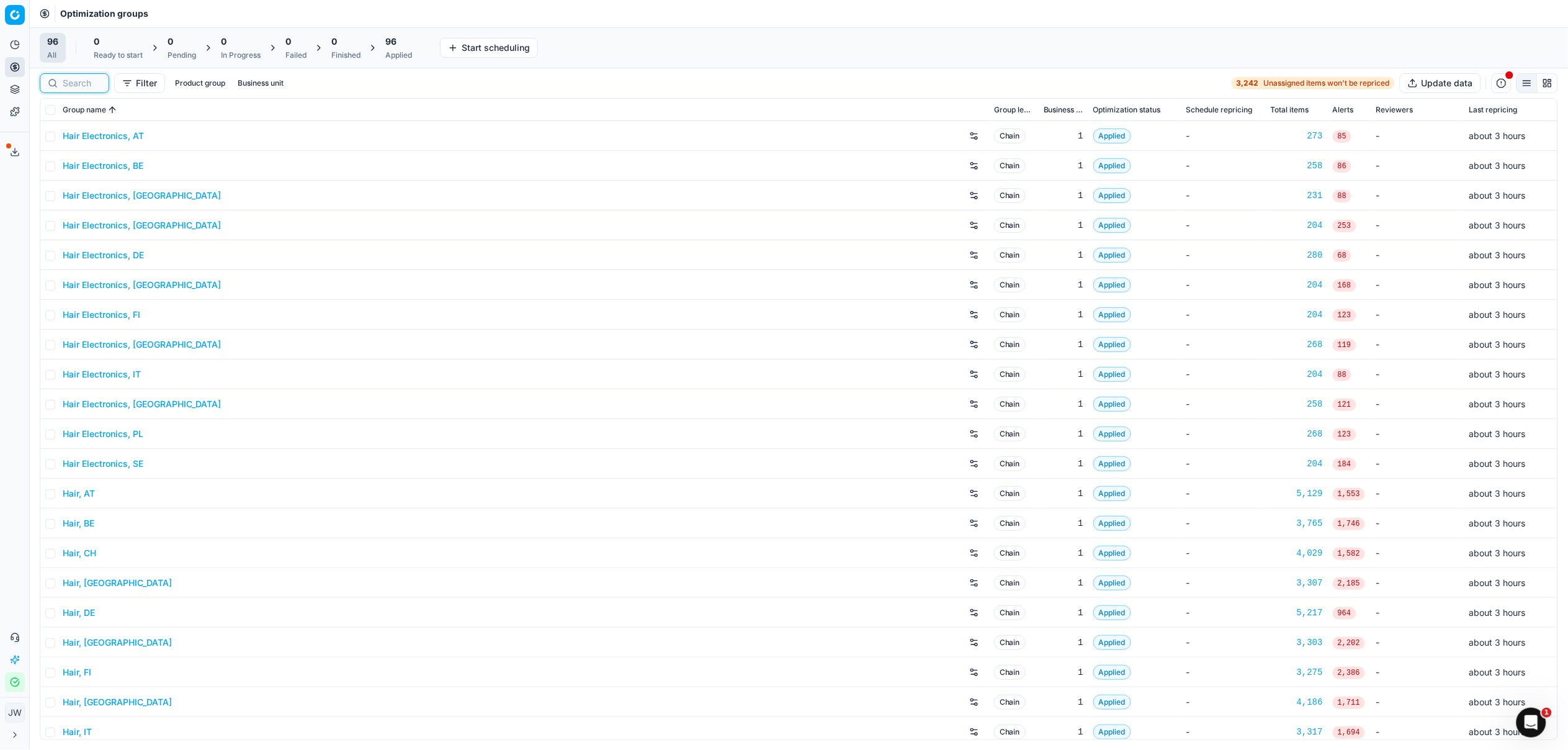
click at [80, 84] on input at bounding box center [82, 83] width 39 height 12
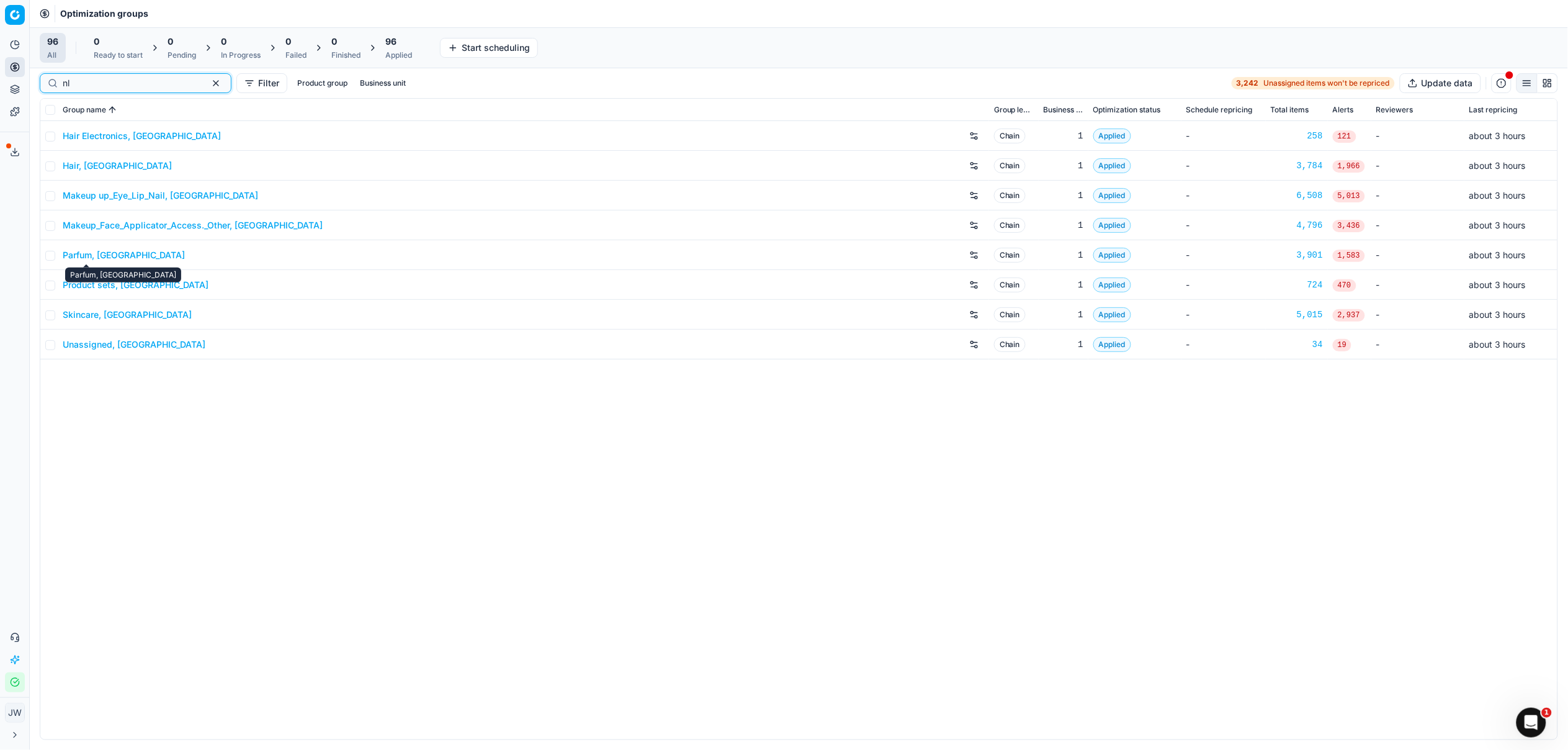
type input "nl"
click at [82, 164] on link "Hair, [GEOGRAPHIC_DATA]" at bounding box center [117, 165] width 110 height 12
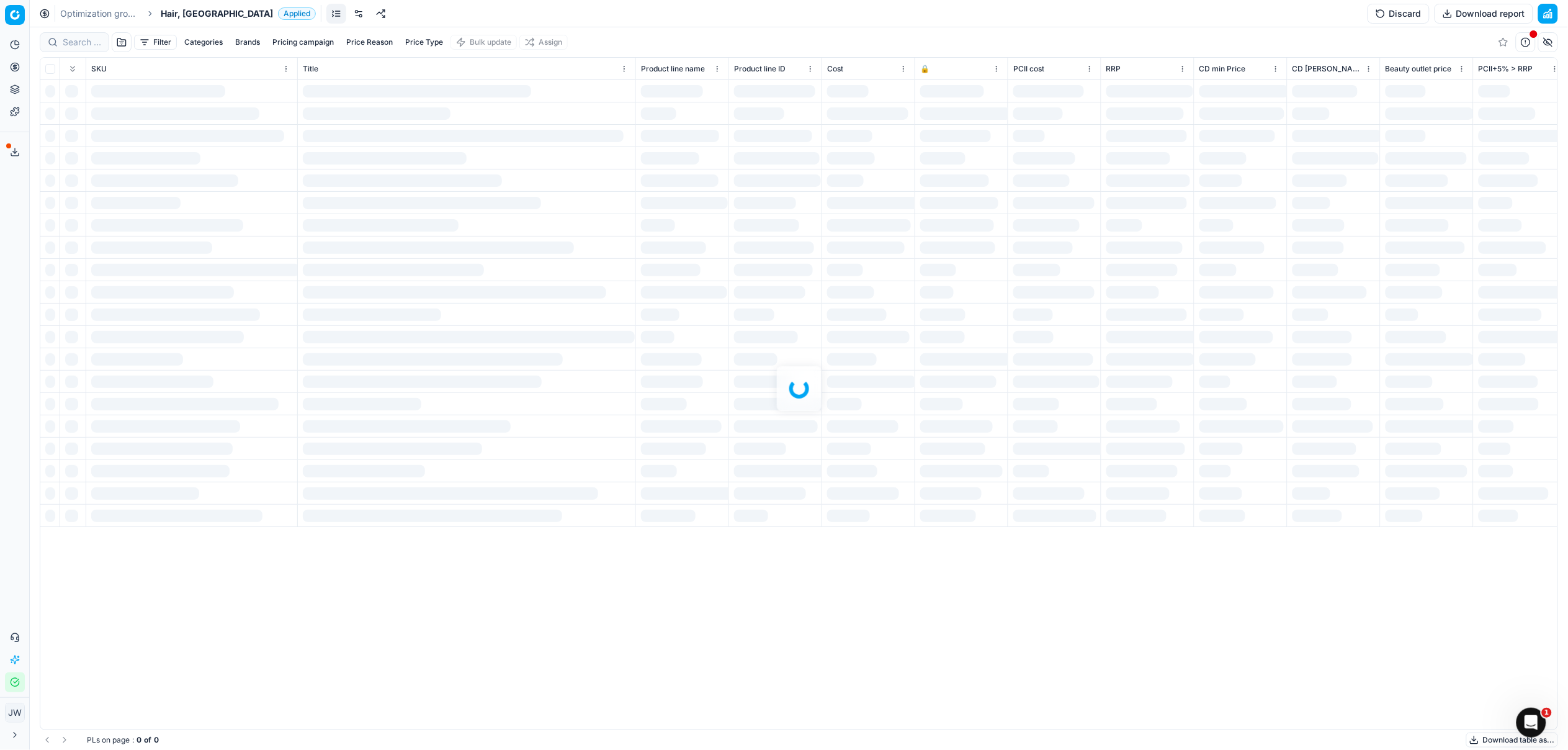
click at [76, 41] on div at bounding box center [799, 389] width 1538 height 723
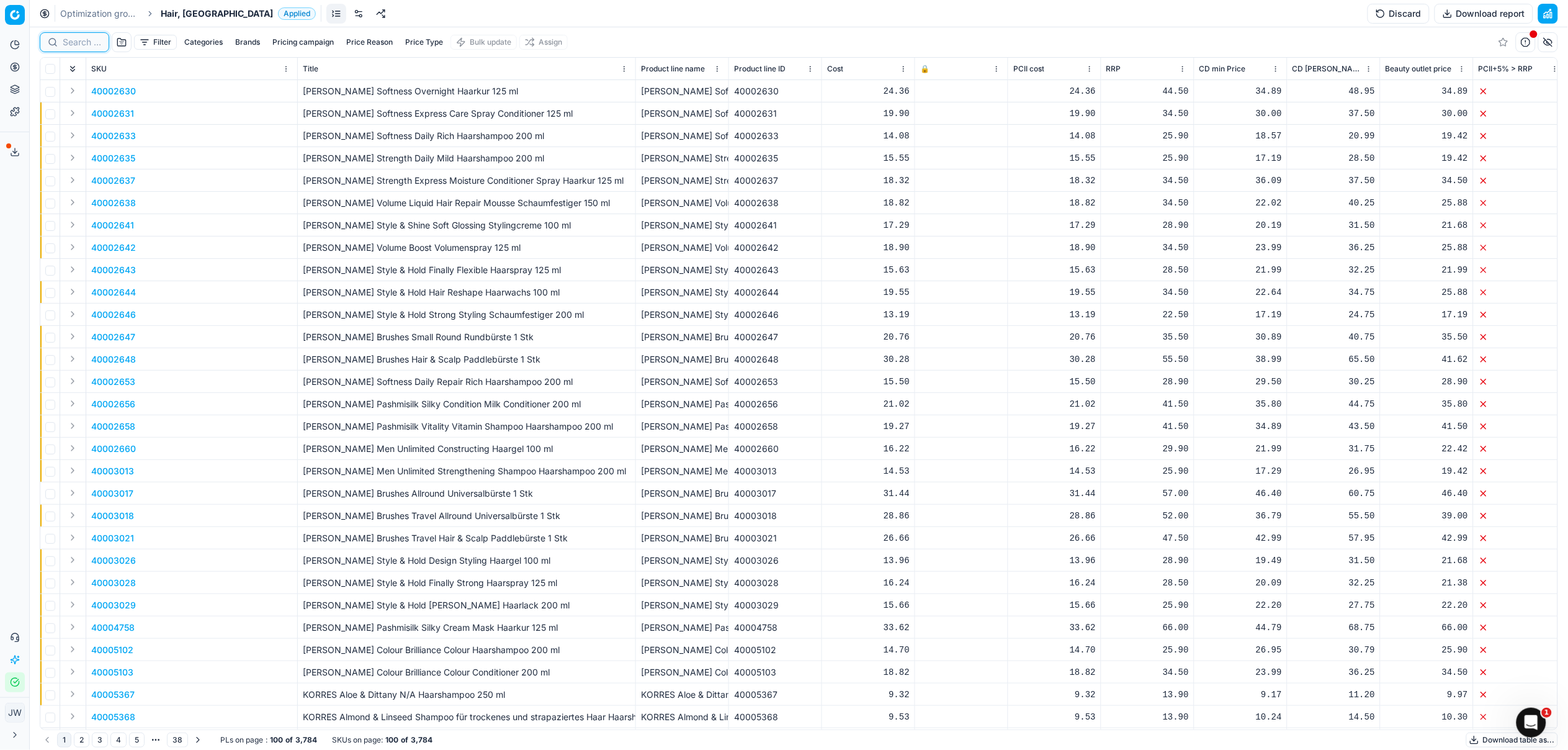
click at [82, 41] on input at bounding box center [82, 42] width 39 height 12
paste input "90008950-0013807"
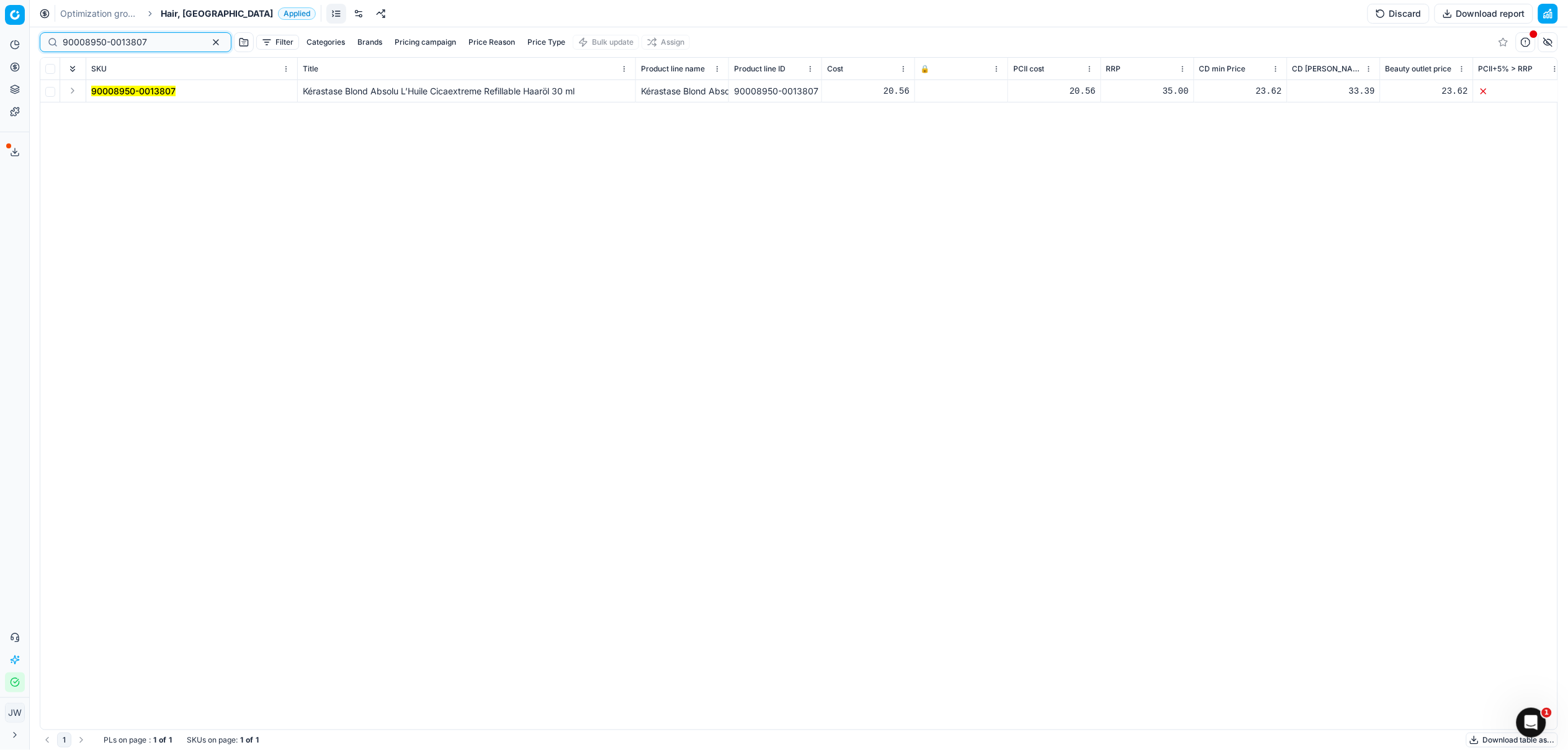
type input "90008950-0013807"
click at [70, 92] on button "Expand" at bounding box center [73, 91] width 15 height 15
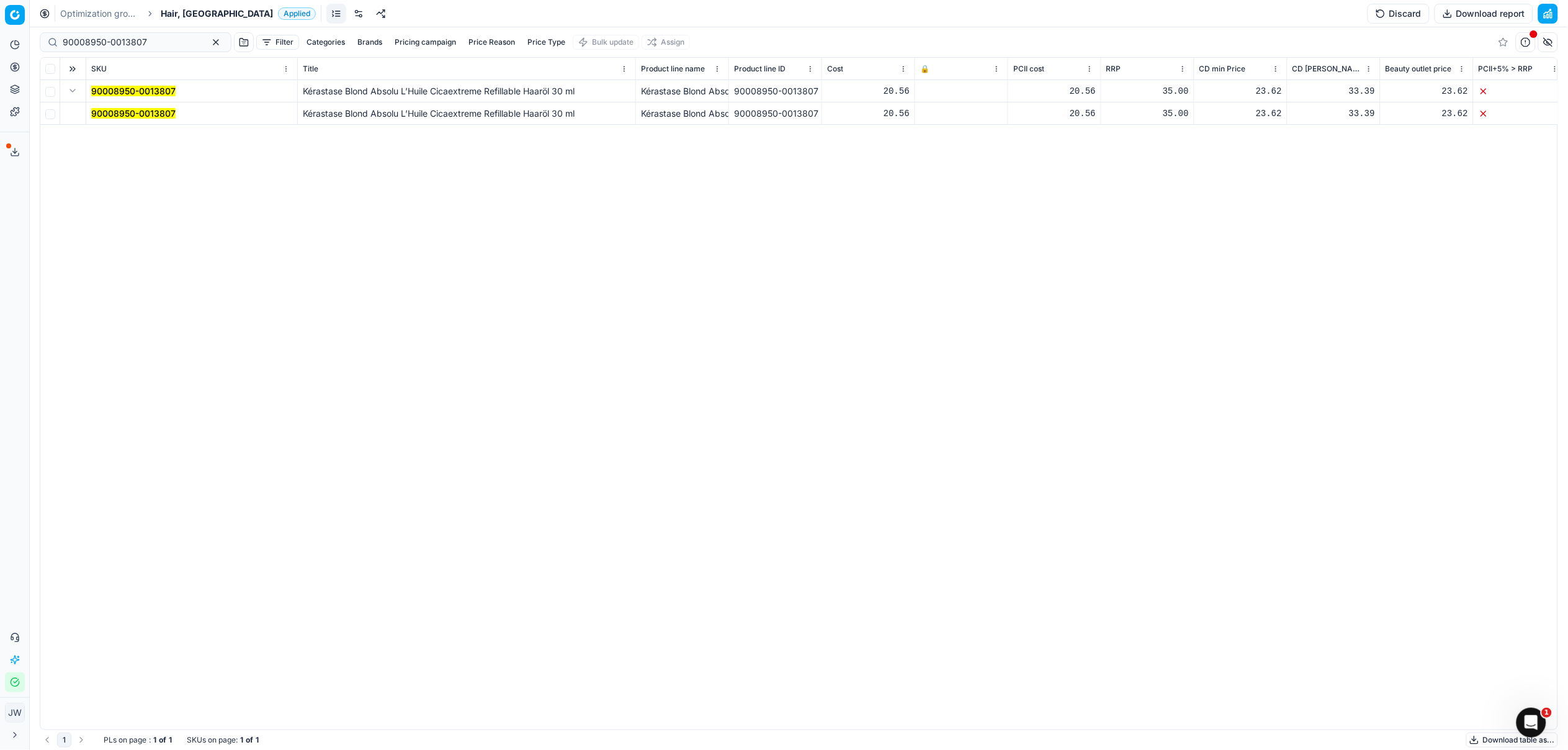
click at [106, 111] on mark "90008950-0013807" at bounding box center [133, 114] width 84 height 11
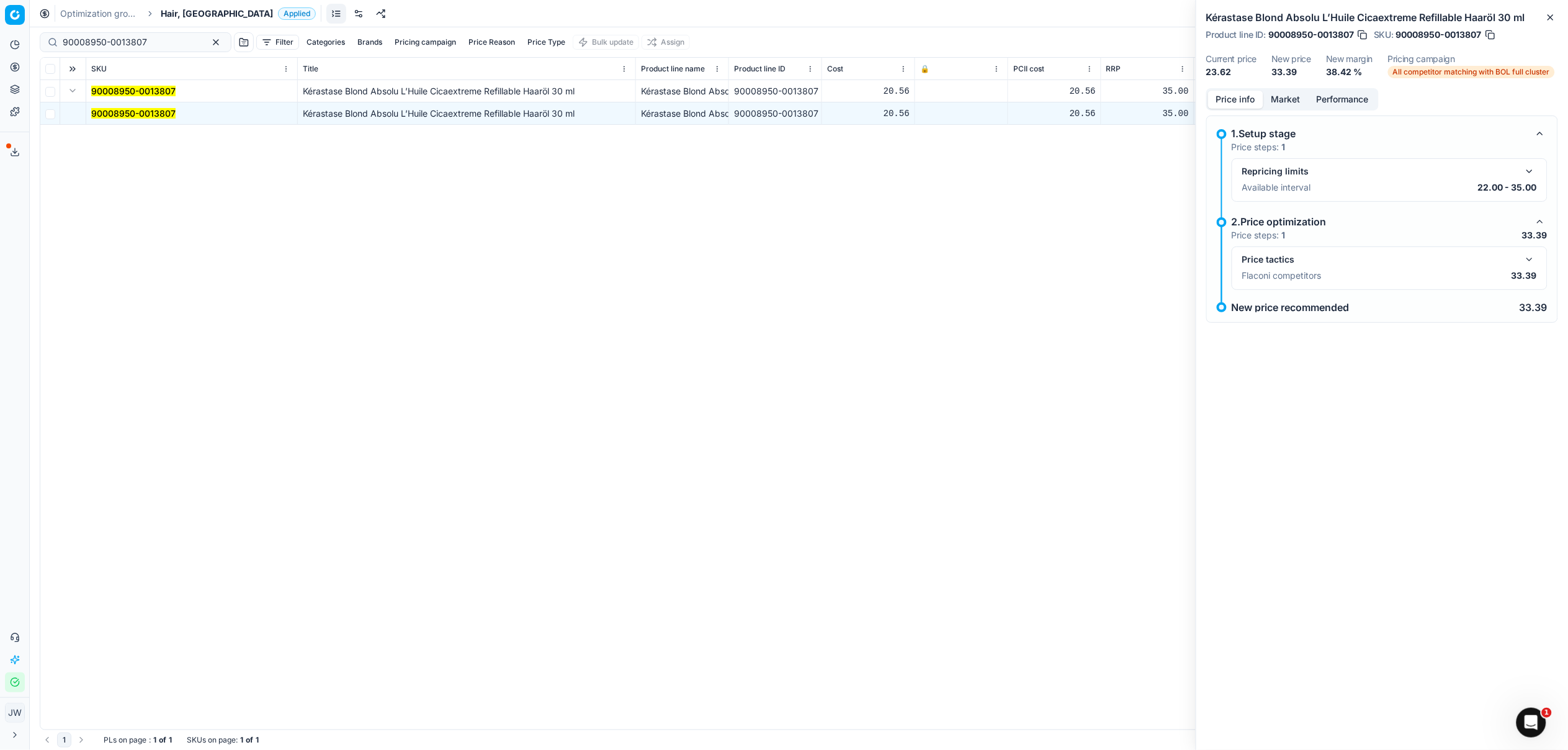
click at [1527, 257] on button "button" at bounding box center [1529, 259] width 15 height 15
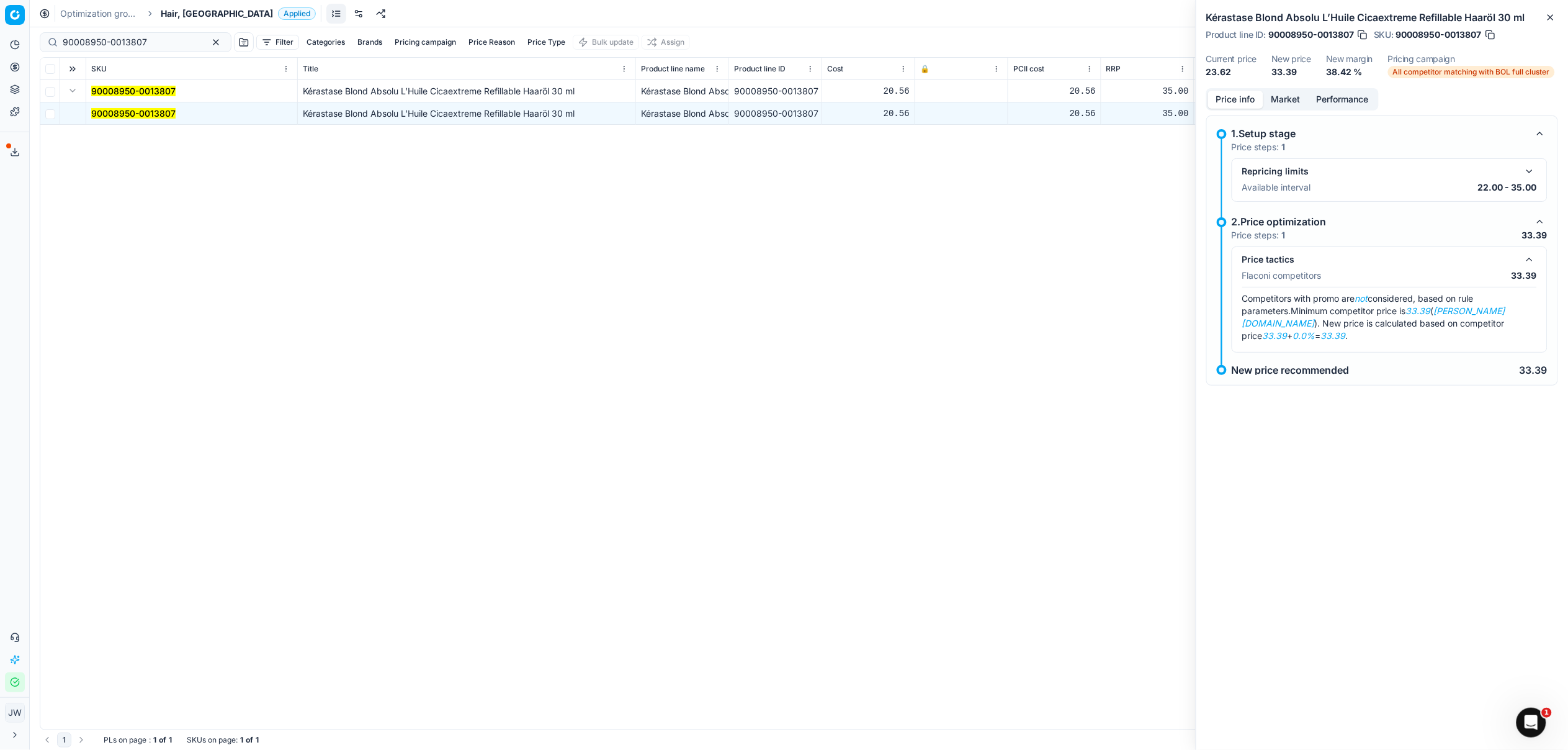
click at [1527, 257] on button "button" at bounding box center [1529, 259] width 15 height 15
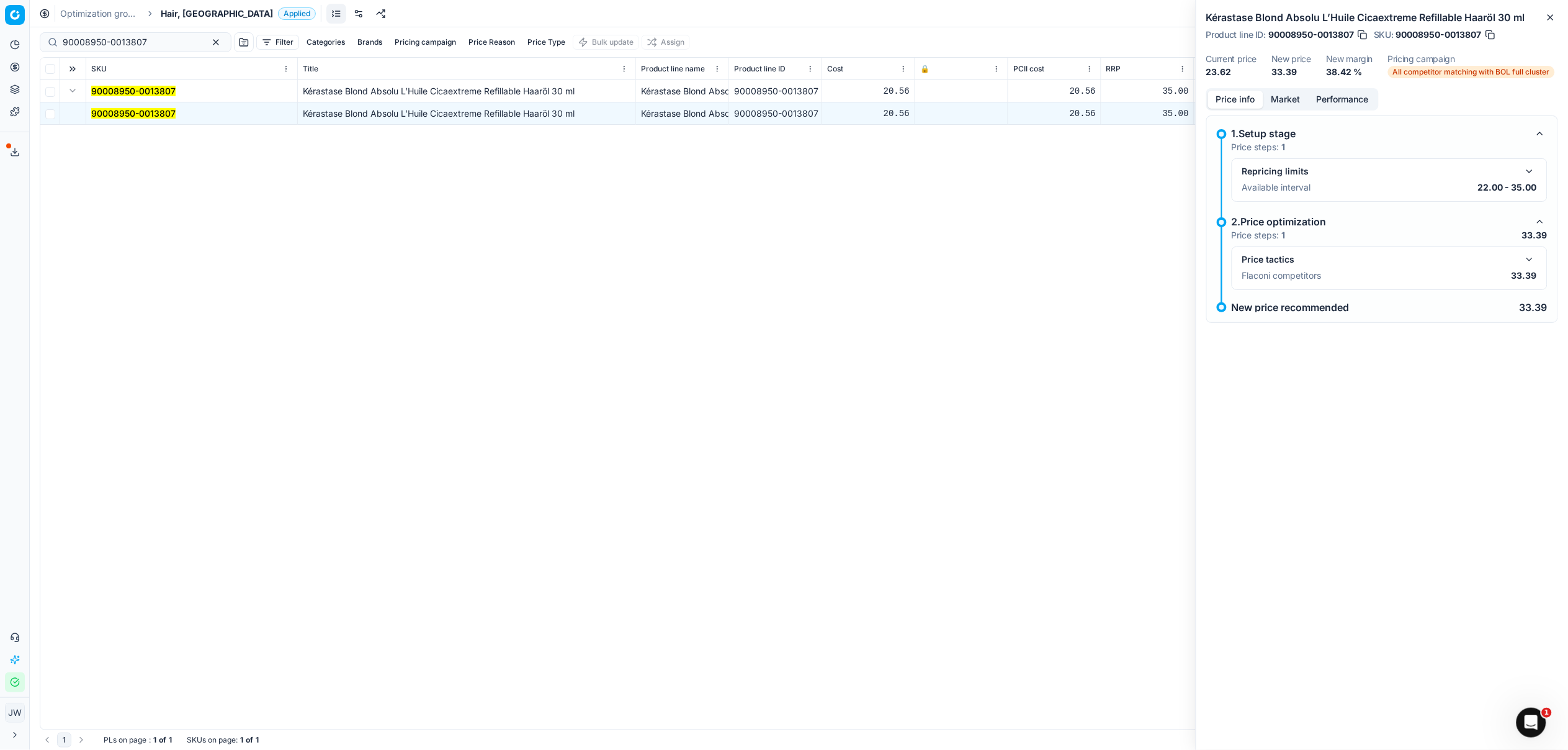
click at [1295, 103] on button "Market" at bounding box center [1286, 99] width 46 height 18
